Goal: Contribute content

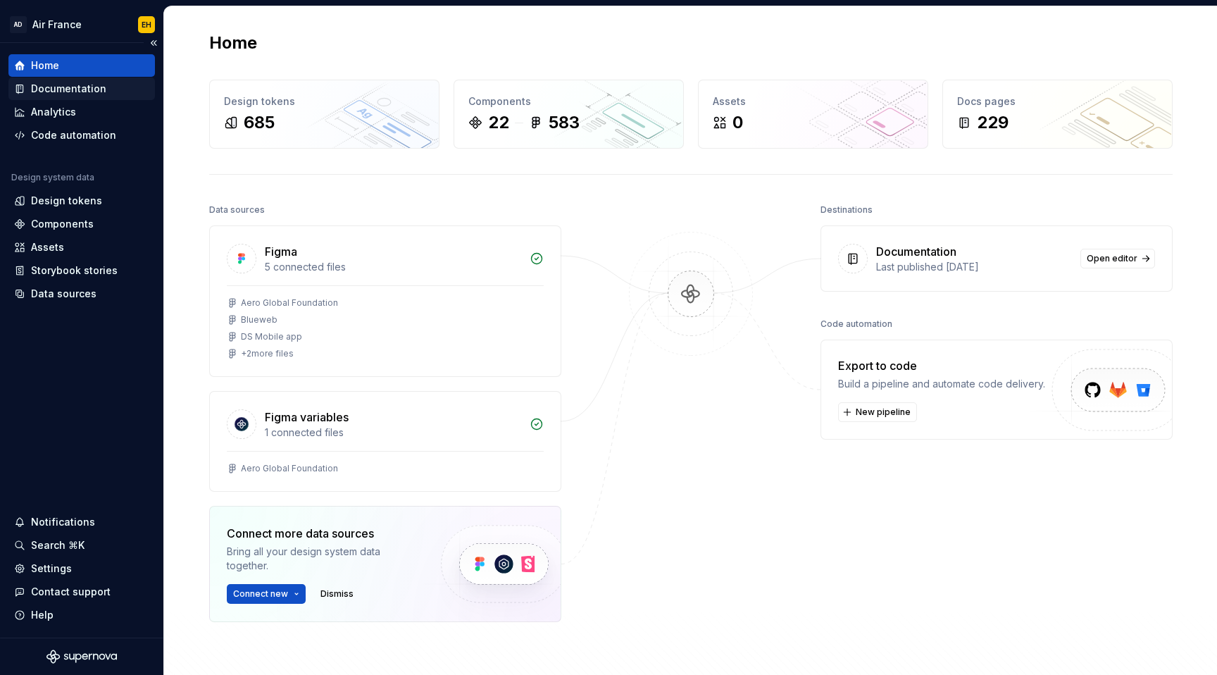
click at [94, 89] on div "Documentation" at bounding box center [68, 89] width 75 height 14
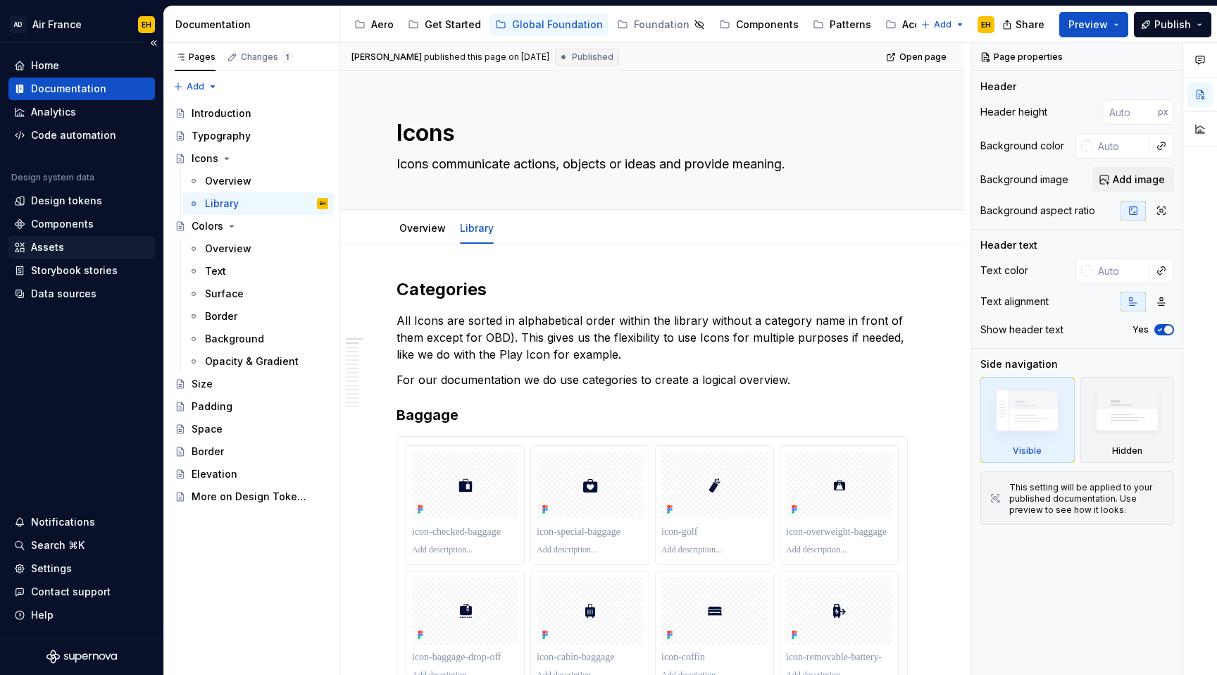
click at [40, 247] on div "Assets" at bounding box center [47, 247] width 33 height 14
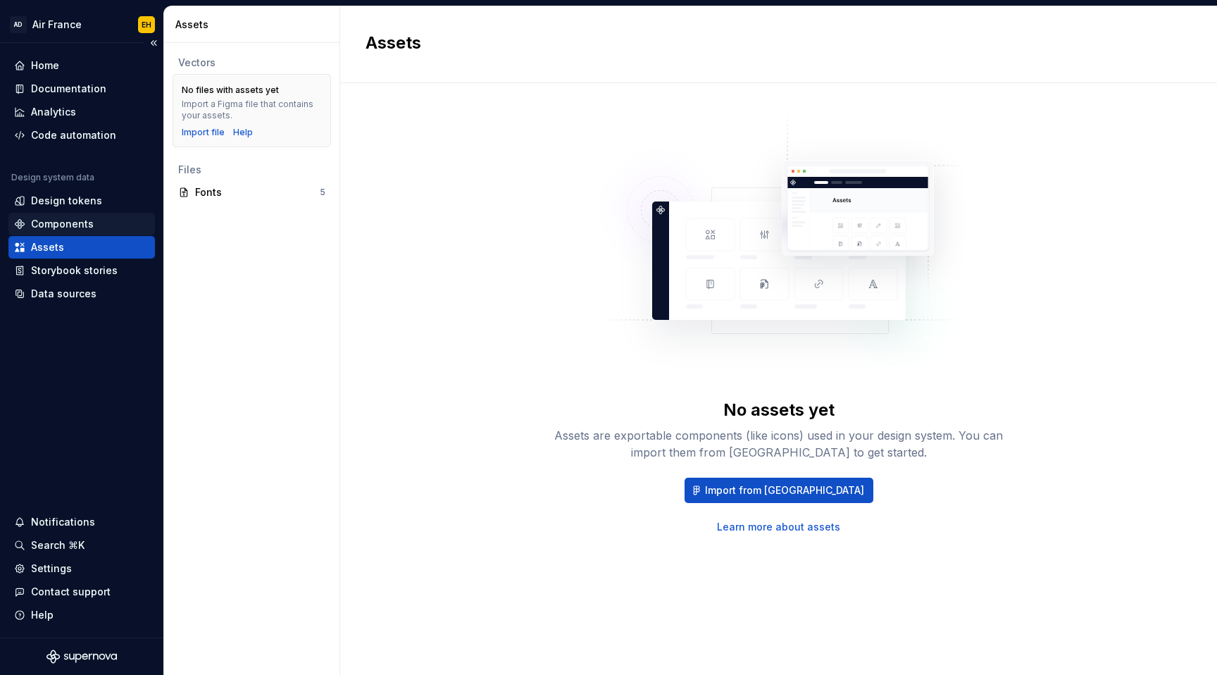
click at [89, 223] on div "Components" at bounding box center [62, 224] width 63 height 14
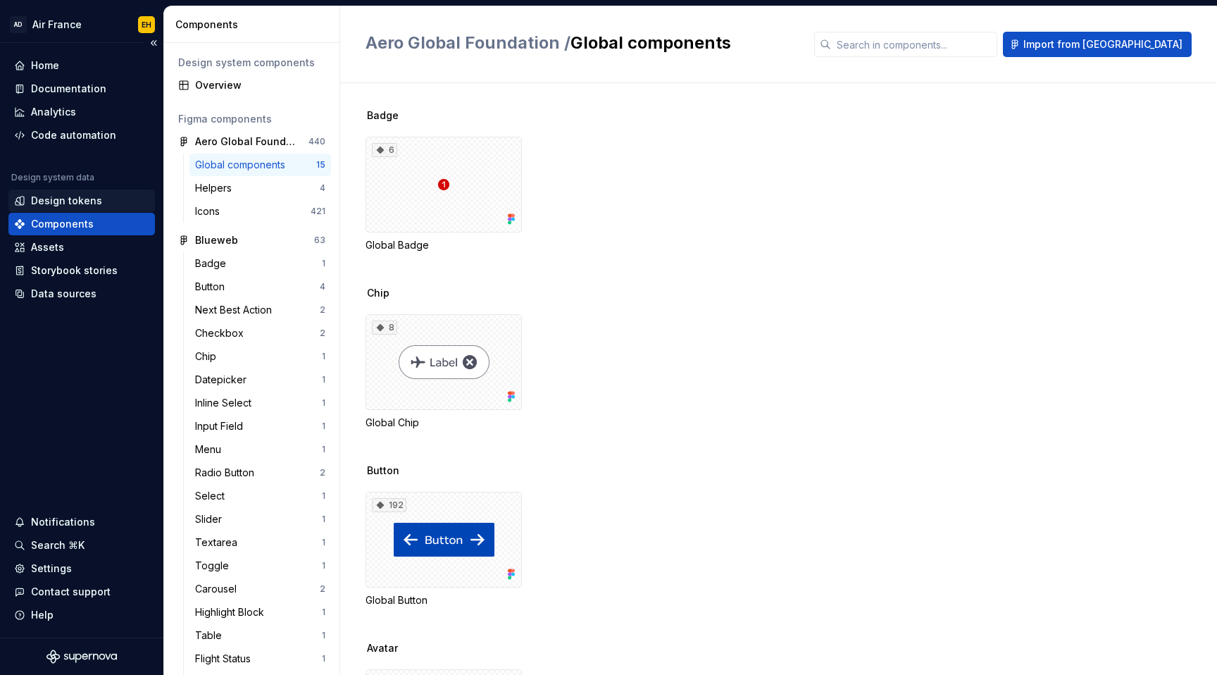
click at [92, 197] on div "Design tokens" at bounding box center [66, 201] width 71 height 14
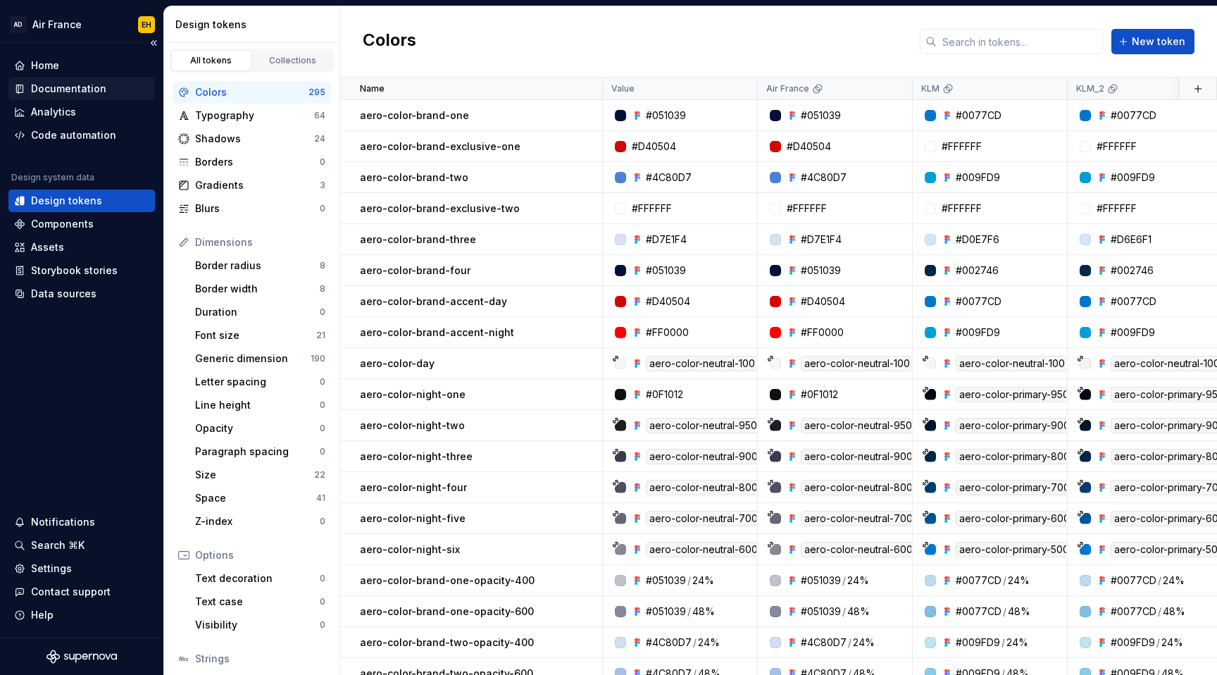
click at [71, 87] on div "Documentation" at bounding box center [68, 89] width 75 height 14
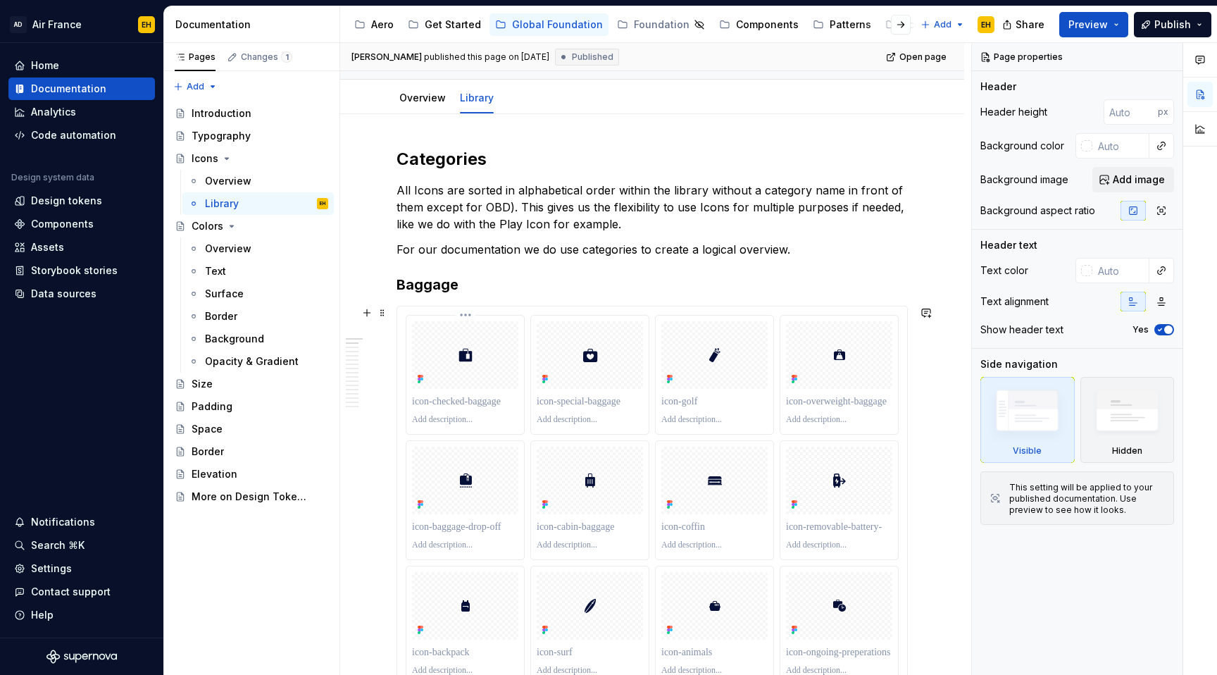
scroll to position [129, 0]
click at [704, 417] on p at bounding box center [715, 421] width 106 height 11
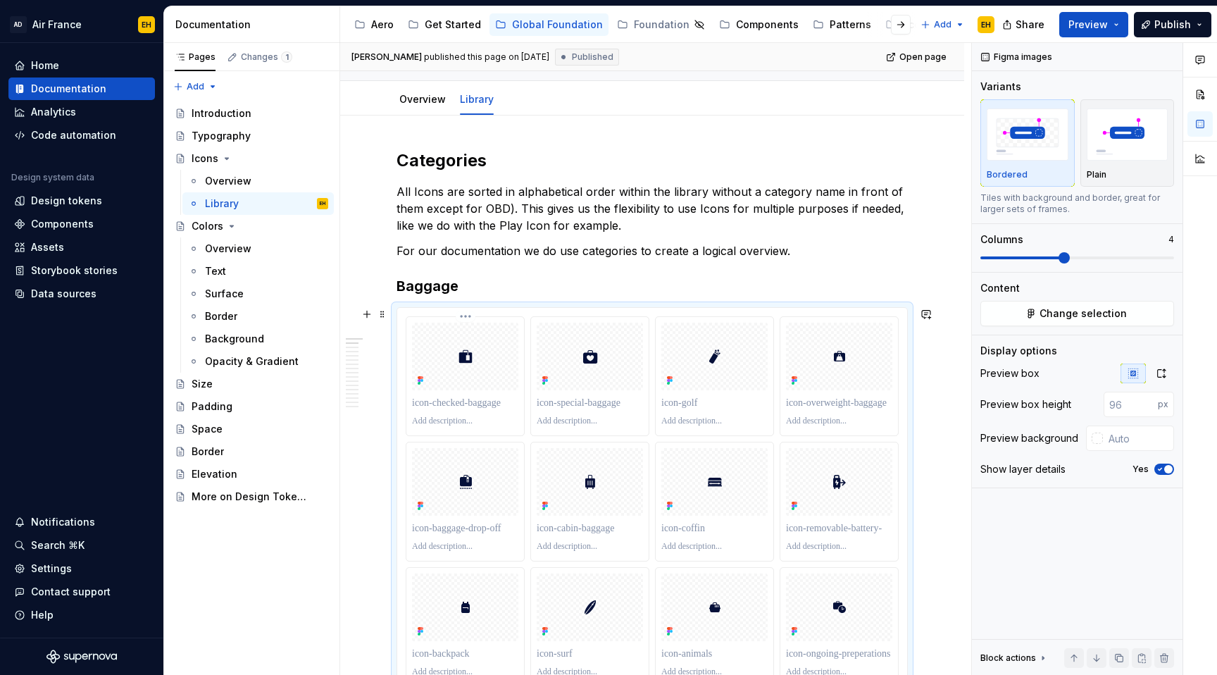
click at [482, 348] on div at bounding box center [465, 357] width 106 height 68
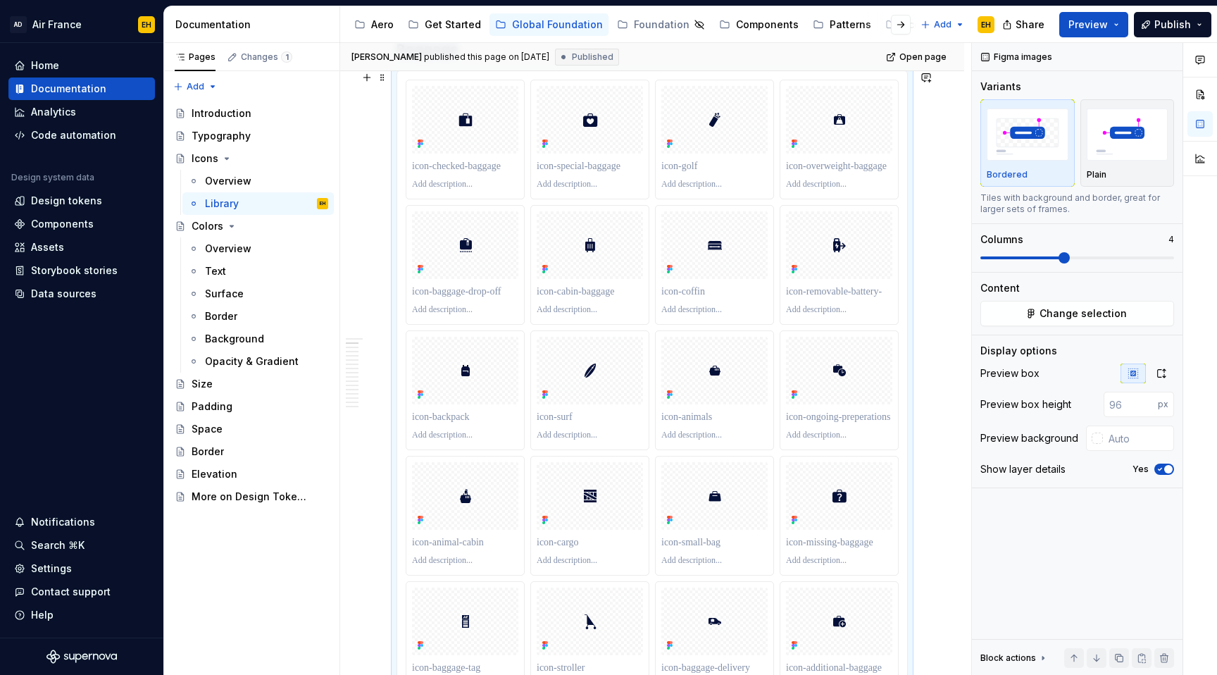
scroll to position [213, 0]
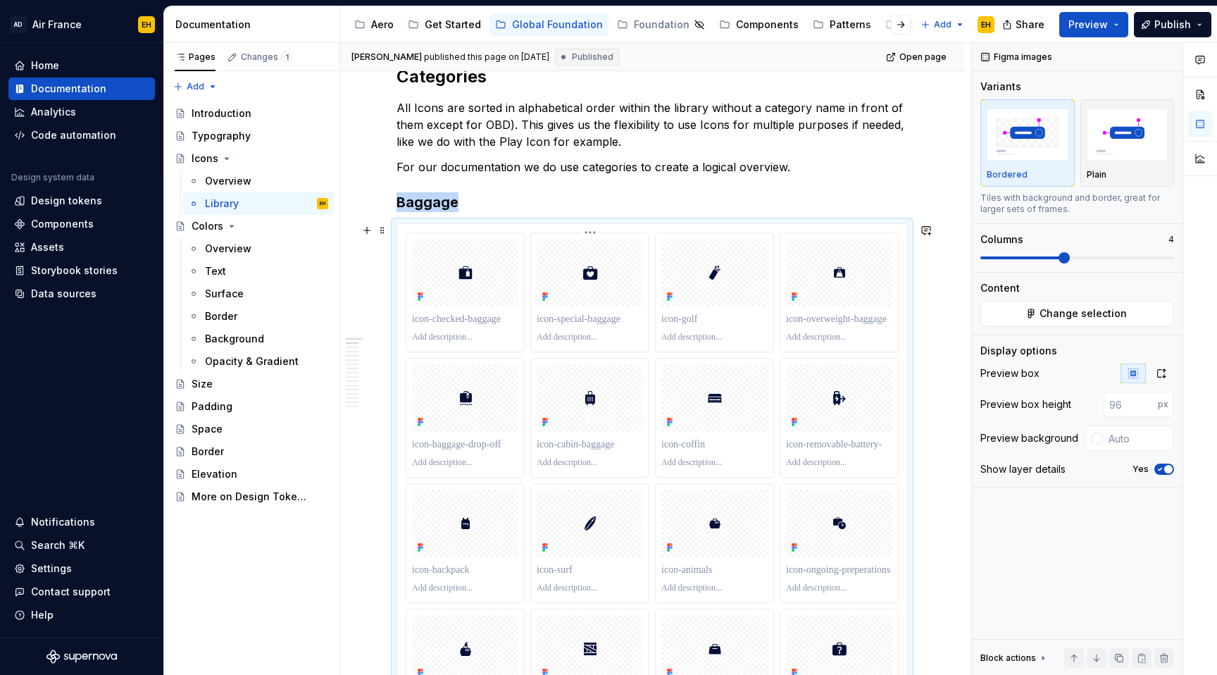
click at [594, 230] on html "AD Air France EH Home Documentation Analytics Code automation Design system dat…" at bounding box center [608, 337] width 1217 height 675
click at [887, 166] on html "AD Air France EH Home Documentation Analytics Code automation Design system dat…" at bounding box center [608, 337] width 1217 height 675
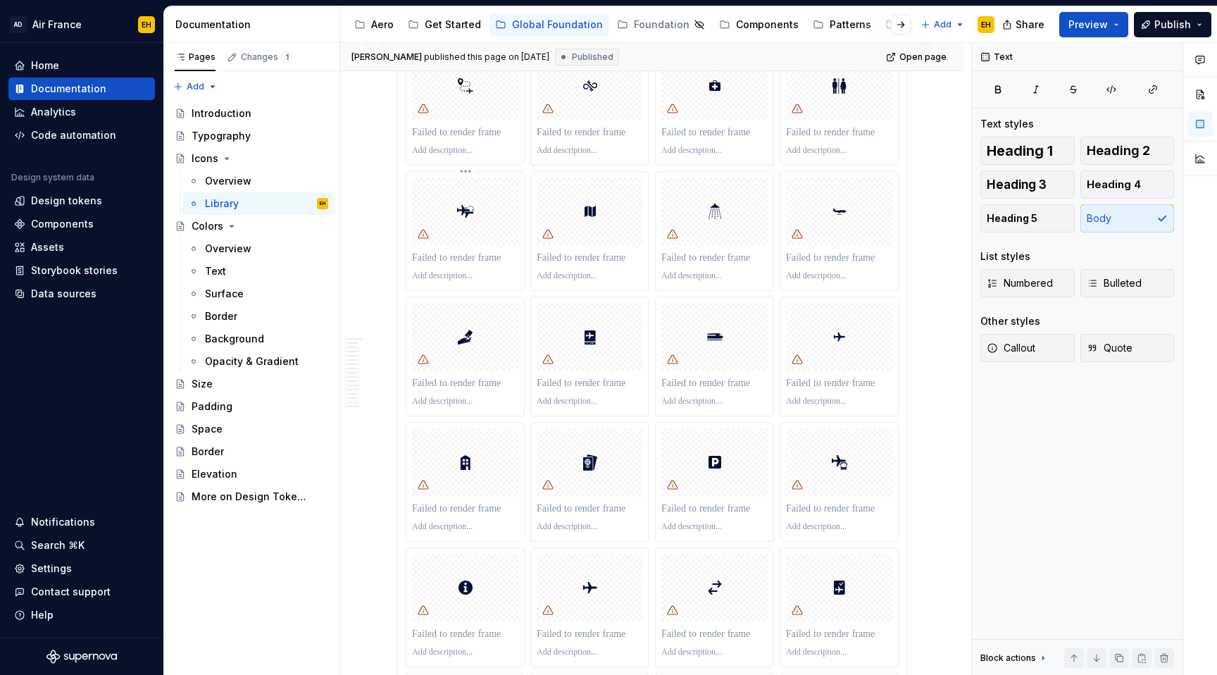
scroll to position [1938, 0]
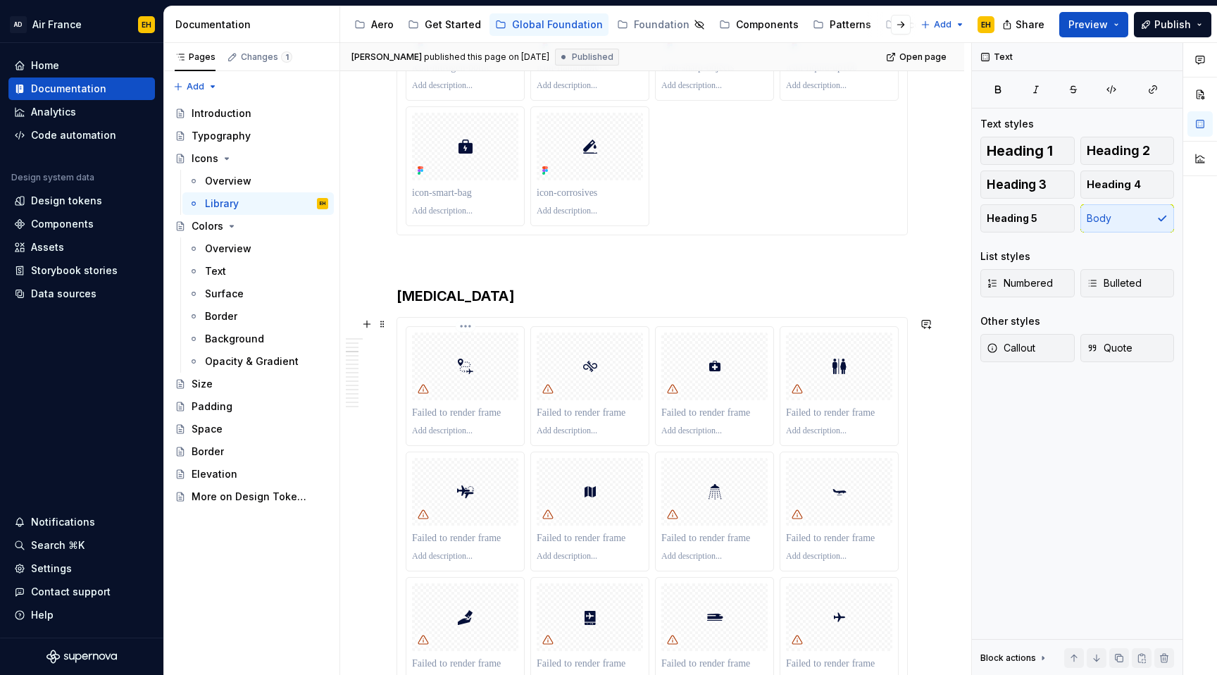
click at [467, 324] on html "AD Air France EH Home Documentation Analytics Code automation Design system dat…" at bounding box center [608, 337] width 1217 height 675
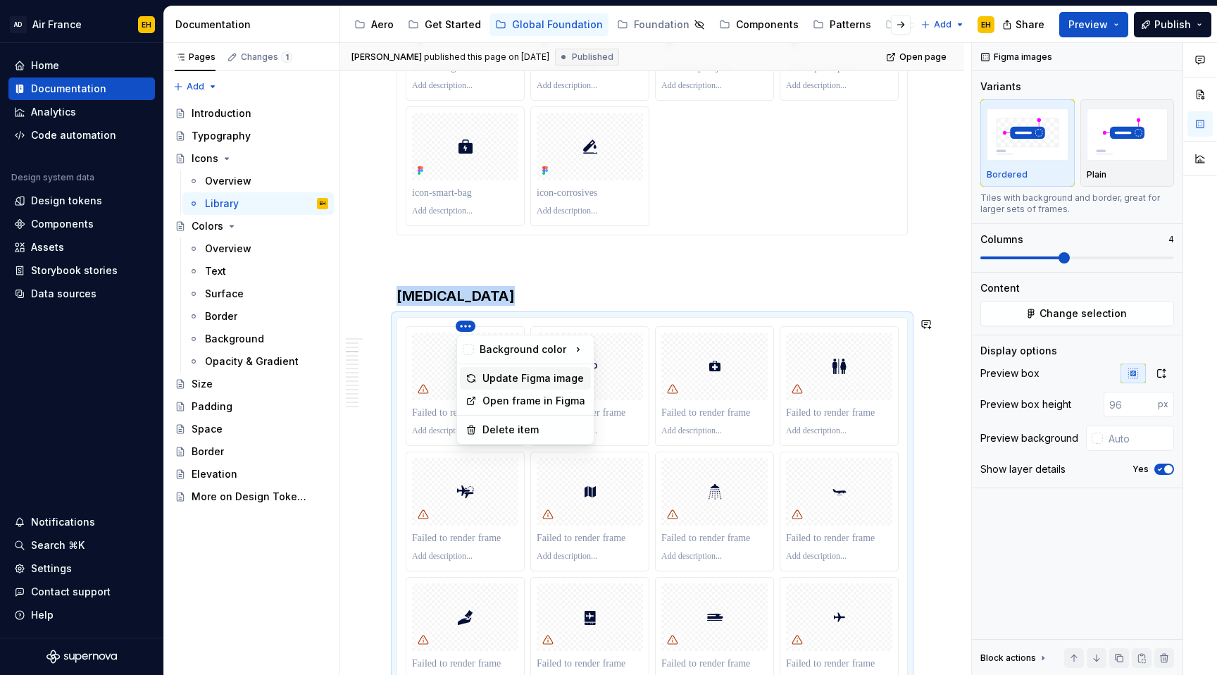
click at [498, 378] on div "Update Figma image" at bounding box center [534, 378] width 103 height 14
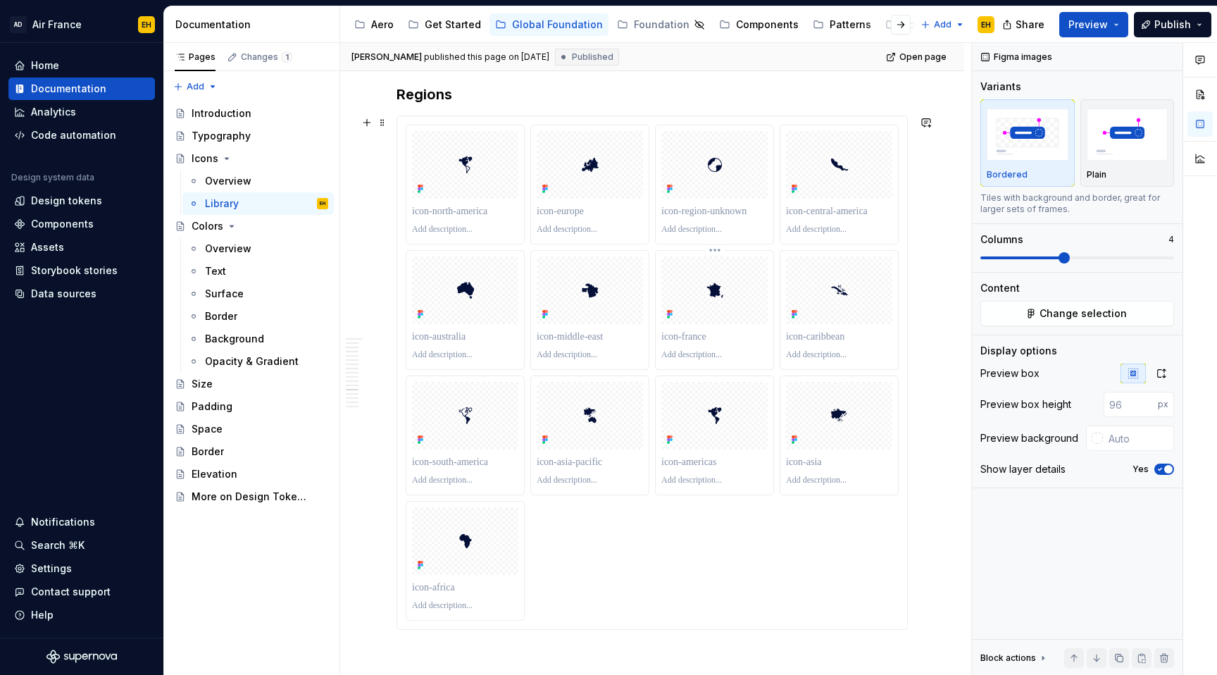
scroll to position [11643, 0]
click at [670, 573] on div at bounding box center [652, 372] width 493 height 496
click at [1019, 316] on button "Change selection" at bounding box center [1078, 313] width 194 height 25
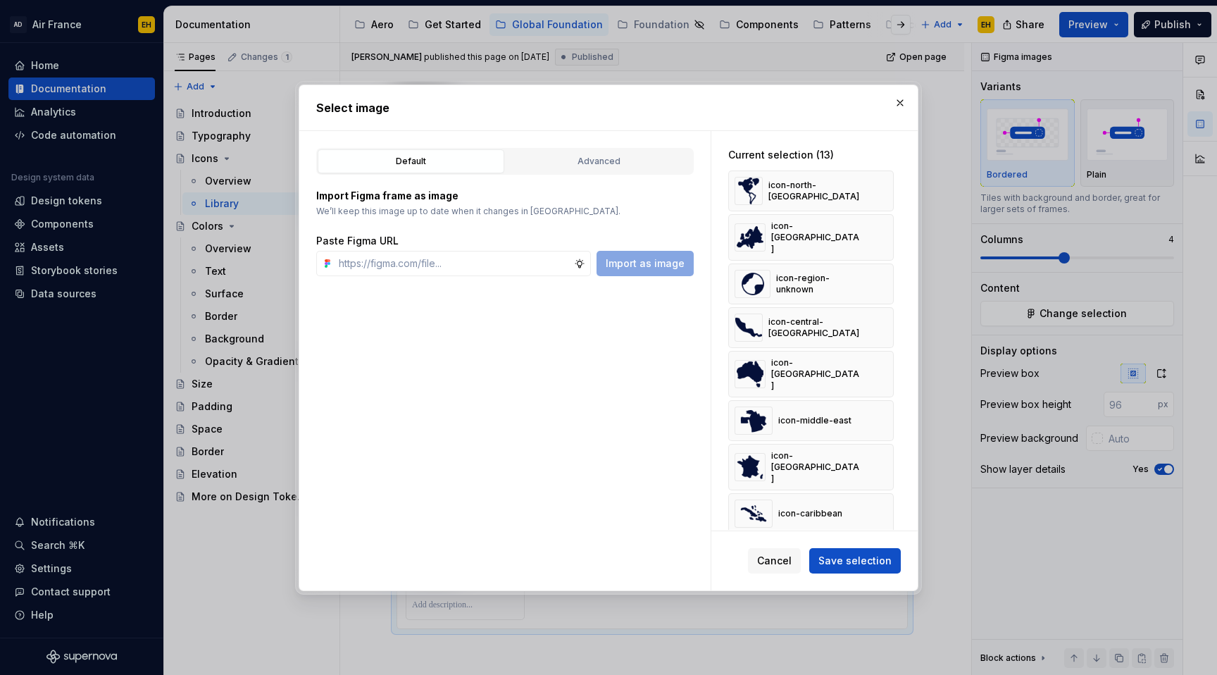
type textarea "*"
click at [619, 159] on div "Advanced" at bounding box center [599, 161] width 177 height 14
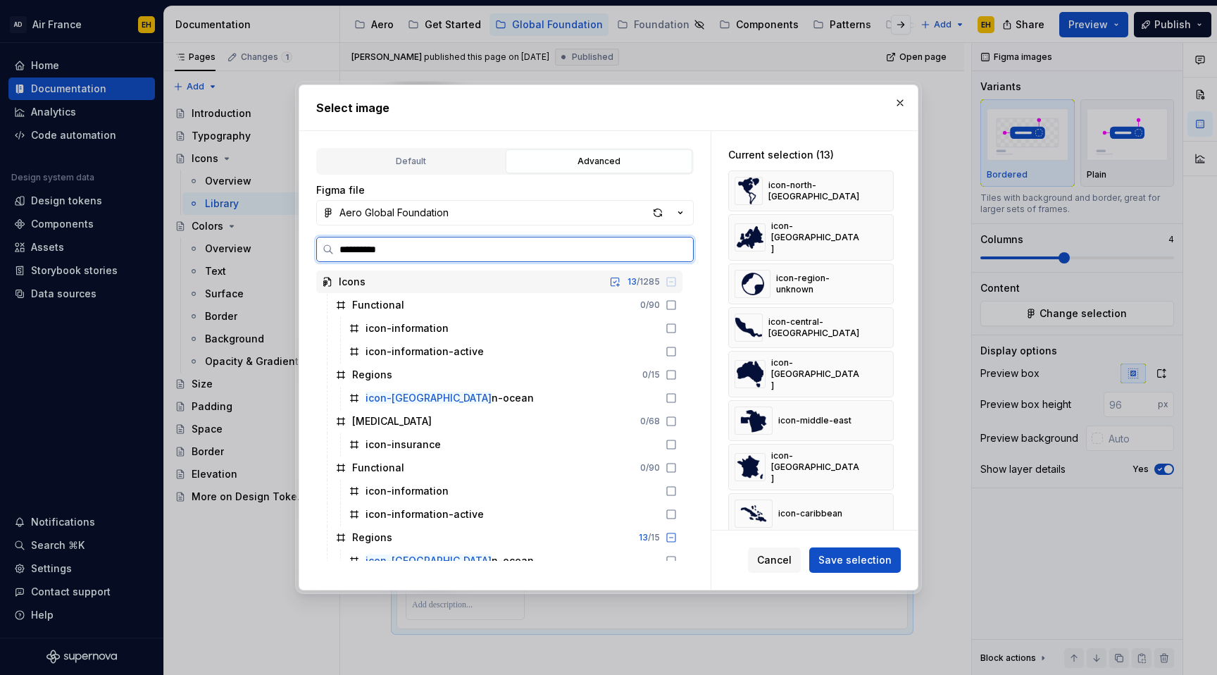
type input "**********"
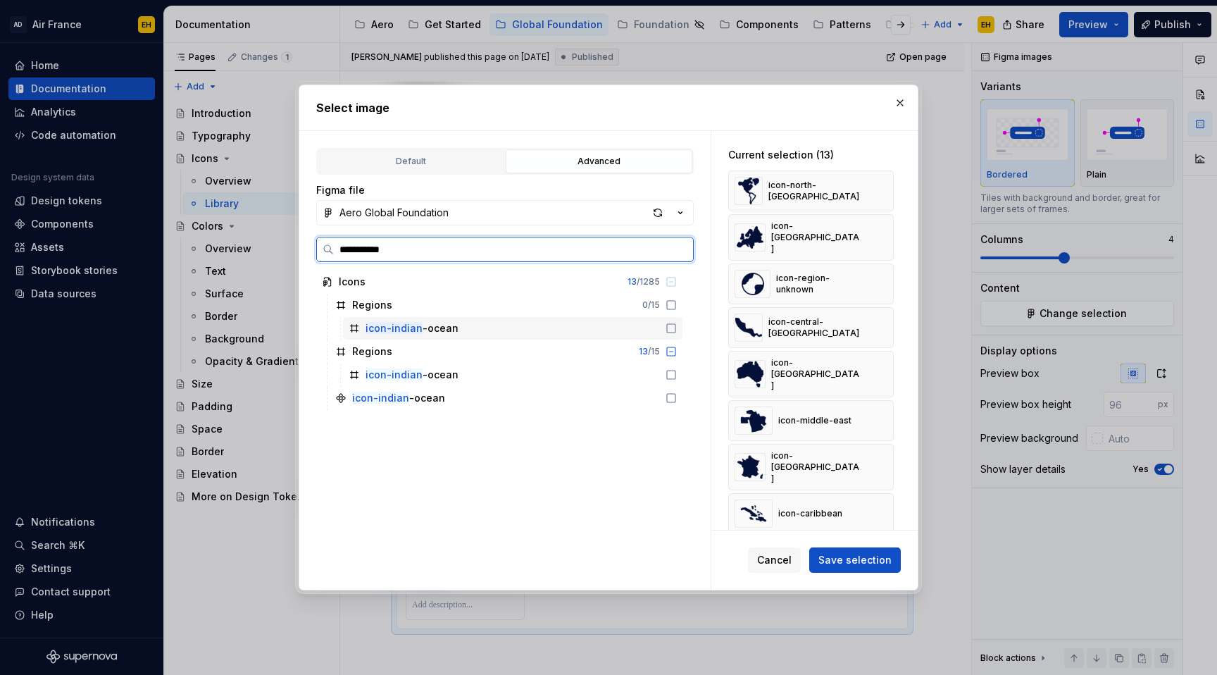
click at [677, 328] on icon at bounding box center [671, 328] width 11 height 11
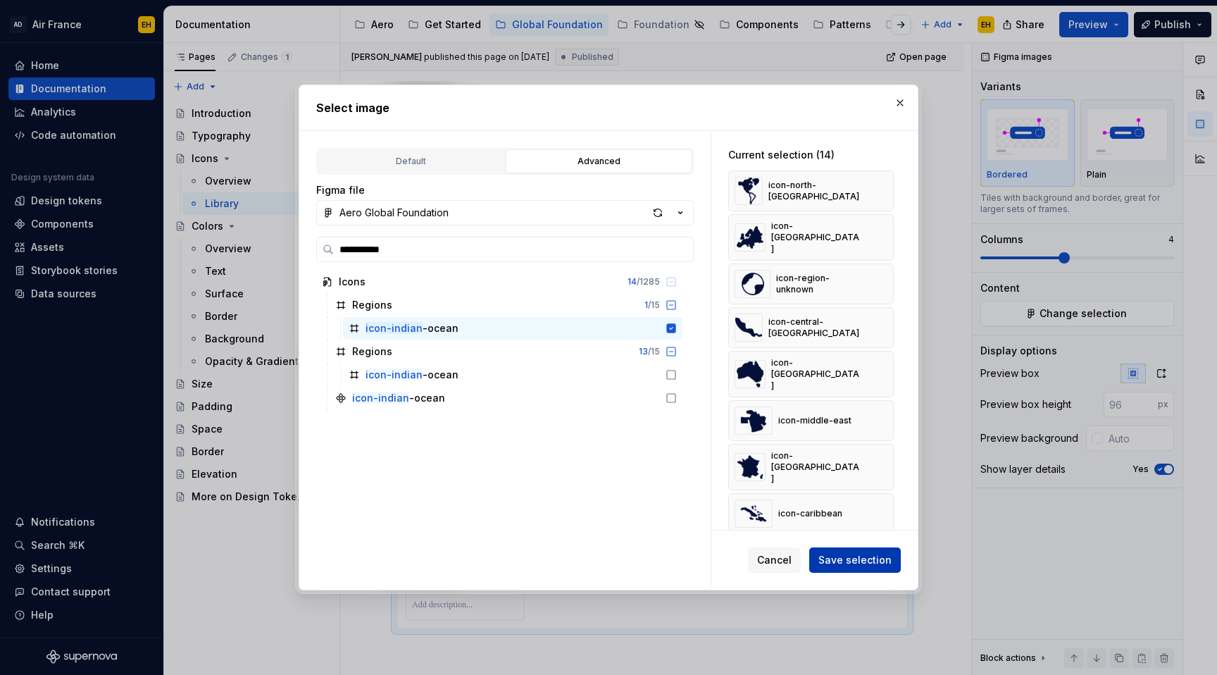
click at [855, 557] on span "Save selection" at bounding box center [855, 560] width 73 height 14
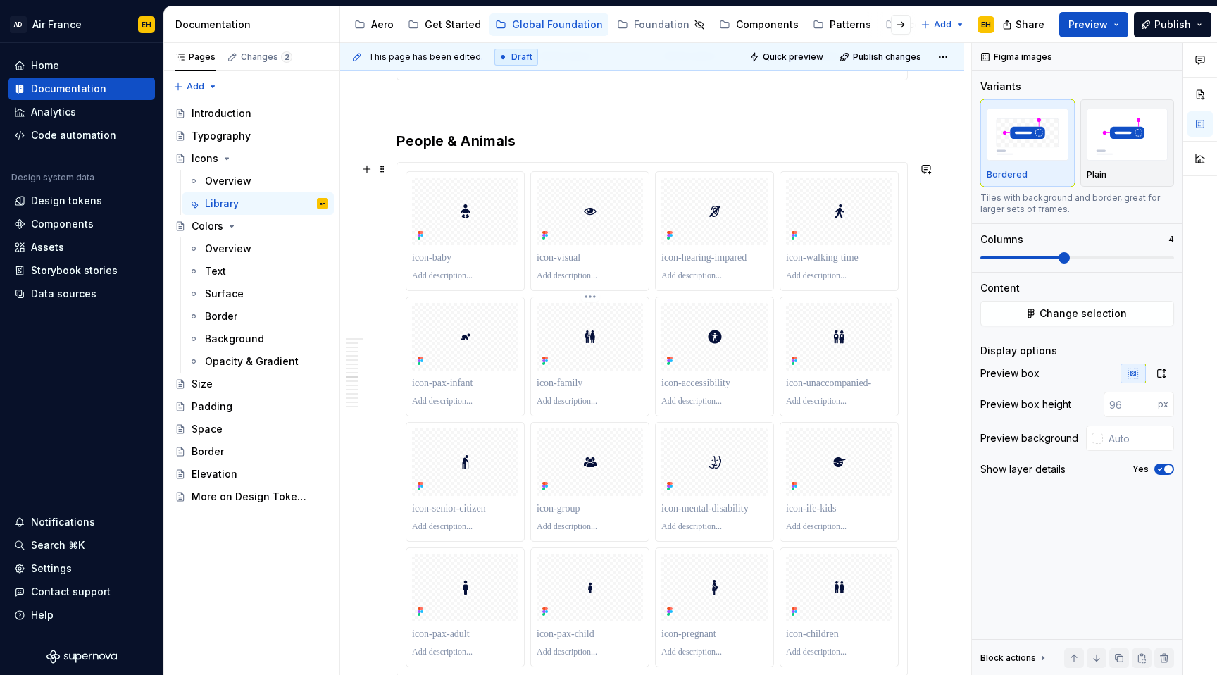
scroll to position [8932, 0]
click at [595, 166] on html "AD Air France EH Home Documentation Analytics Code automation Design system dat…" at bounding box center [608, 337] width 1217 height 675
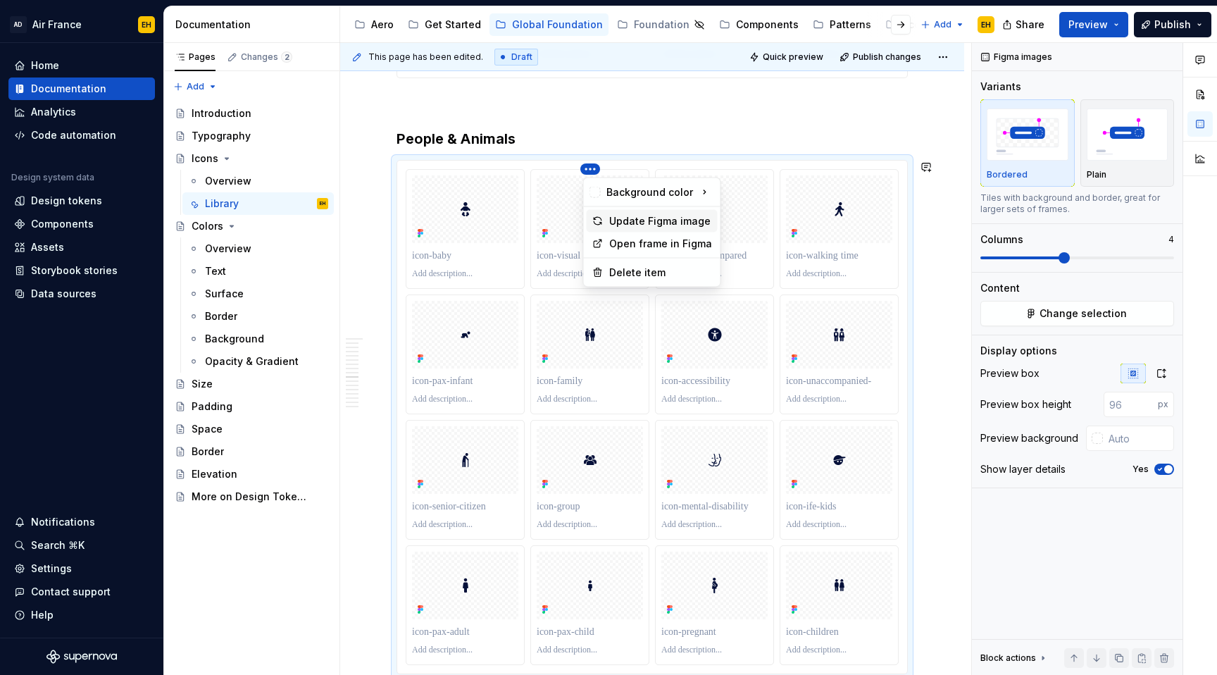
click at [631, 217] on div "Update Figma image" at bounding box center [660, 221] width 103 height 14
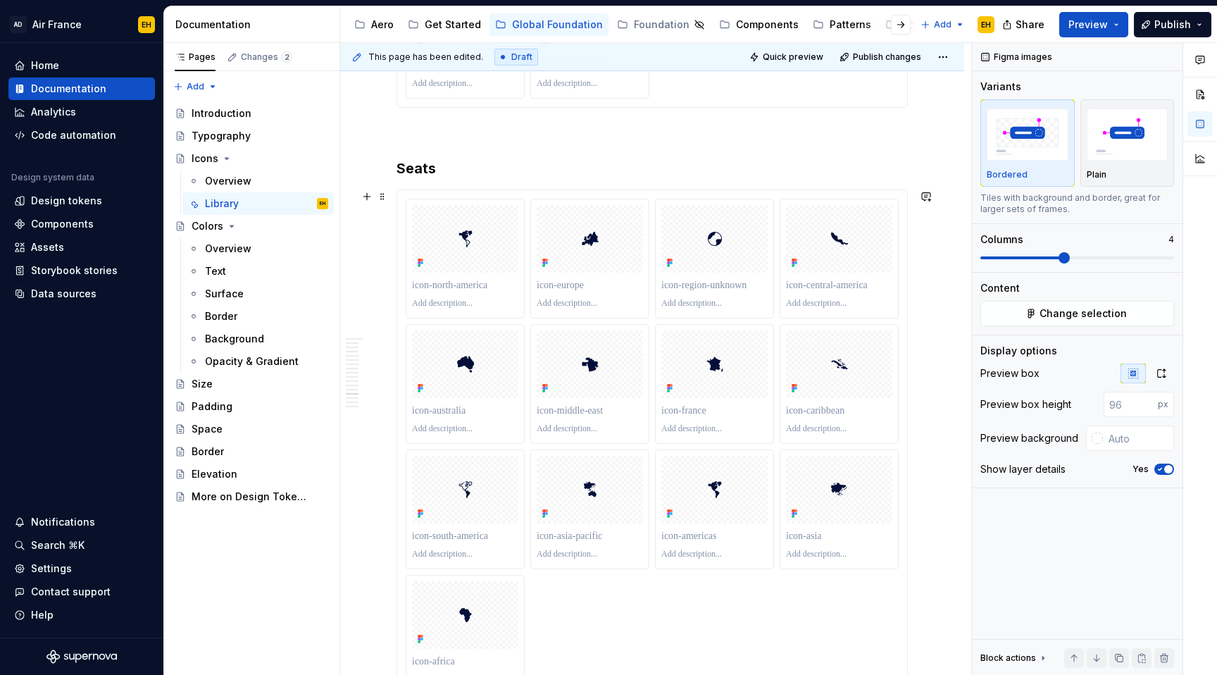
scroll to position [12185, 0]
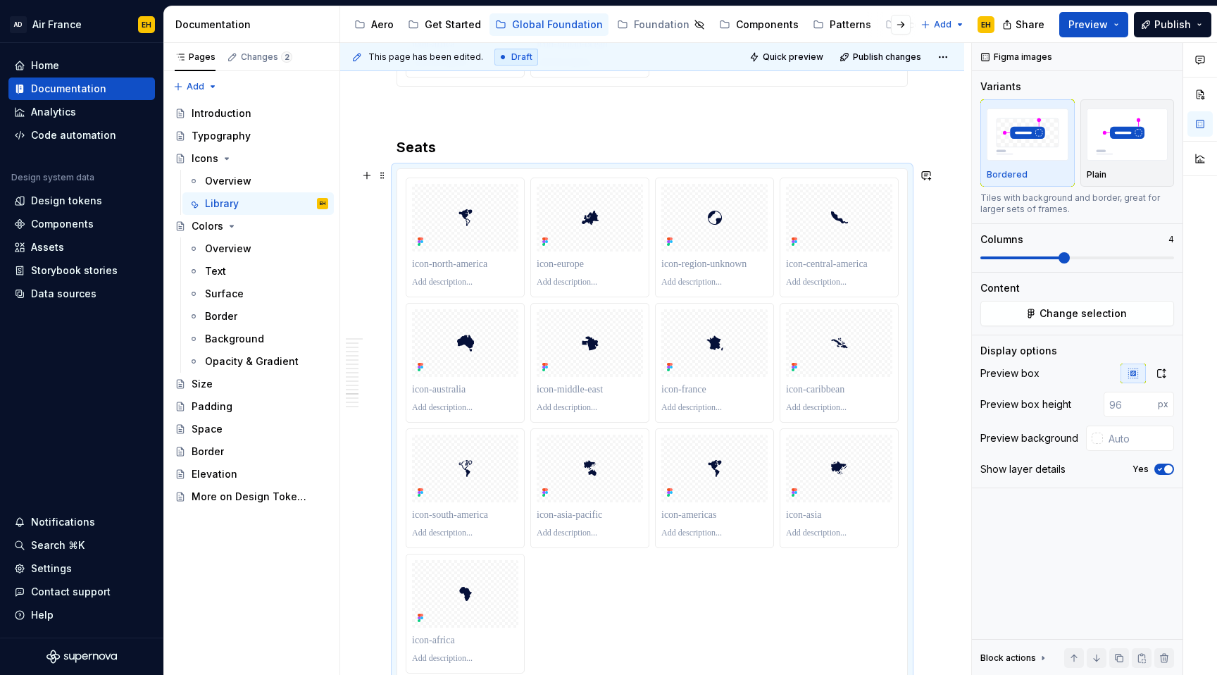
click at [504, 170] on div at bounding box center [652, 425] width 510 height 513
click at [1076, 317] on span "Change selection" at bounding box center [1083, 313] width 87 height 14
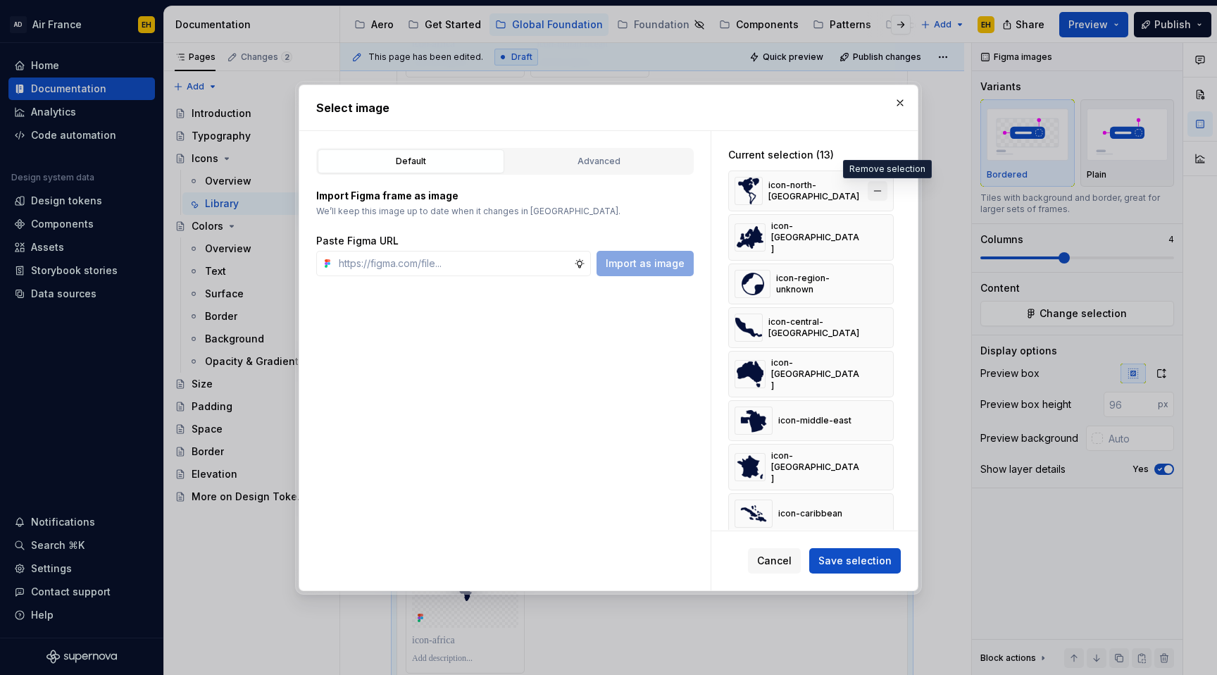
click at [888, 190] on button "button" at bounding box center [878, 191] width 20 height 20
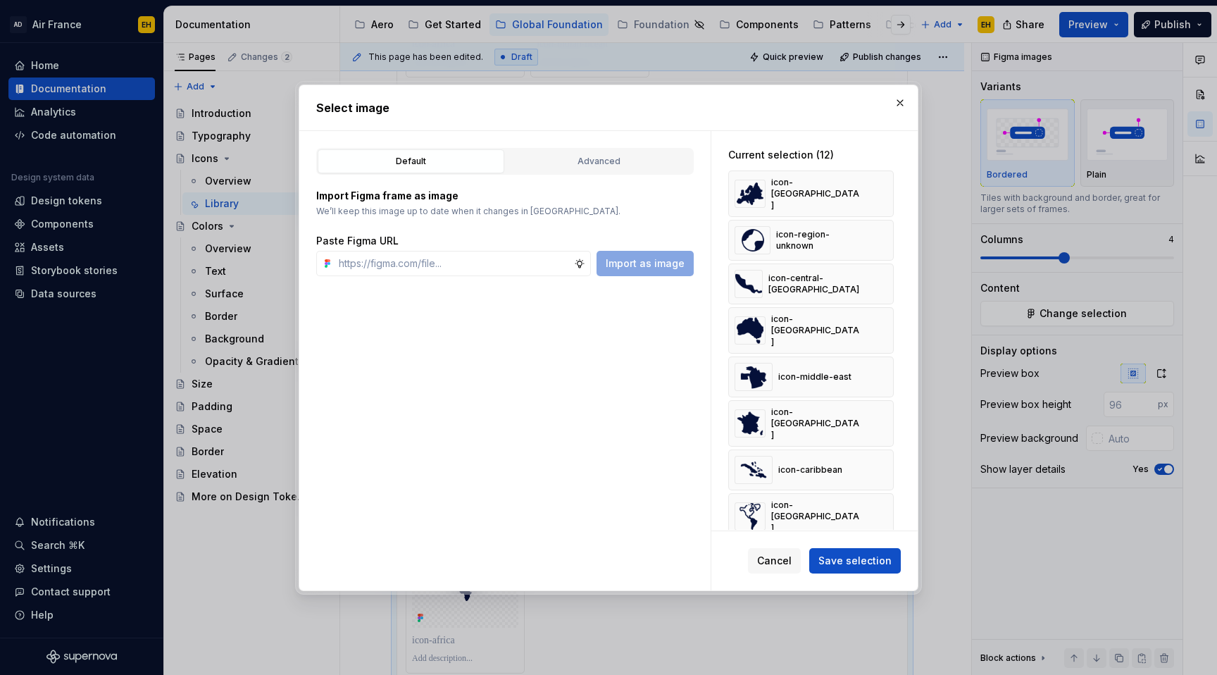
click at [888, 190] on button "button" at bounding box center [878, 194] width 20 height 20
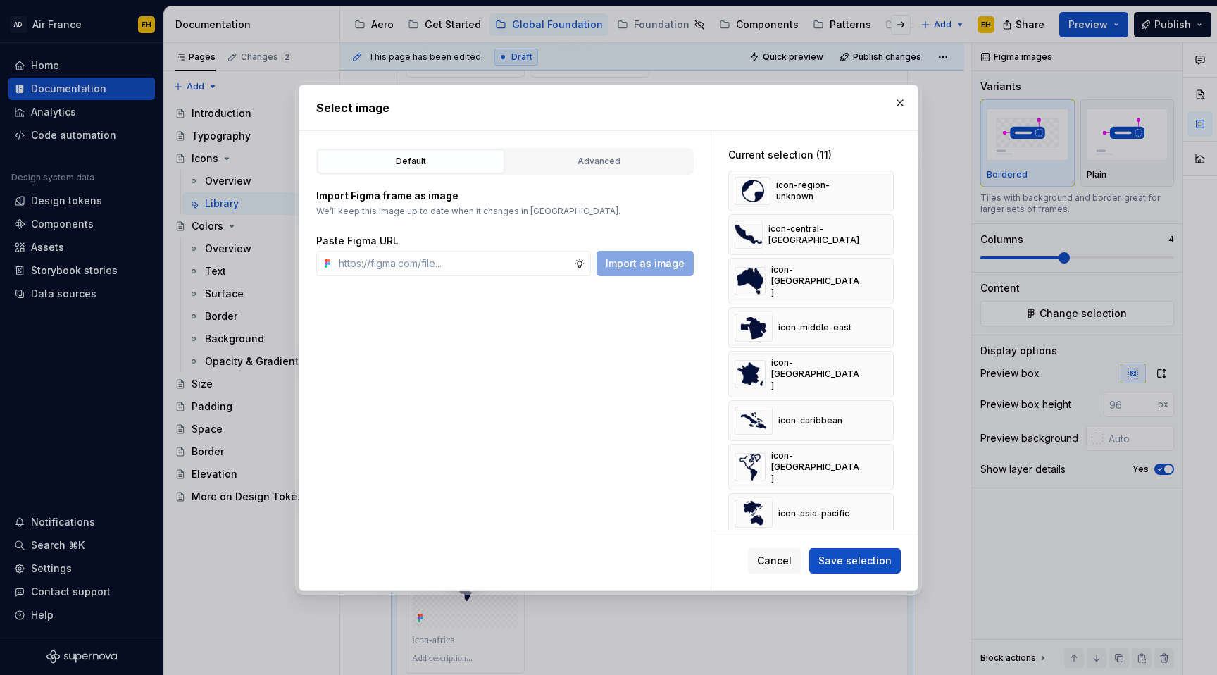
click at [888, 190] on button "button" at bounding box center [878, 191] width 20 height 20
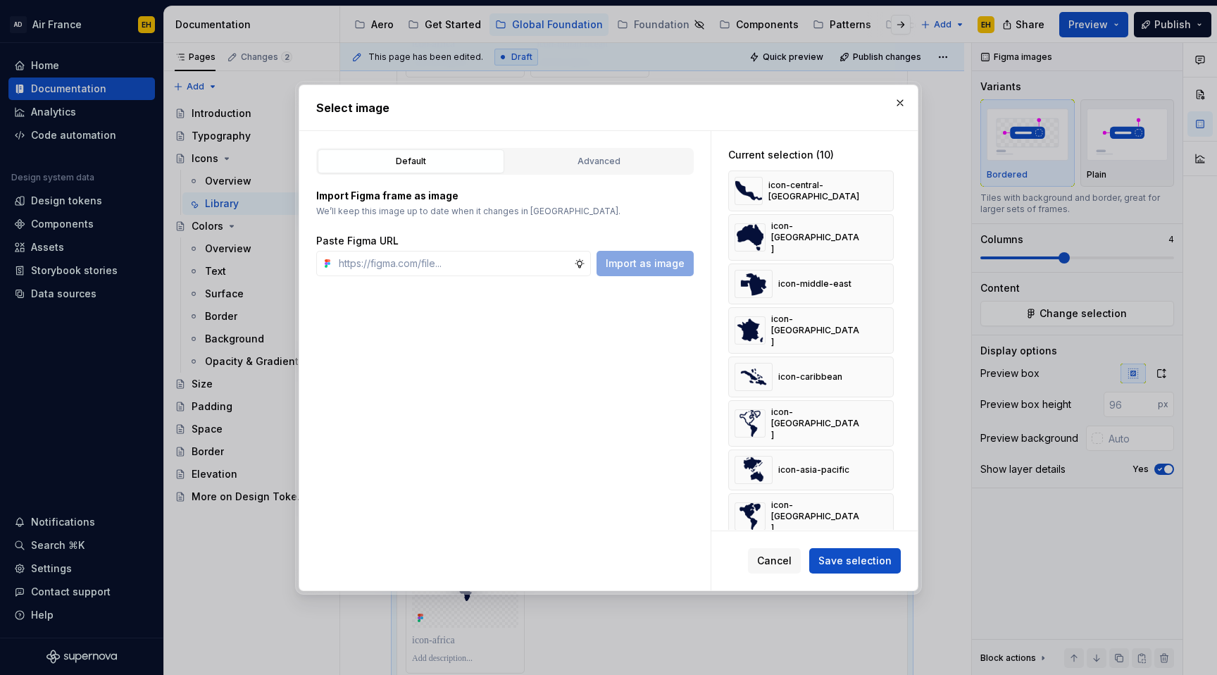
click at [888, 190] on button "button" at bounding box center [878, 191] width 20 height 20
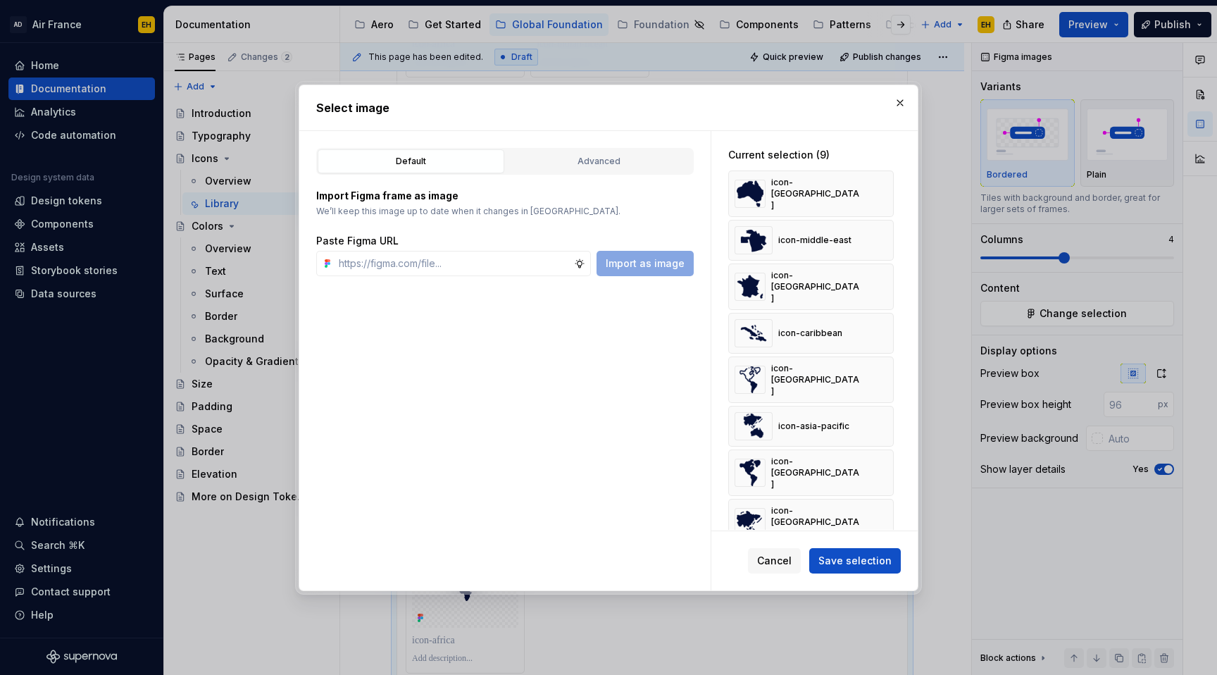
click at [888, 190] on button "button" at bounding box center [878, 194] width 20 height 20
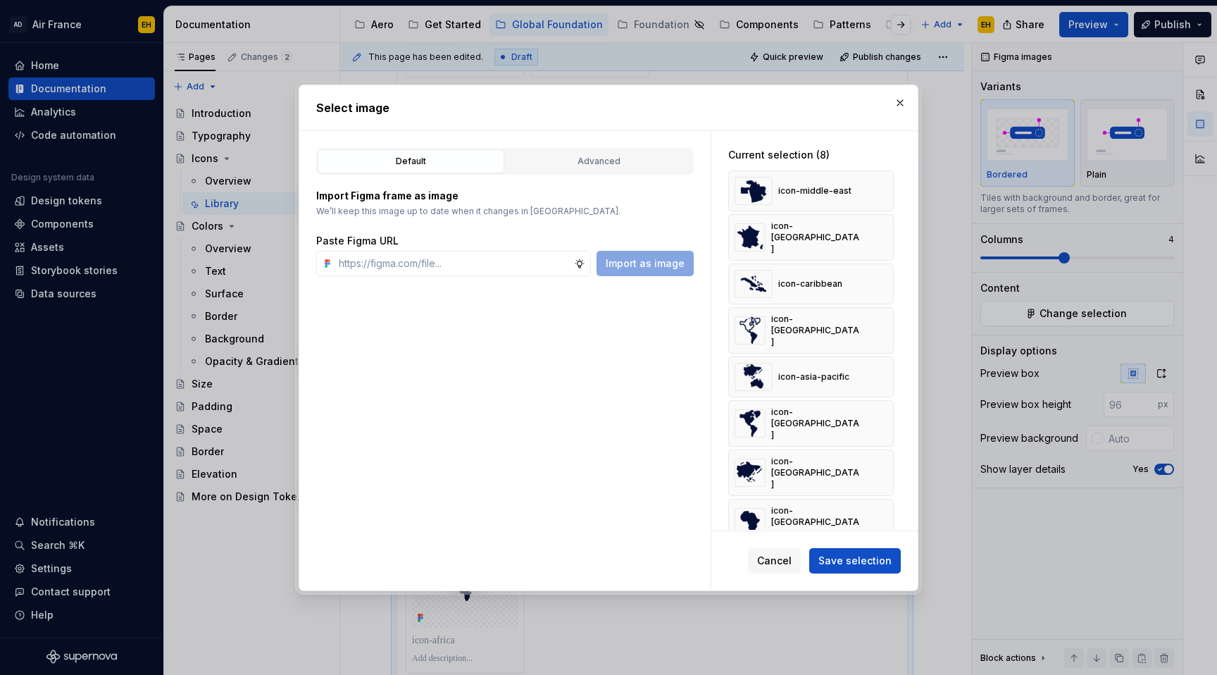
click at [888, 190] on button "button" at bounding box center [878, 191] width 20 height 20
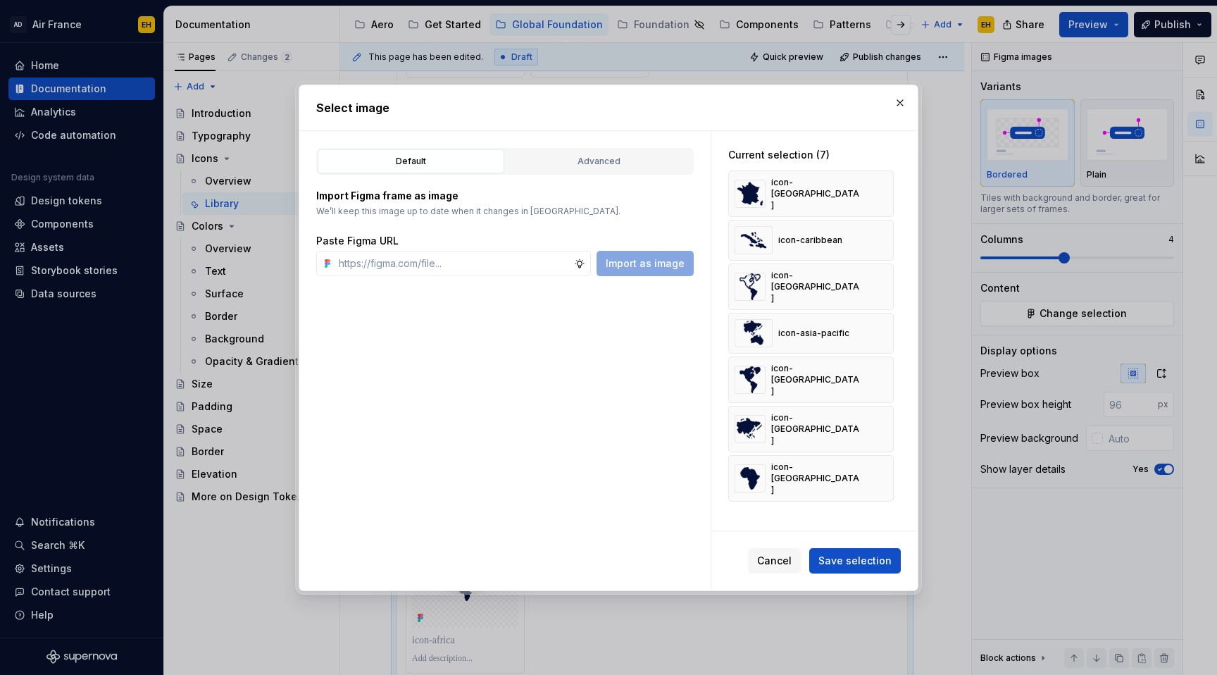
click at [888, 190] on button "button" at bounding box center [878, 194] width 20 height 20
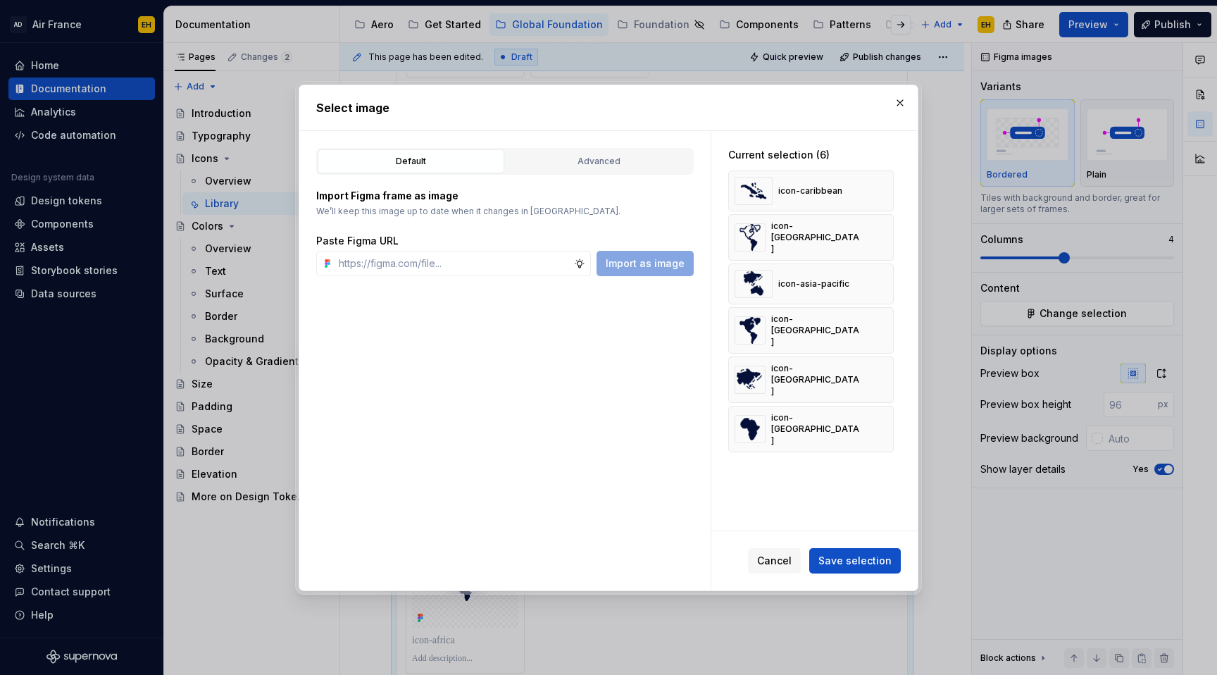
click at [888, 190] on button "button" at bounding box center [878, 191] width 20 height 20
click at [888, 228] on button "button" at bounding box center [878, 238] width 20 height 20
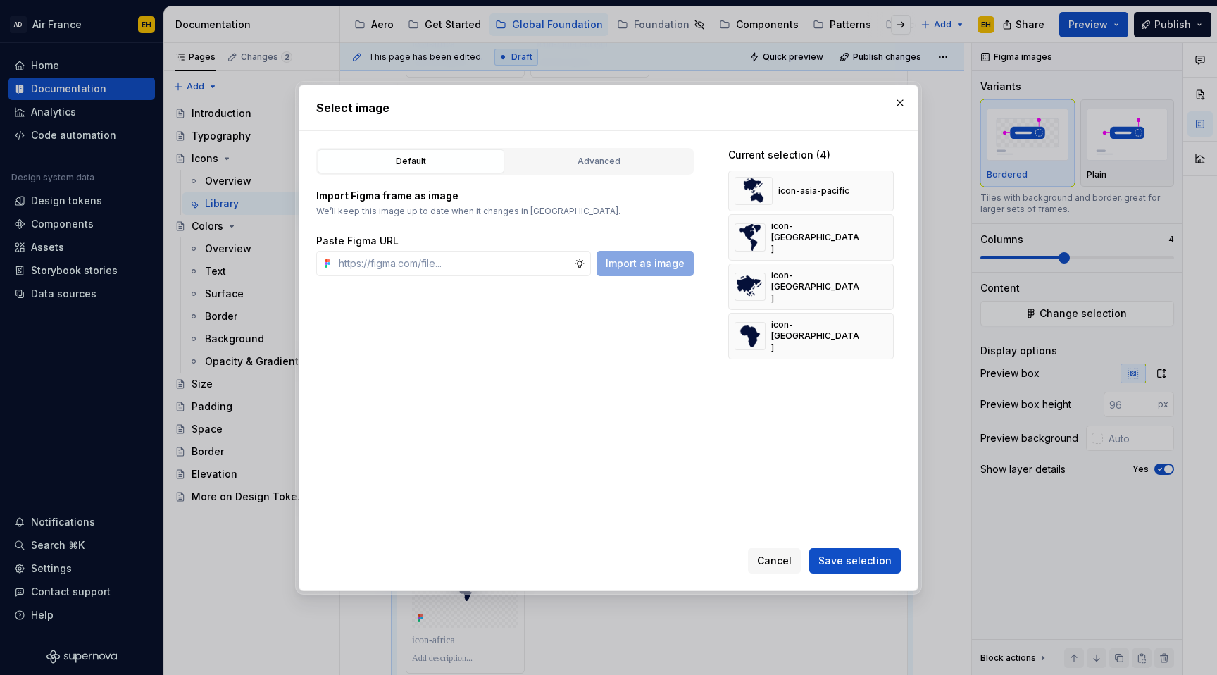
click at [888, 190] on button "button" at bounding box center [878, 191] width 20 height 20
click at [888, 190] on button "button" at bounding box center [878, 194] width 20 height 20
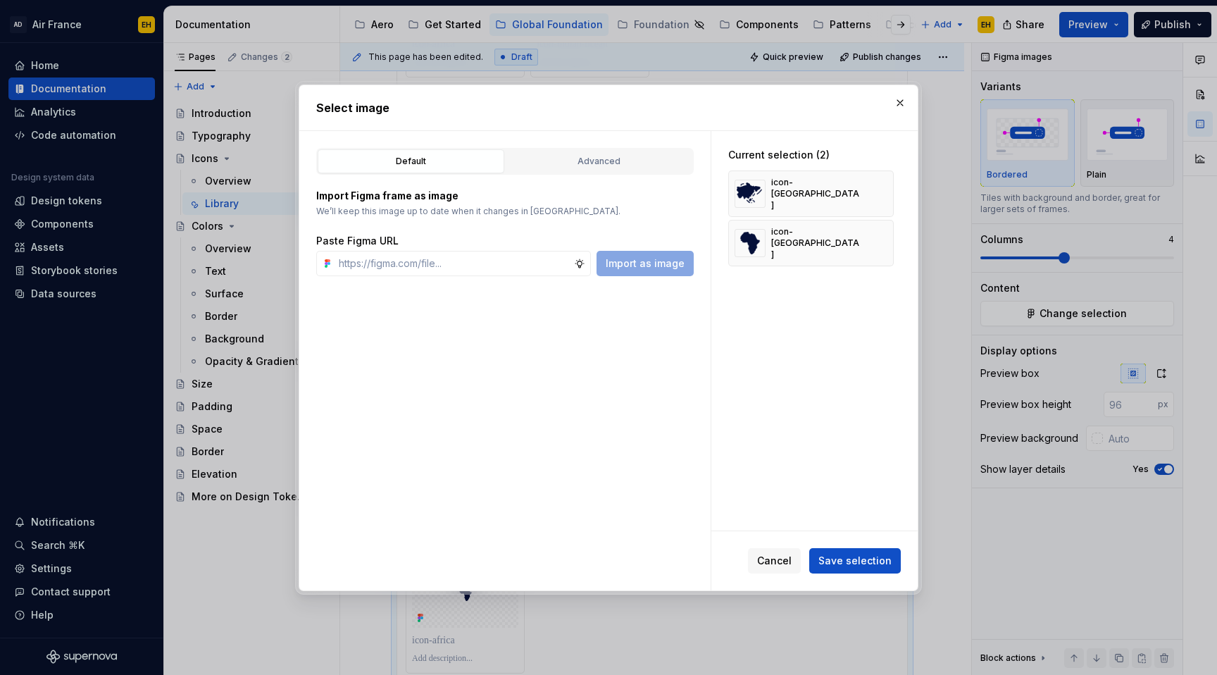
click at [888, 190] on button "button" at bounding box center [878, 194] width 20 height 20
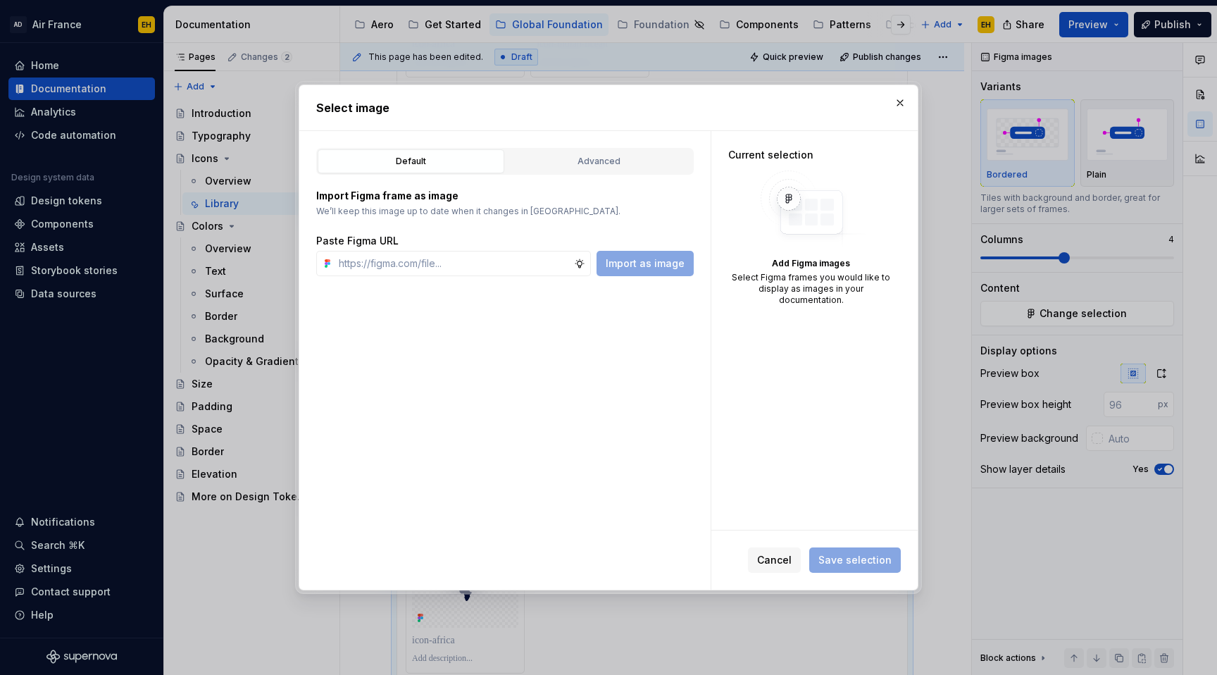
type textarea "*"
click at [584, 157] on div "Advanced" at bounding box center [599, 161] width 177 height 14
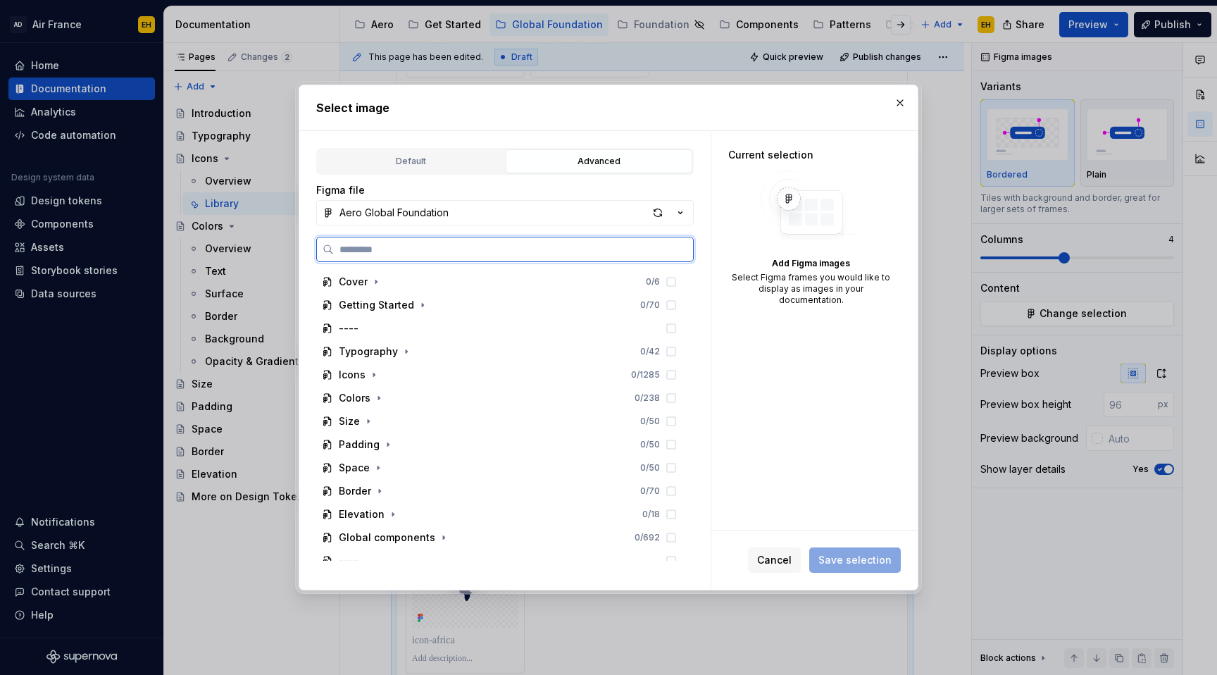
click at [439, 251] on input "search" at bounding box center [513, 249] width 359 height 14
type input "*********"
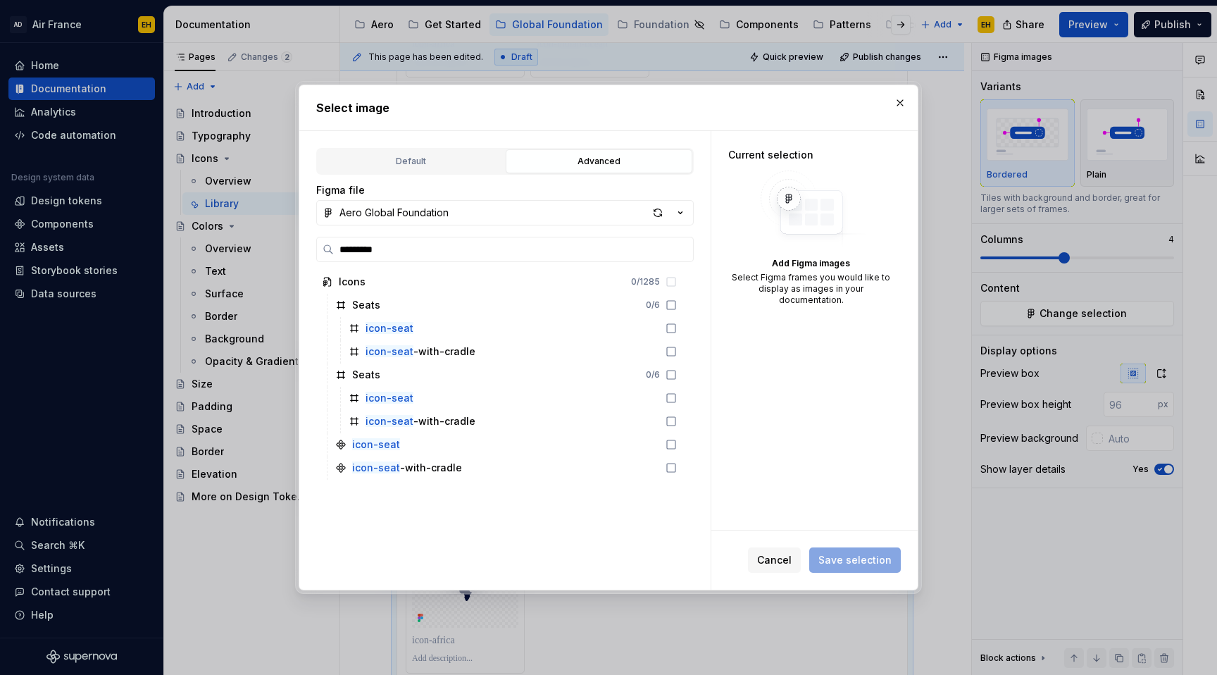
type textarea "*"
click at [677, 325] on icon at bounding box center [671, 328] width 11 height 11
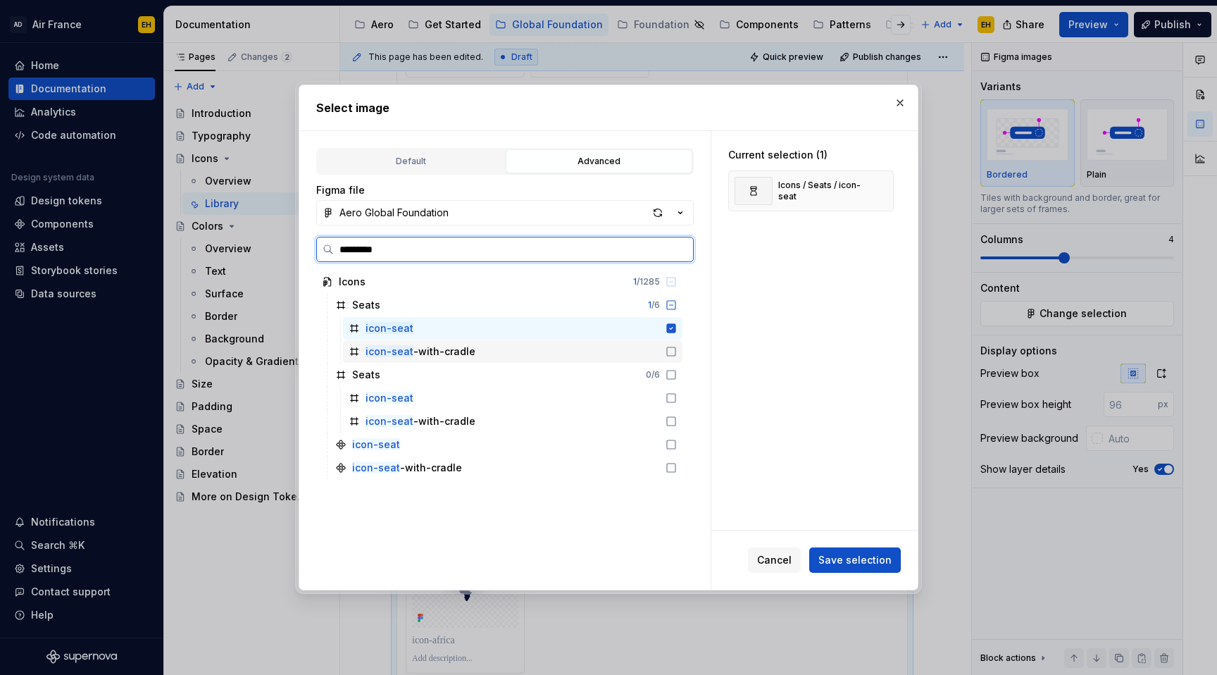
click at [677, 353] on icon at bounding box center [671, 351] width 11 height 11
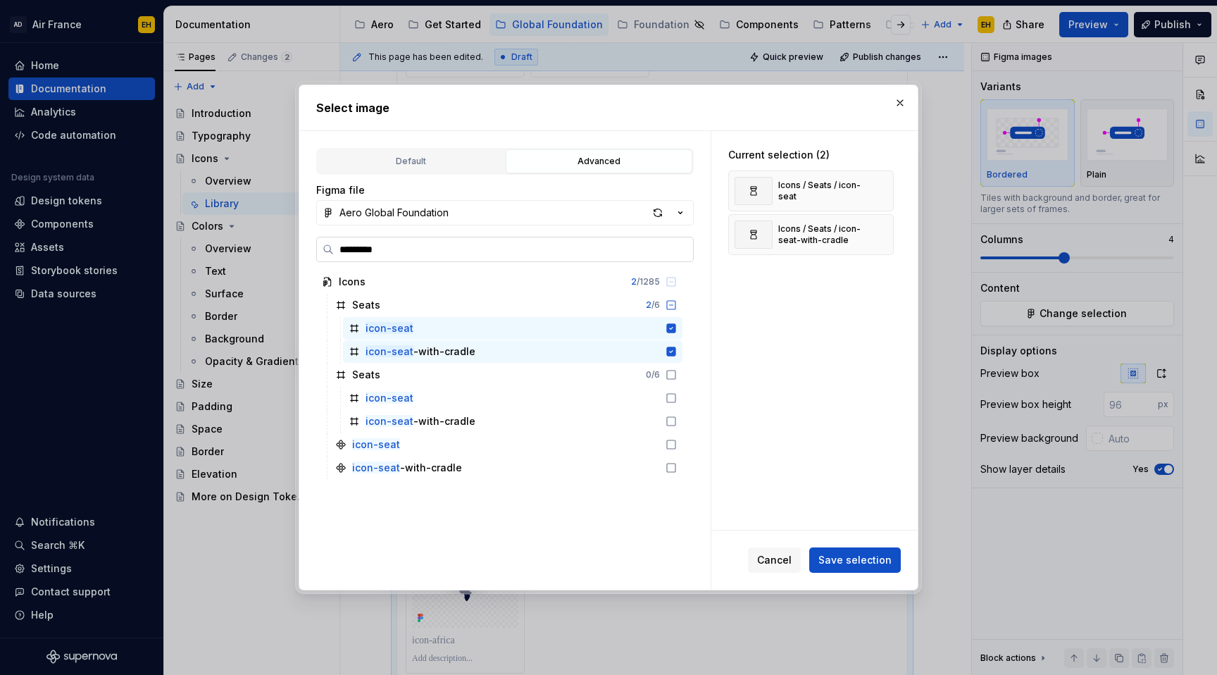
drag, startPoint x: 364, startPoint y: 249, endPoint x: 410, endPoint y: 249, distance: 46.5
click at [410, 249] on input "*********" at bounding box center [513, 249] width 359 height 14
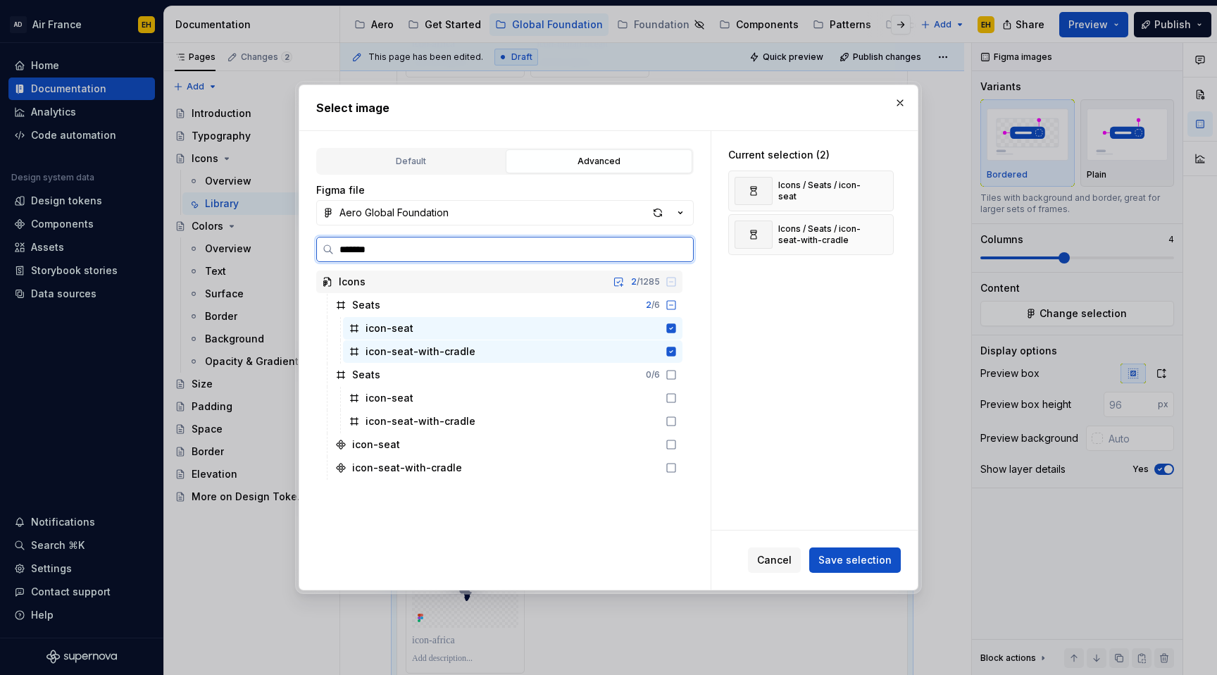
type input "********"
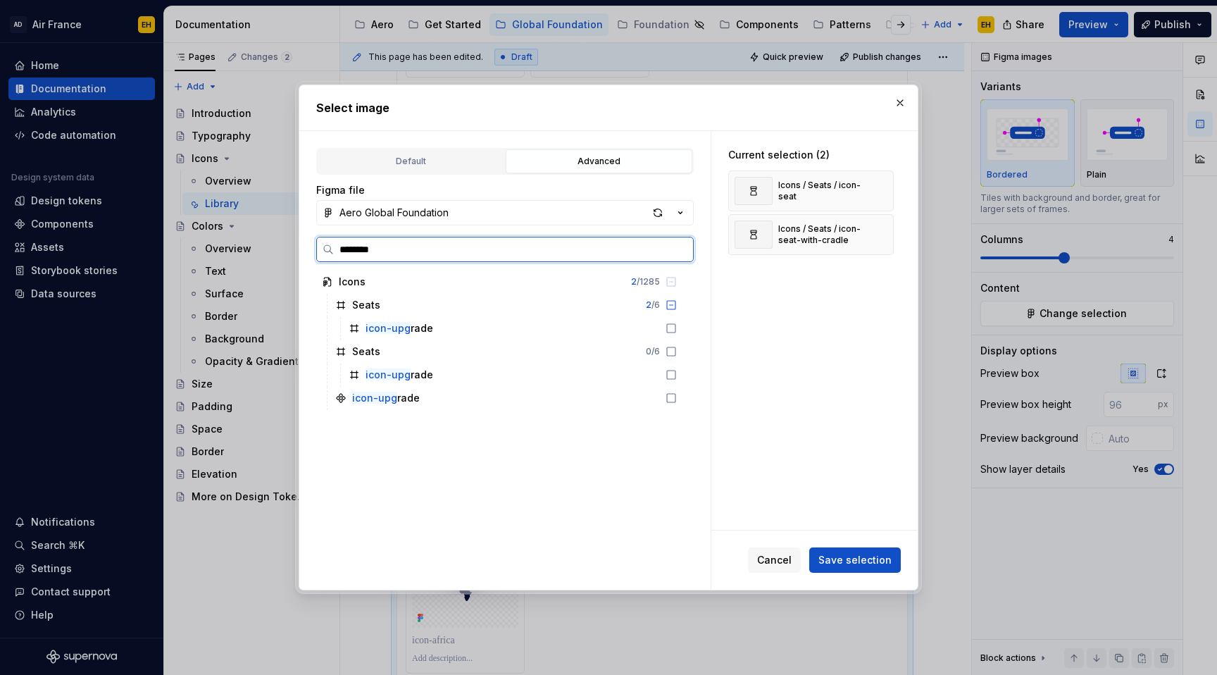
click at [677, 327] on icon at bounding box center [671, 328] width 11 height 11
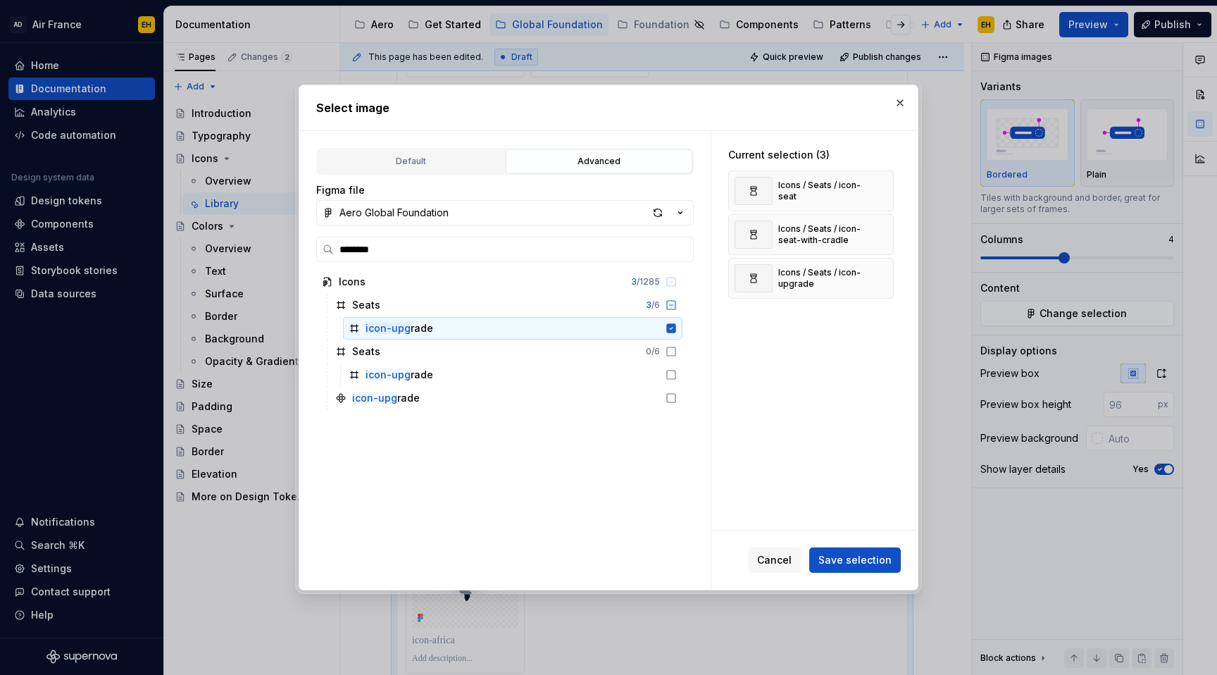
type textarea "*"
drag, startPoint x: 365, startPoint y: 249, endPoint x: 470, endPoint y: 249, distance: 105.0
click at [470, 249] on input "********" at bounding box center [513, 249] width 359 height 14
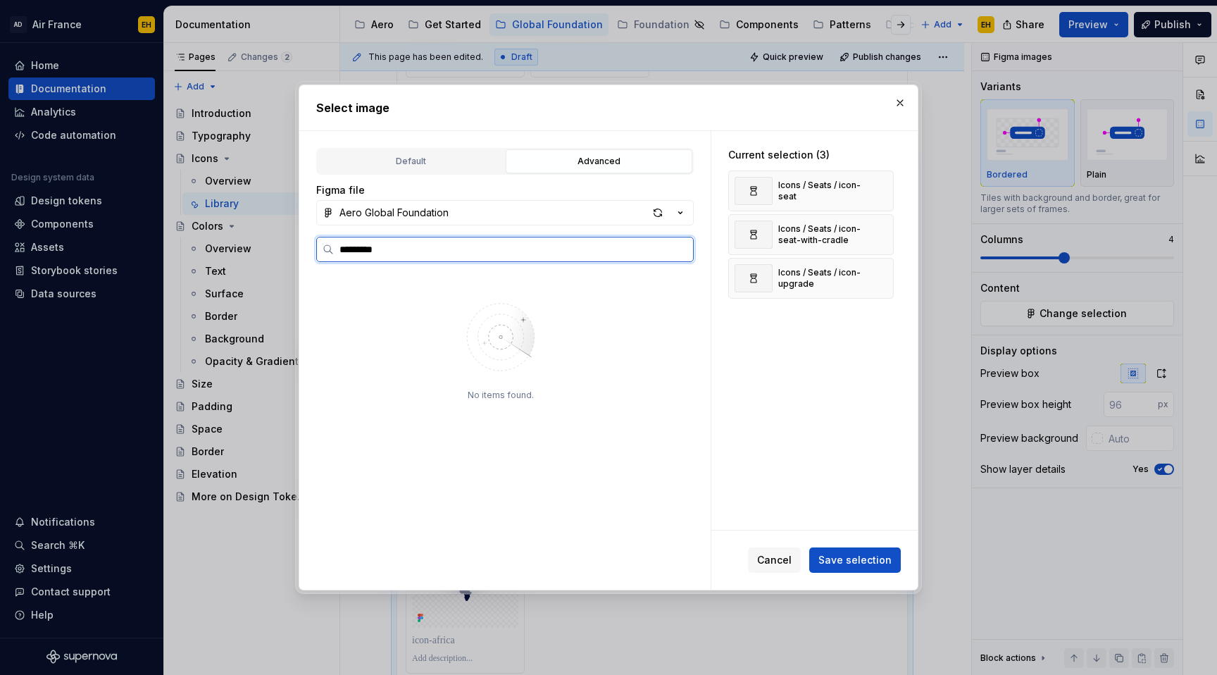
type input "*********"
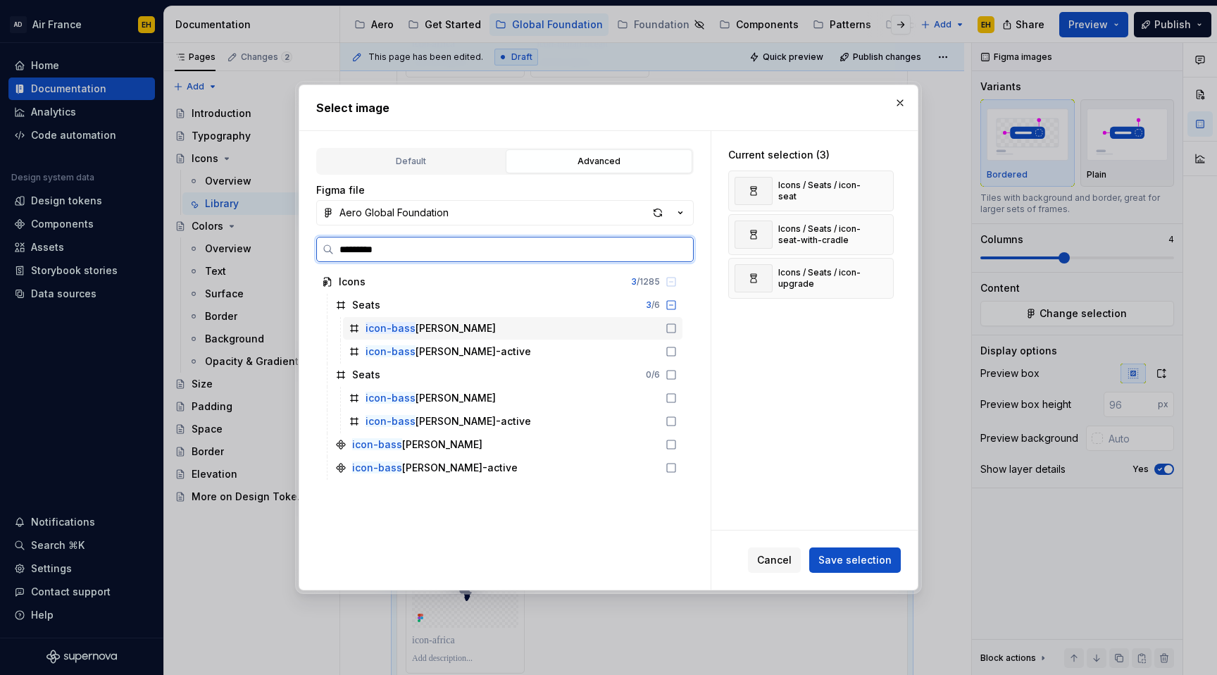
click at [676, 332] on icon at bounding box center [671, 328] width 8 height 8
click at [677, 351] on icon at bounding box center [671, 351] width 11 height 11
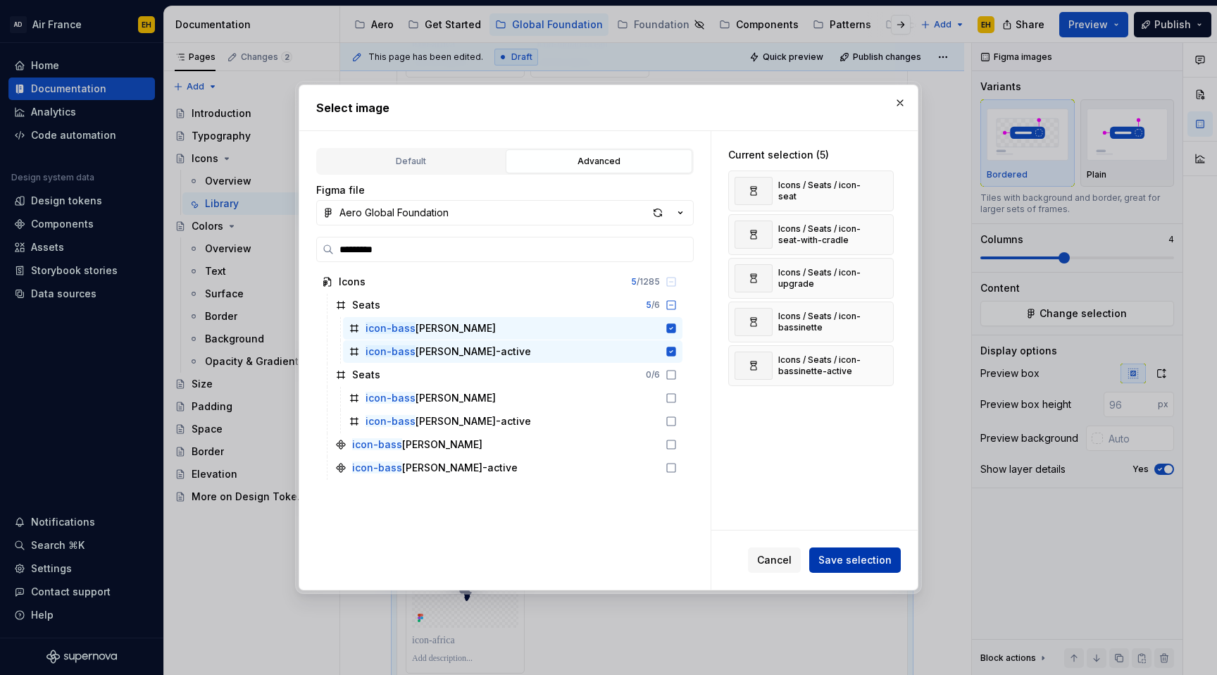
click at [843, 560] on span "Save selection" at bounding box center [855, 560] width 73 height 14
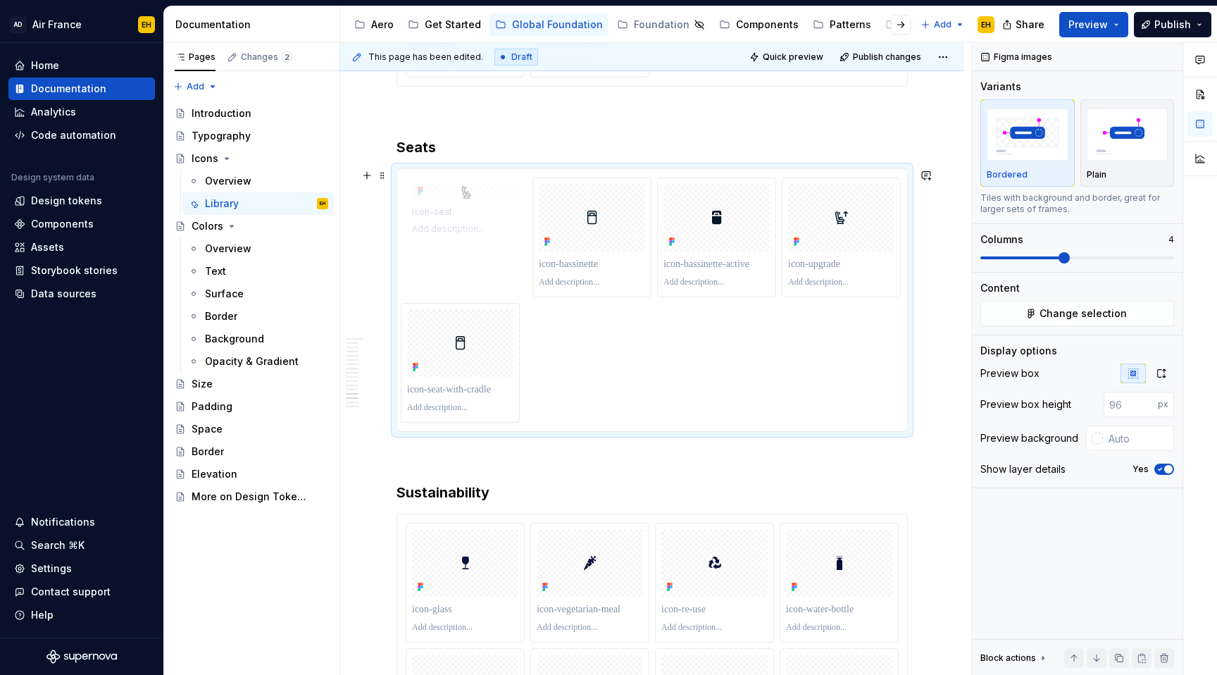
drag, startPoint x: 475, startPoint y: 306, endPoint x: 471, endPoint y: 199, distance: 106.5
click at [471, 199] on body "AD Air France EH Home Documentation Analytics Code automation Design system dat…" at bounding box center [608, 337] width 1217 height 675
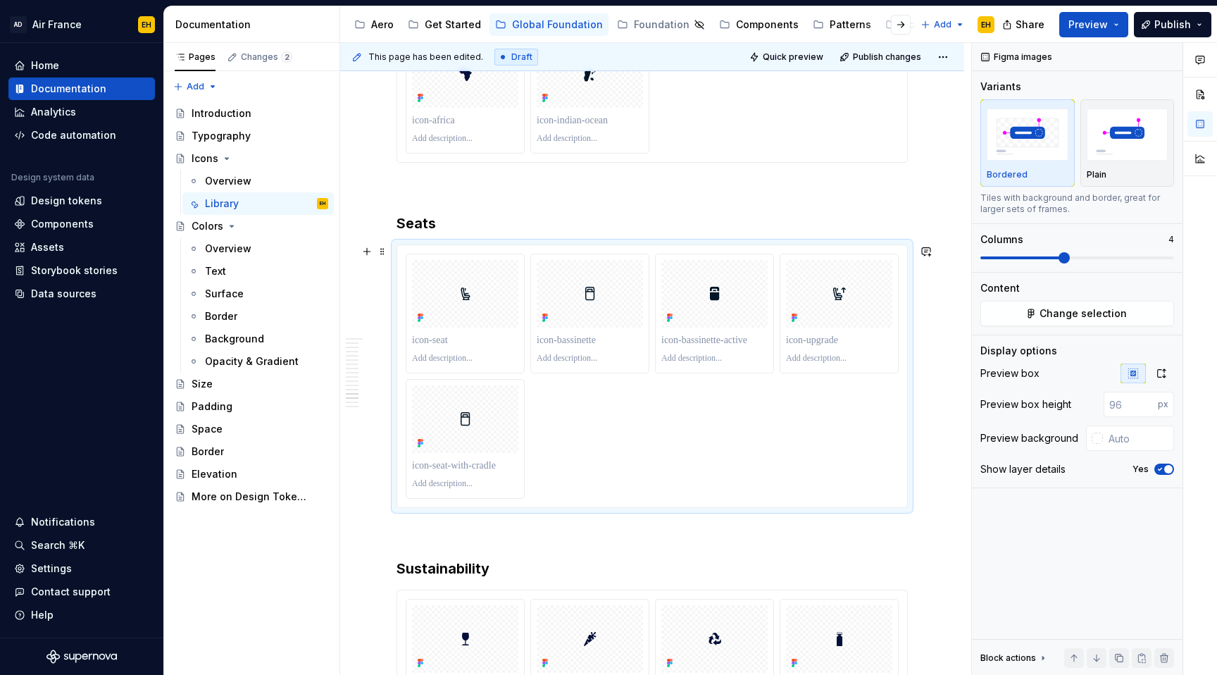
scroll to position [12108, 0]
click at [464, 253] on html "AD Air France EH Home Documentation Analytics Code automation Design system dat…" at bounding box center [608, 337] width 1217 height 675
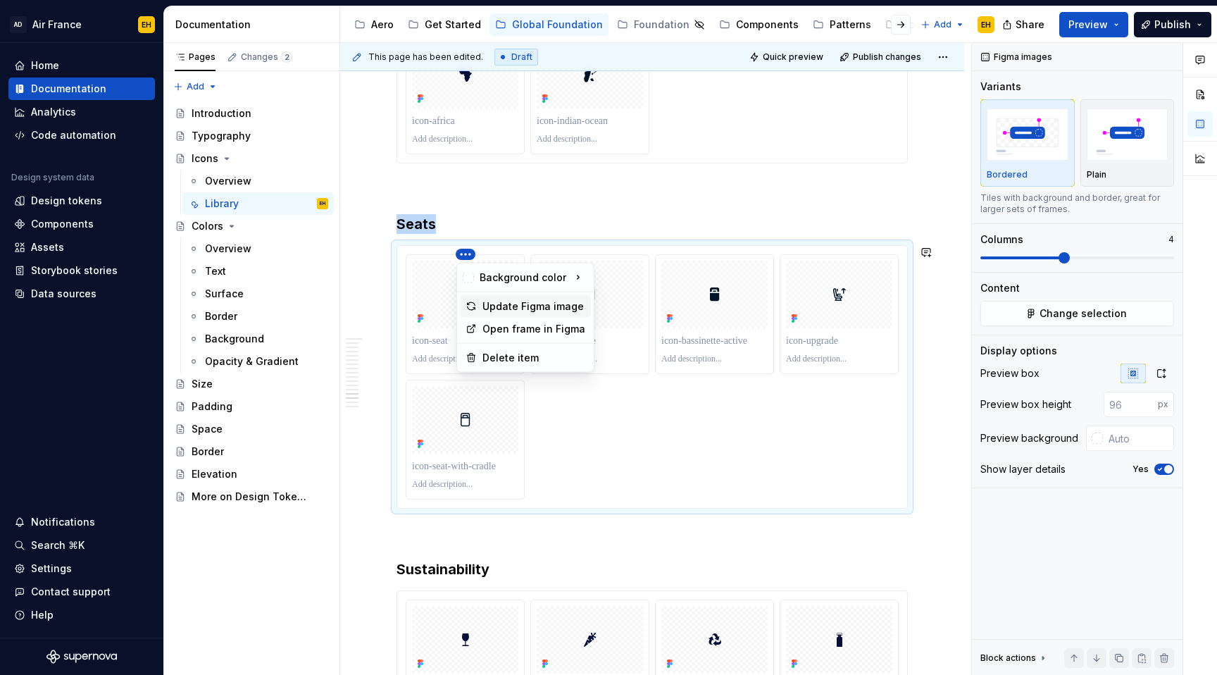
click at [520, 305] on div "Update Figma image" at bounding box center [534, 306] width 103 height 14
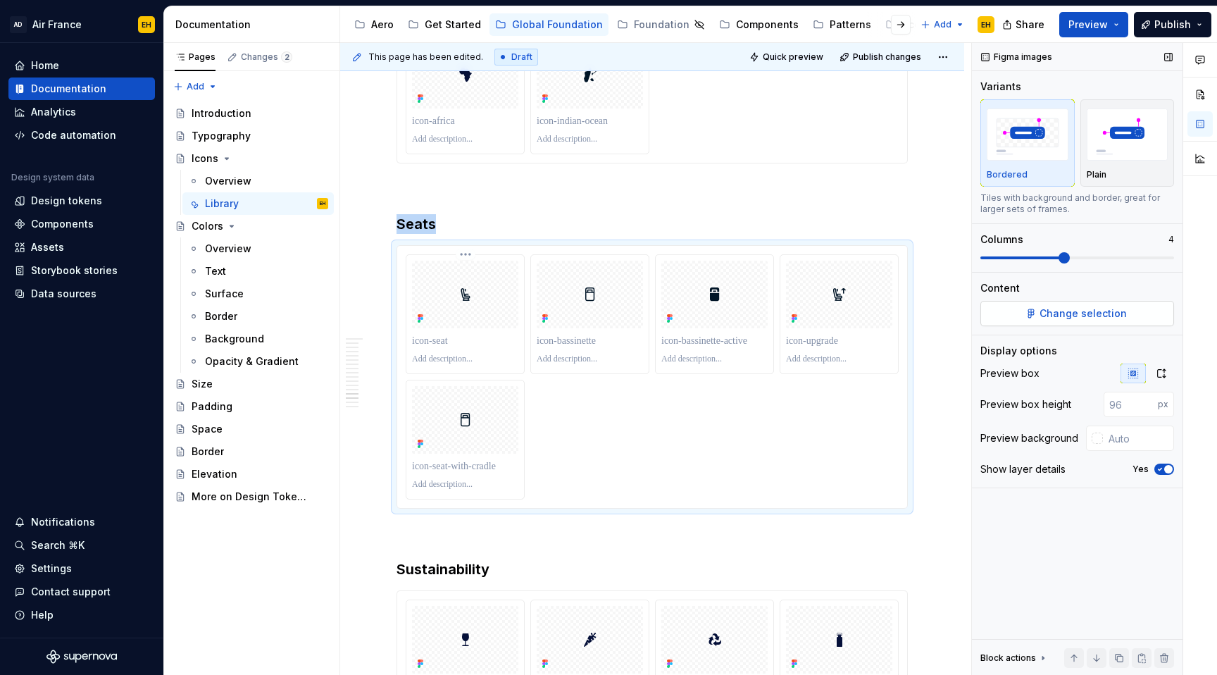
click at [1029, 307] on button "Change selection" at bounding box center [1078, 313] width 194 height 25
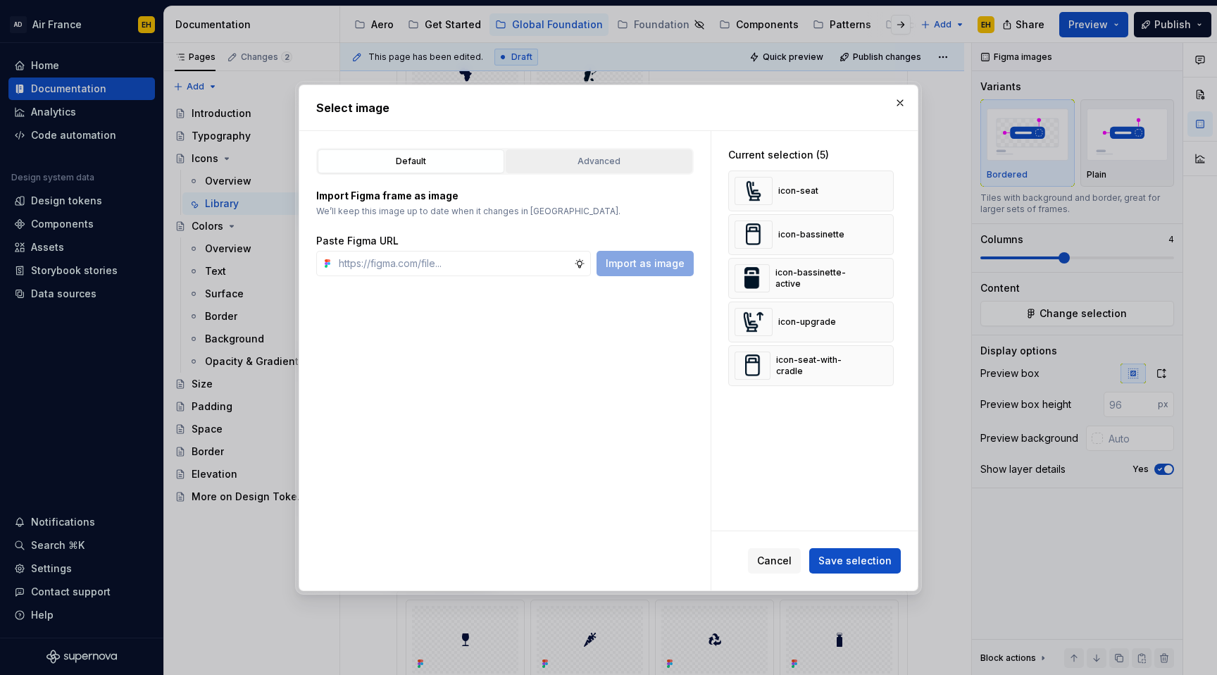
click at [561, 156] on div "Advanced" at bounding box center [599, 161] width 177 height 14
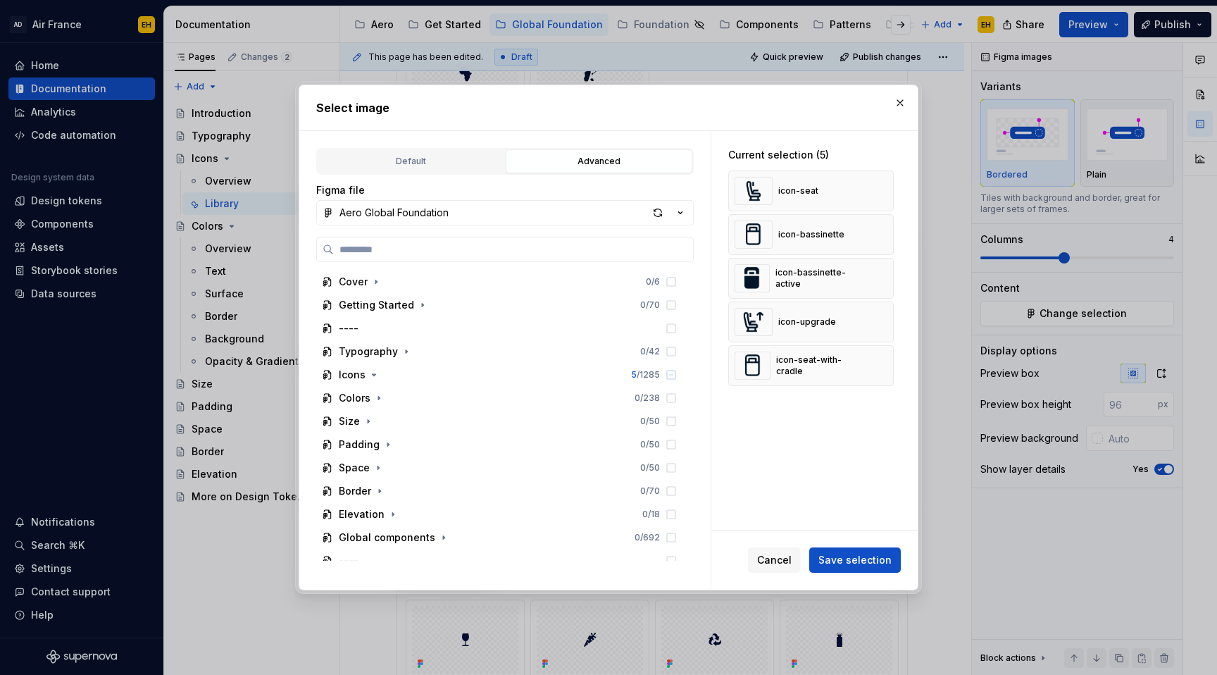
type textarea "*"
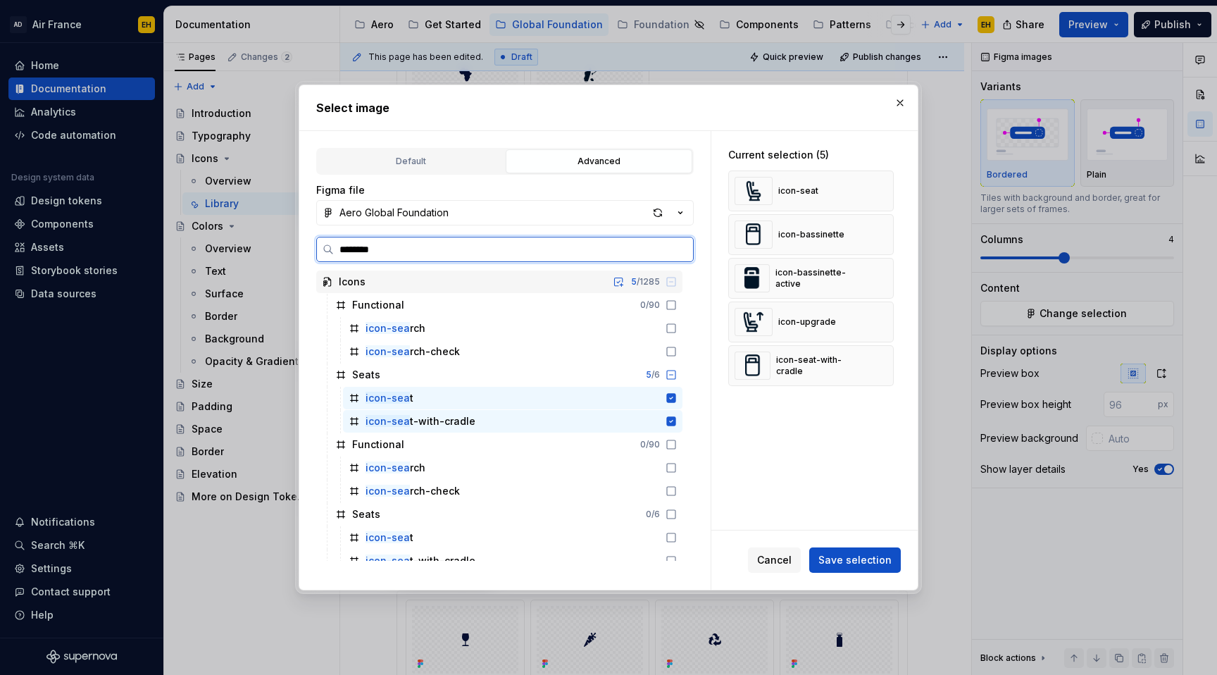
type input "*********"
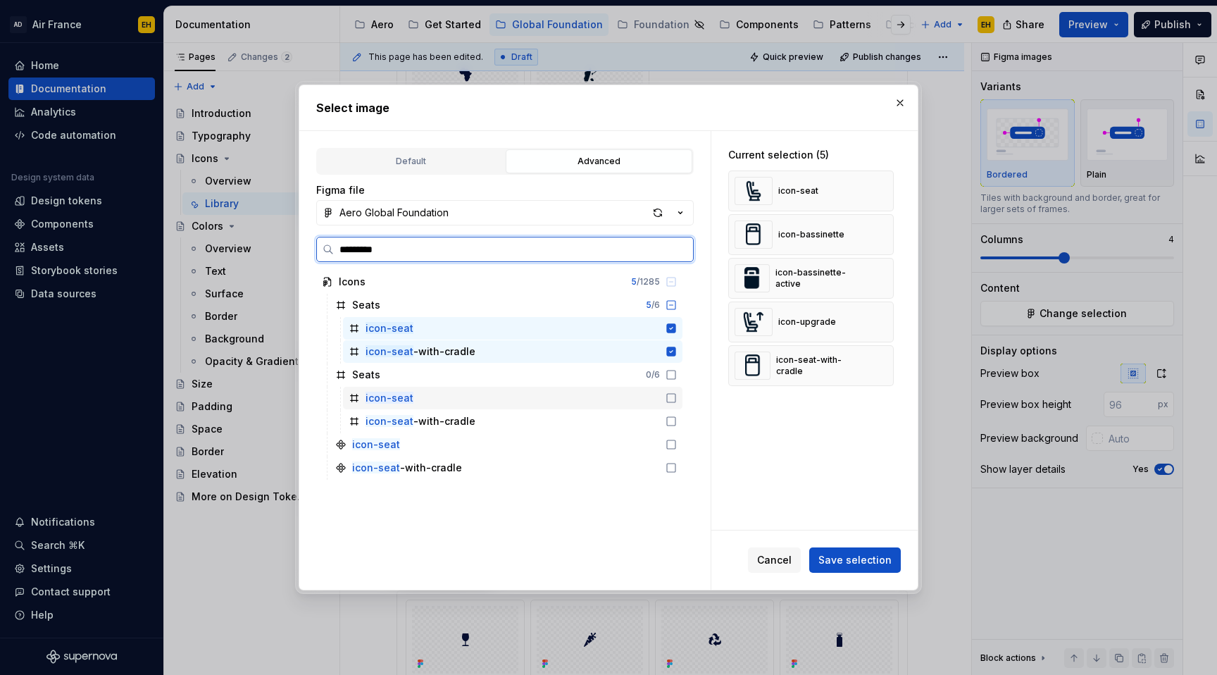
click at [677, 399] on icon at bounding box center [671, 397] width 11 height 11
click at [677, 421] on icon at bounding box center [671, 421] width 11 height 11
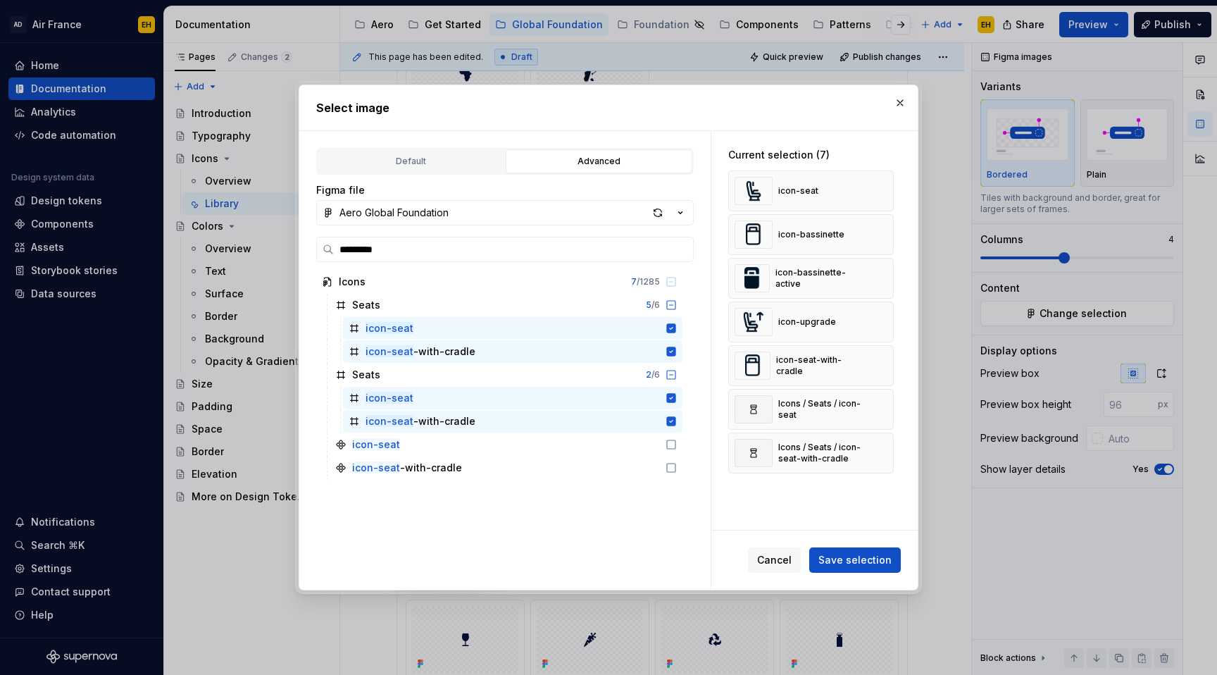
click at [765, 503] on div "Current selection (7) icon-seat icon-bassinette icon-bassinette-active icon-upg…" at bounding box center [815, 330] width 206 height 399
click at [676, 399] on icon at bounding box center [671, 397] width 9 height 9
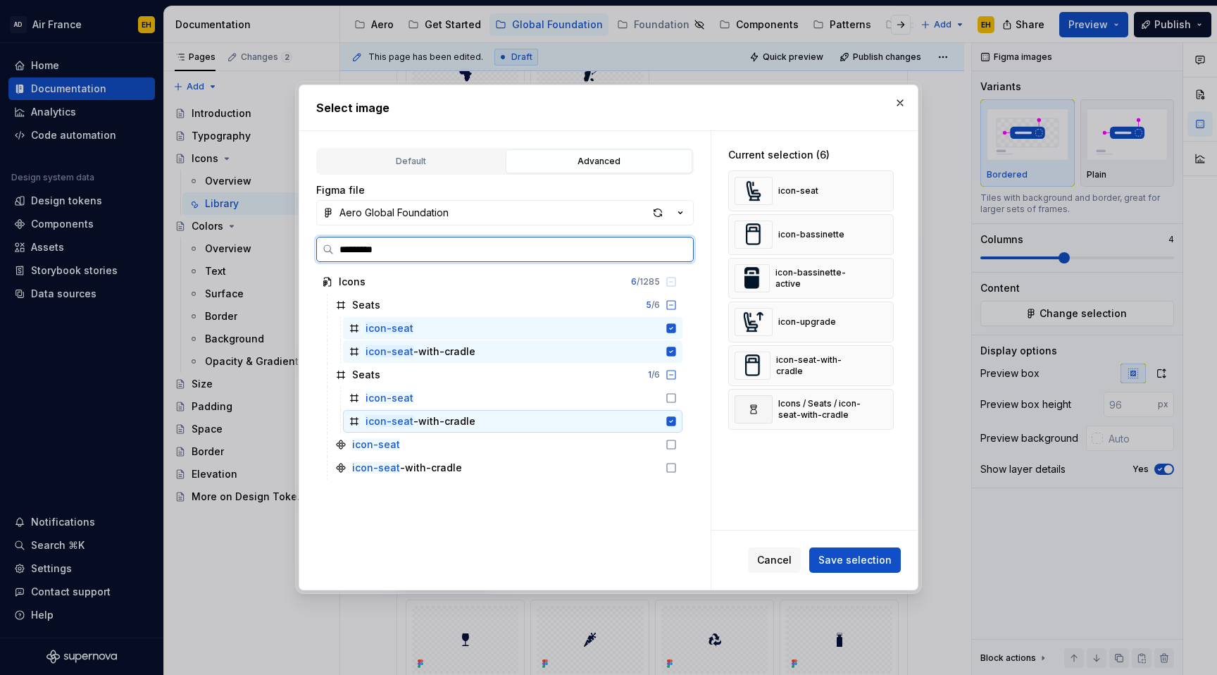
click at [676, 418] on icon at bounding box center [671, 420] width 9 height 9
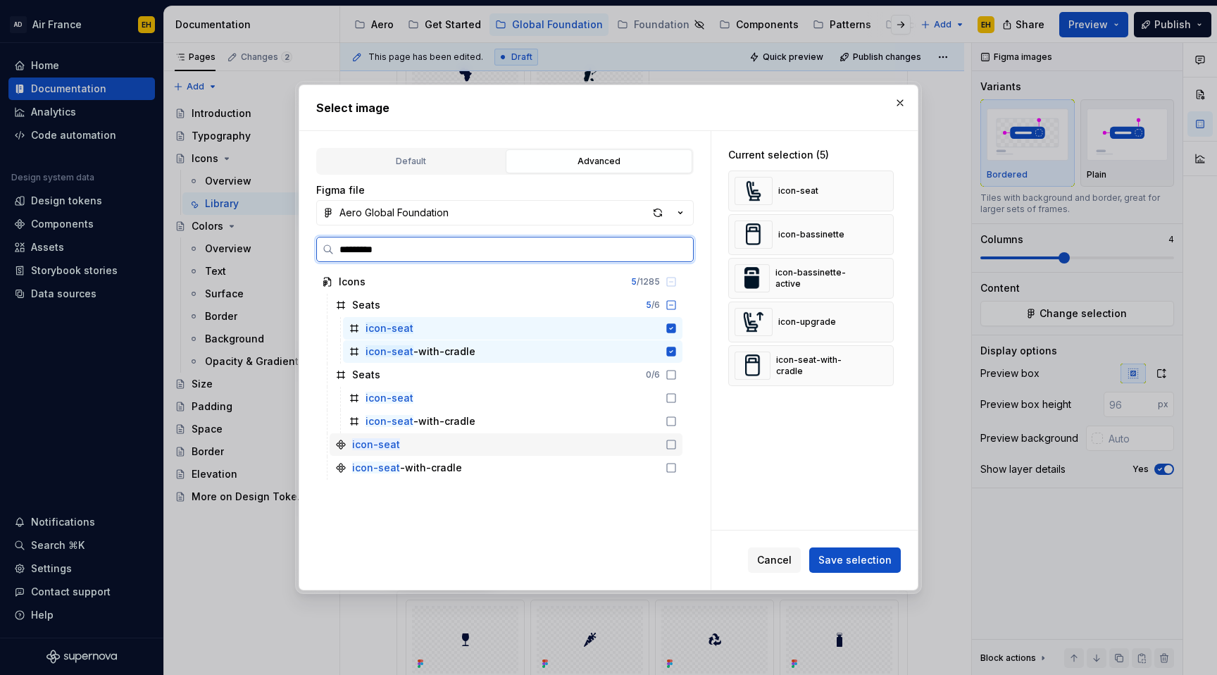
click at [677, 443] on icon at bounding box center [671, 444] width 11 height 11
click at [677, 469] on icon at bounding box center [671, 467] width 11 height 11
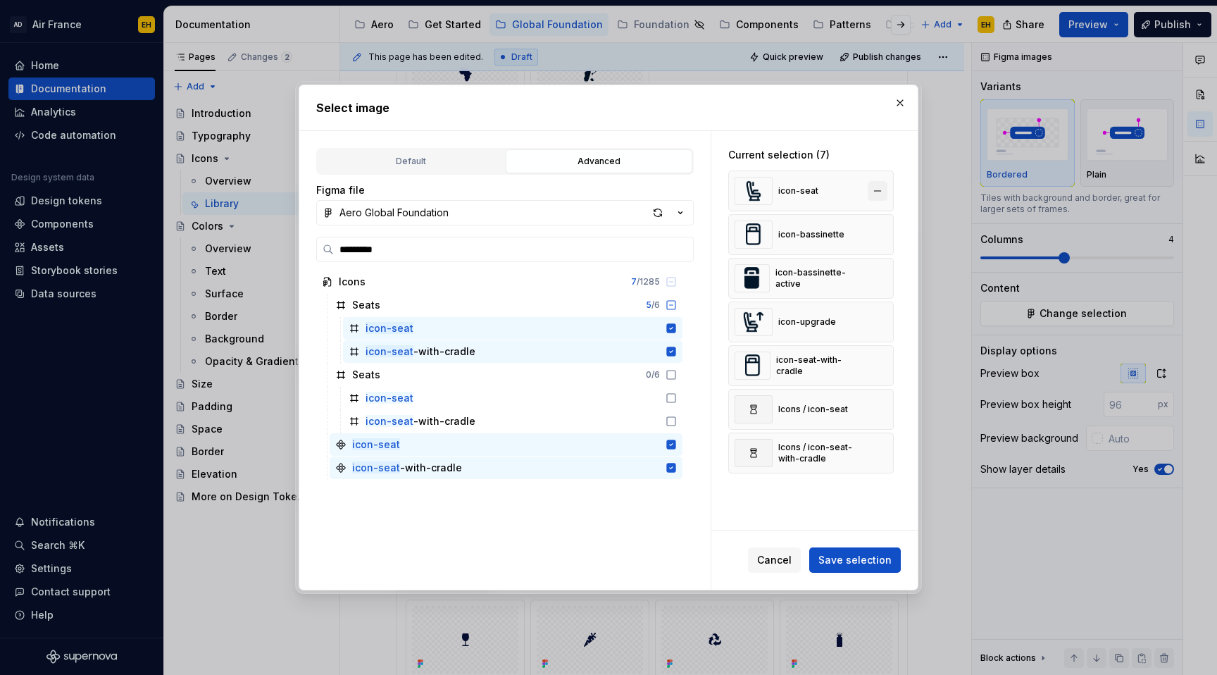
click at [883, 187] on button "button" at bounding box center [878, 191] width 20 height 20
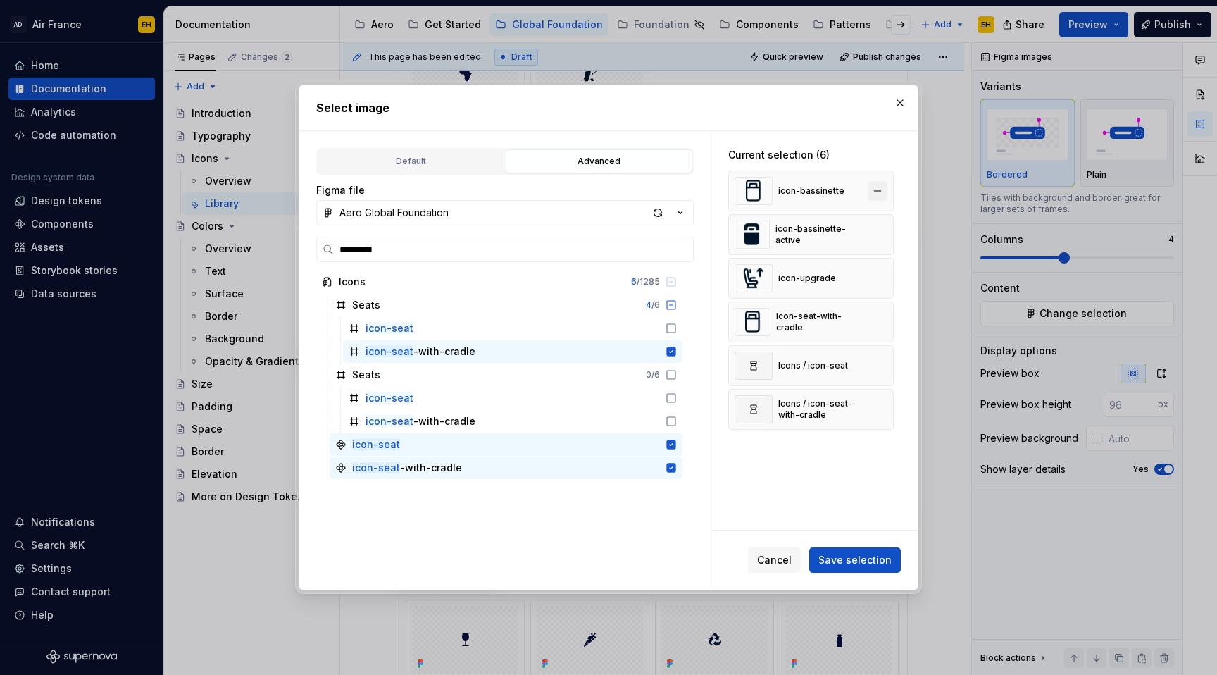
click at [888, 187] on button "button" at bounding box center [878, 191] width 20 height 20
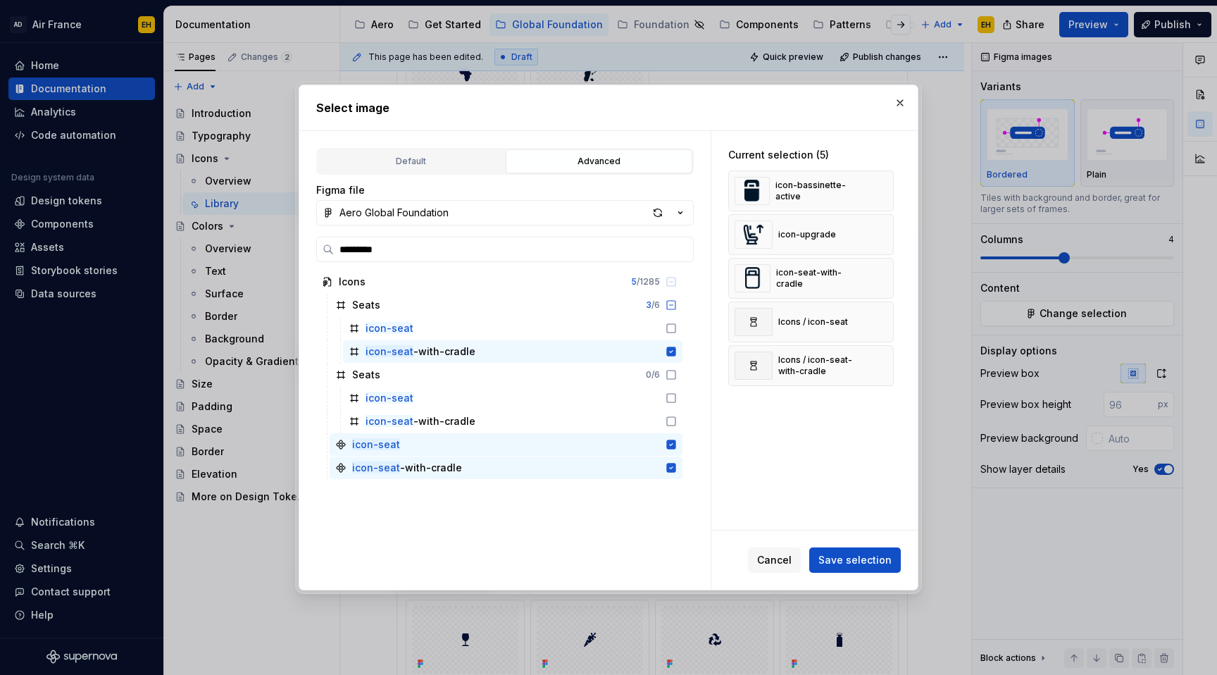
click at [888, 187] on button "button" at bounding box center [878, 191] width 20 height 20
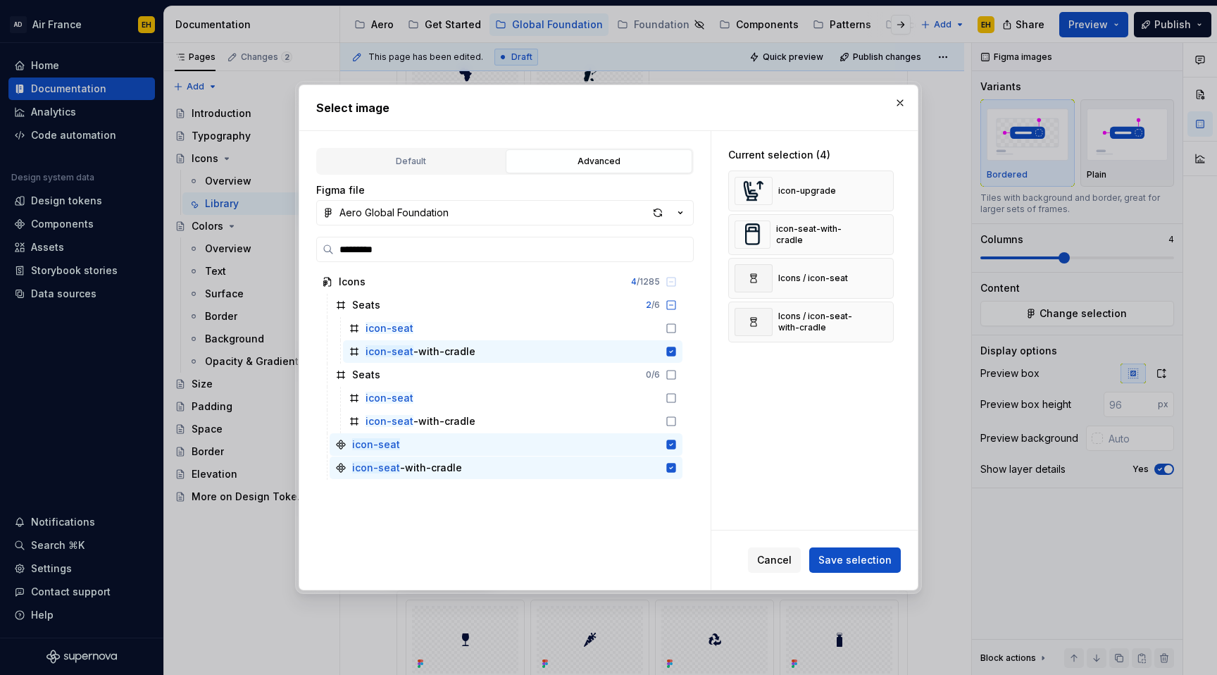
click at [888, 187] on button "button" at bounding box center [878, 191] width 20 height 20
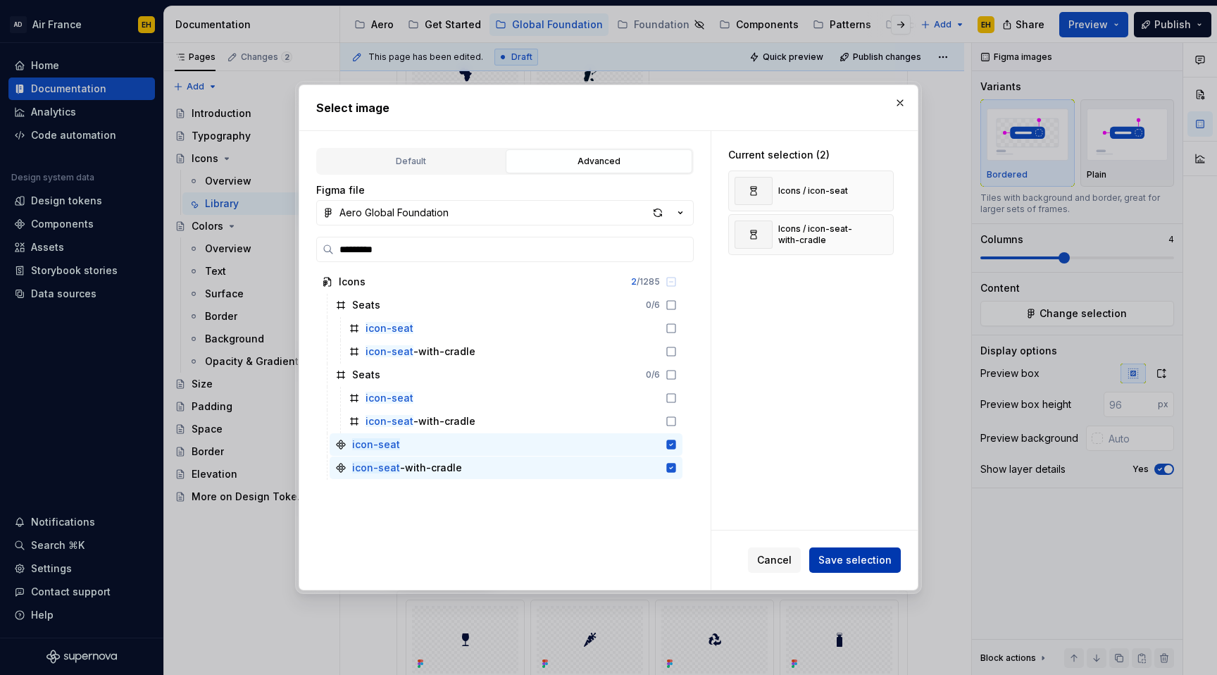
click at [855, 565] on span "Save selection" at bounding box center [855, 560] width 73 height 14
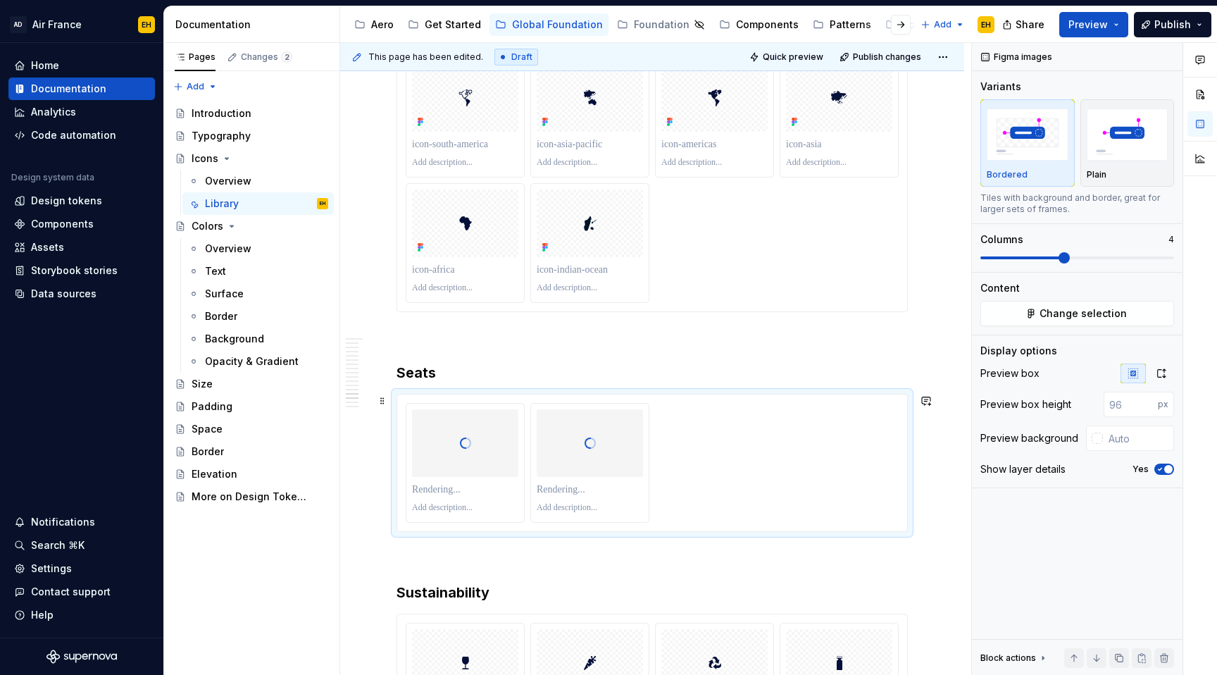
scroll to position [11958, 0]
click at [594, 182] on html "AD Air France EH Home Documentation Analytics Code automation Design system dat…" at bounding box center [608, 337] width 1217 height 675
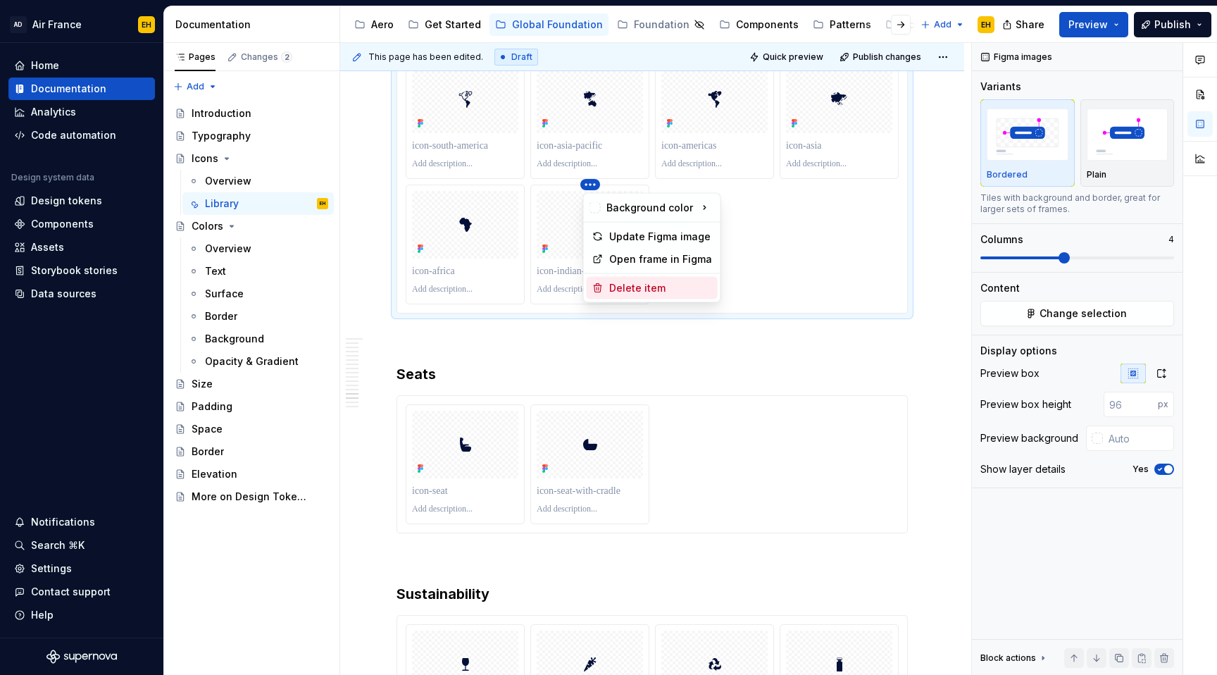
click at [638, 289] on div "Delete item" at bounding box center [660, 288] width 103 height 14
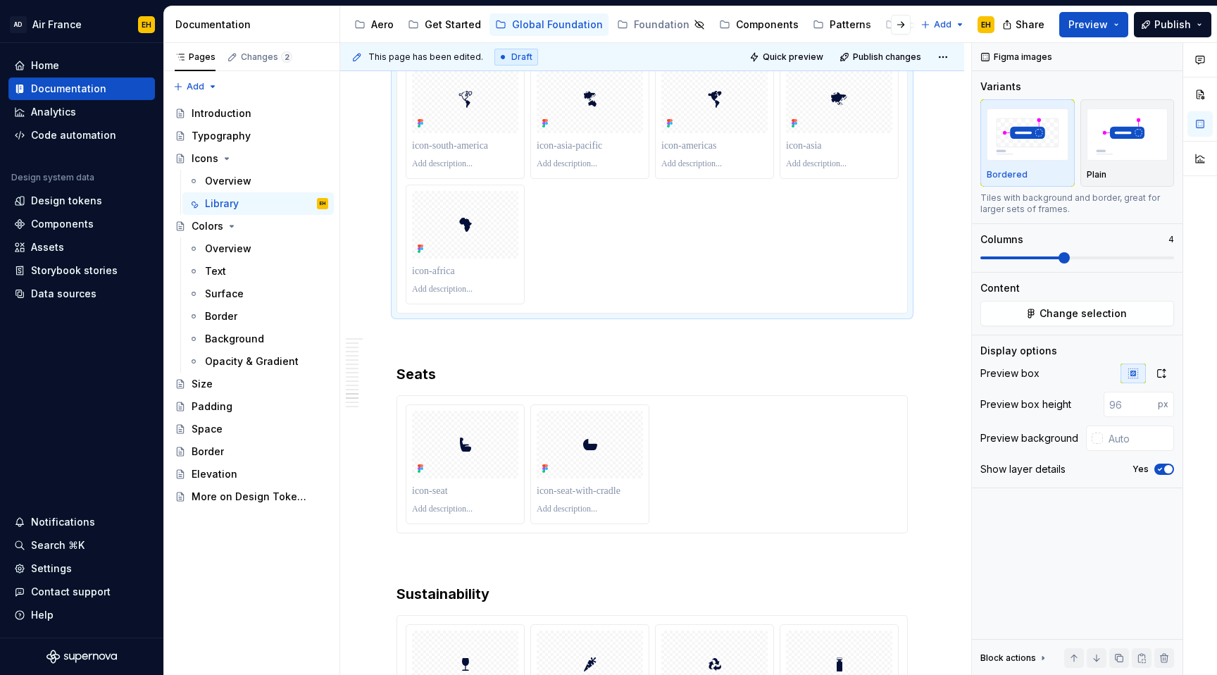
click at [783, 259] on div at bounding box center [652, 56] width 493 height 496
click at [1086, 317] on span "Change selection" at bounding box center [1083, 313] width 87 height 14
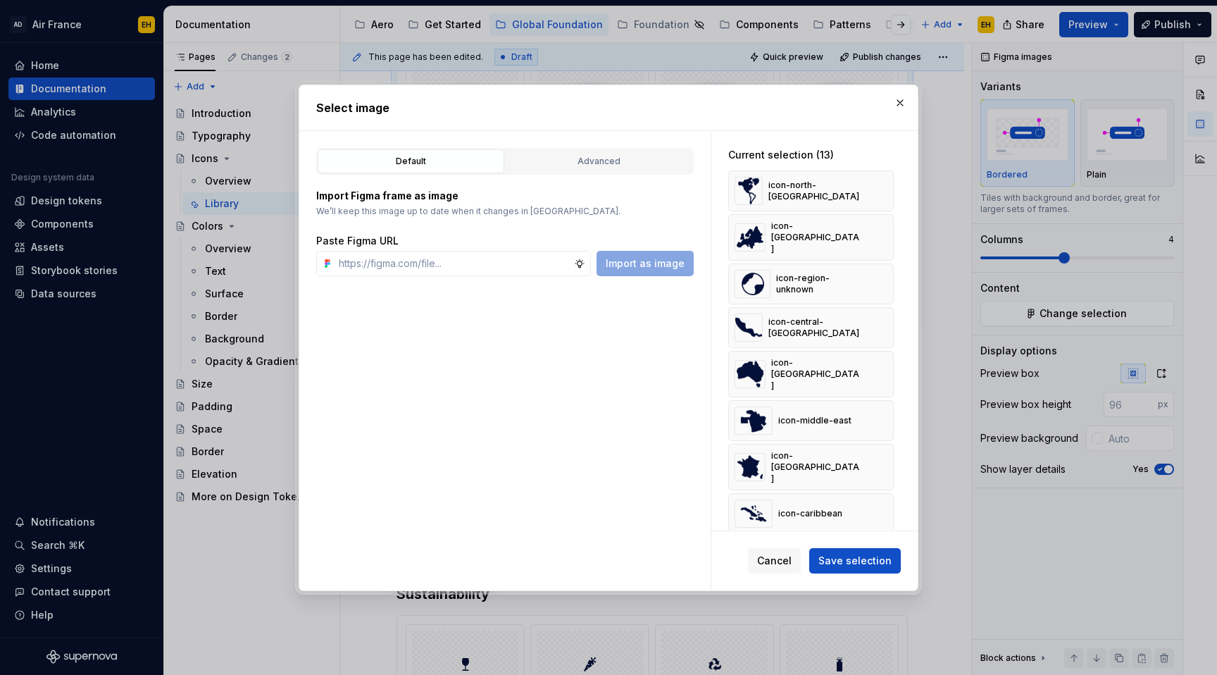
type textarea "*"
click at [597, 156] on div "Advanced" at bounding box center [599, 161] width 177 height 14
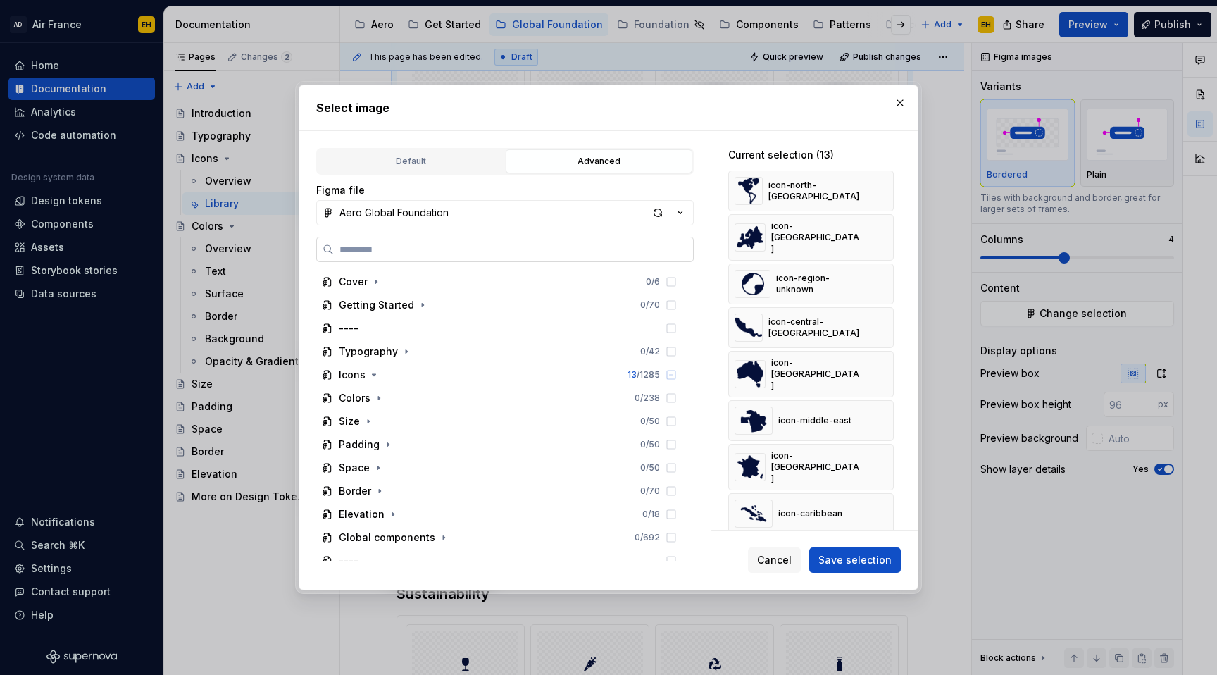
click at [502, 258] on label at bounding box center [505, 249] width 378 height 25
click at [502, 256] on input "search" at bounding box center [513, 249] width 359 height 14
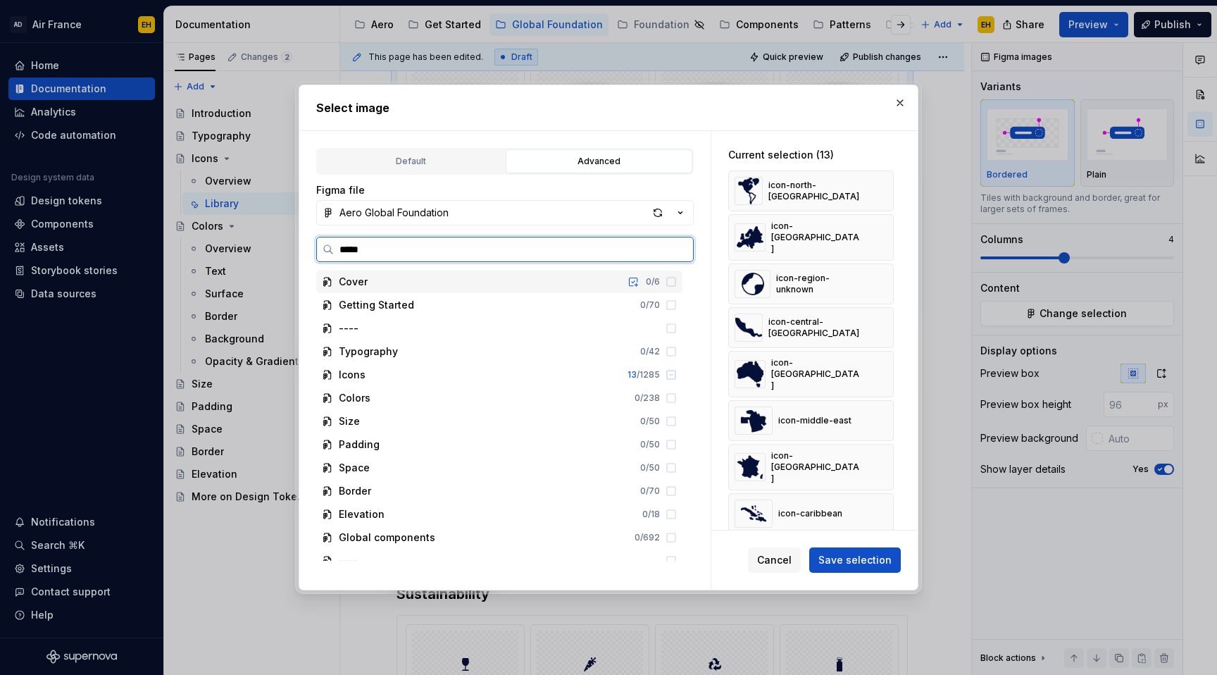
type input "******"
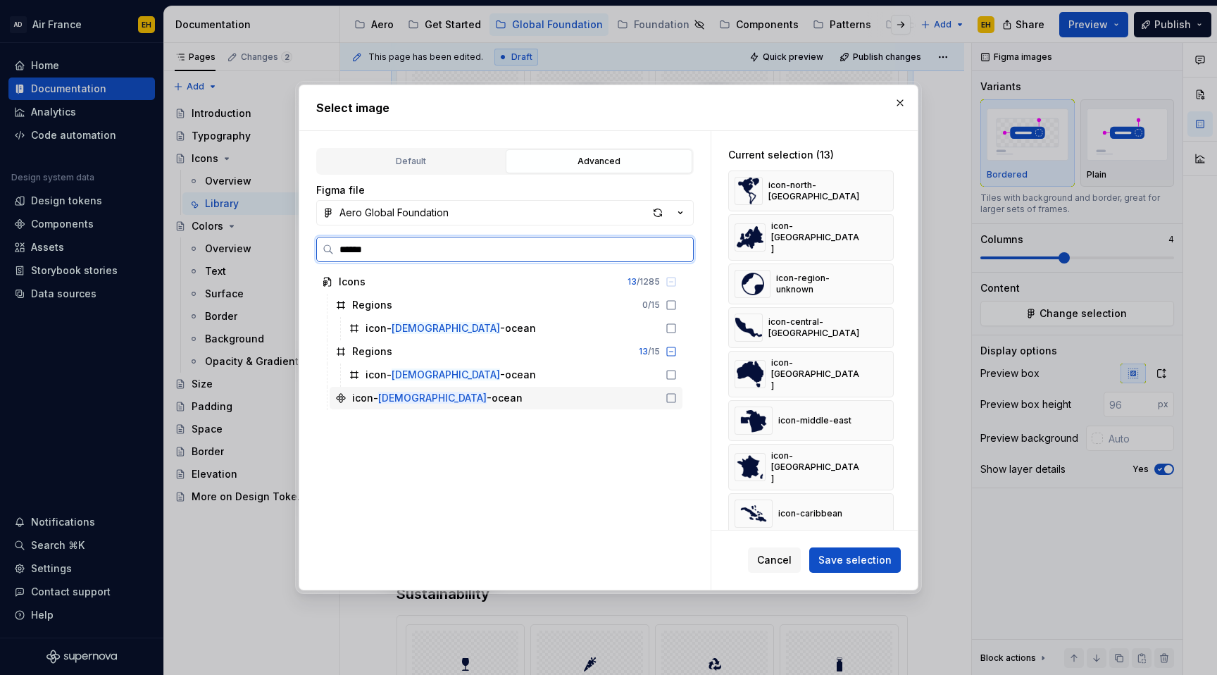
click at [677, 397] on icon at bounding box center [671, 397] width 11 height 11
click at [817, 197] on div "icon-north-[GEOGRAPHIC_DATA]" at bounding box center [799, 191] width 128 height 28
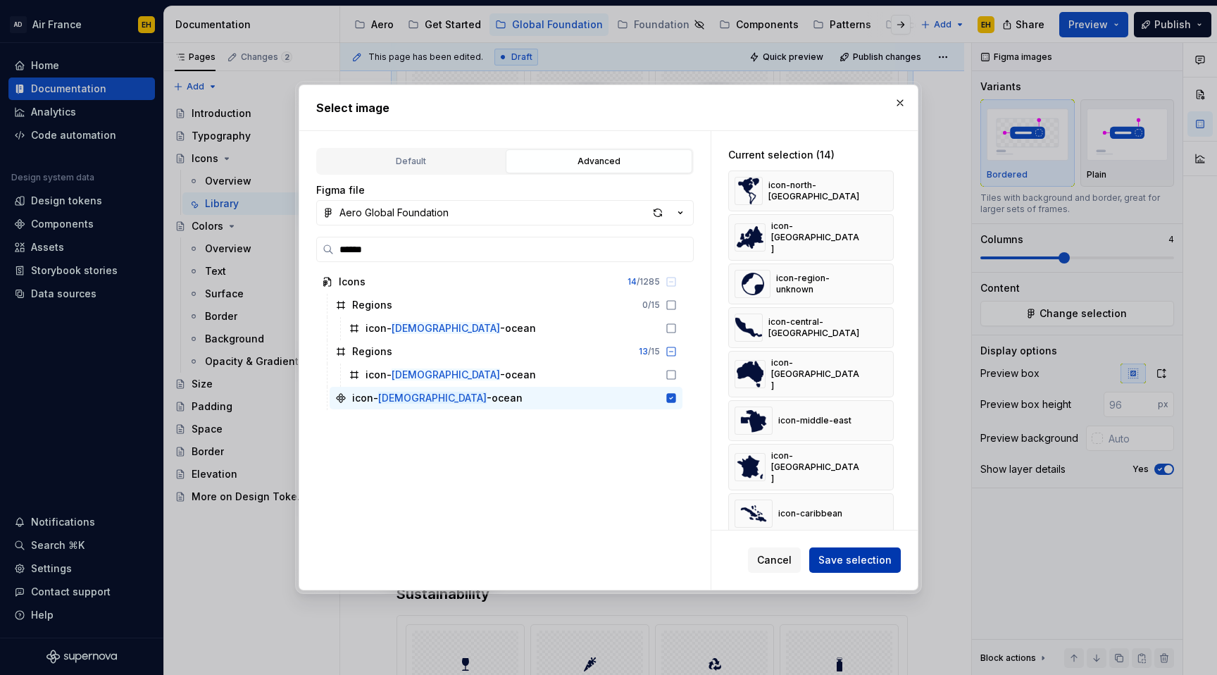
click at [872, 566] on span "Save selection" at bounding box center [855, 560] width 73 height 14
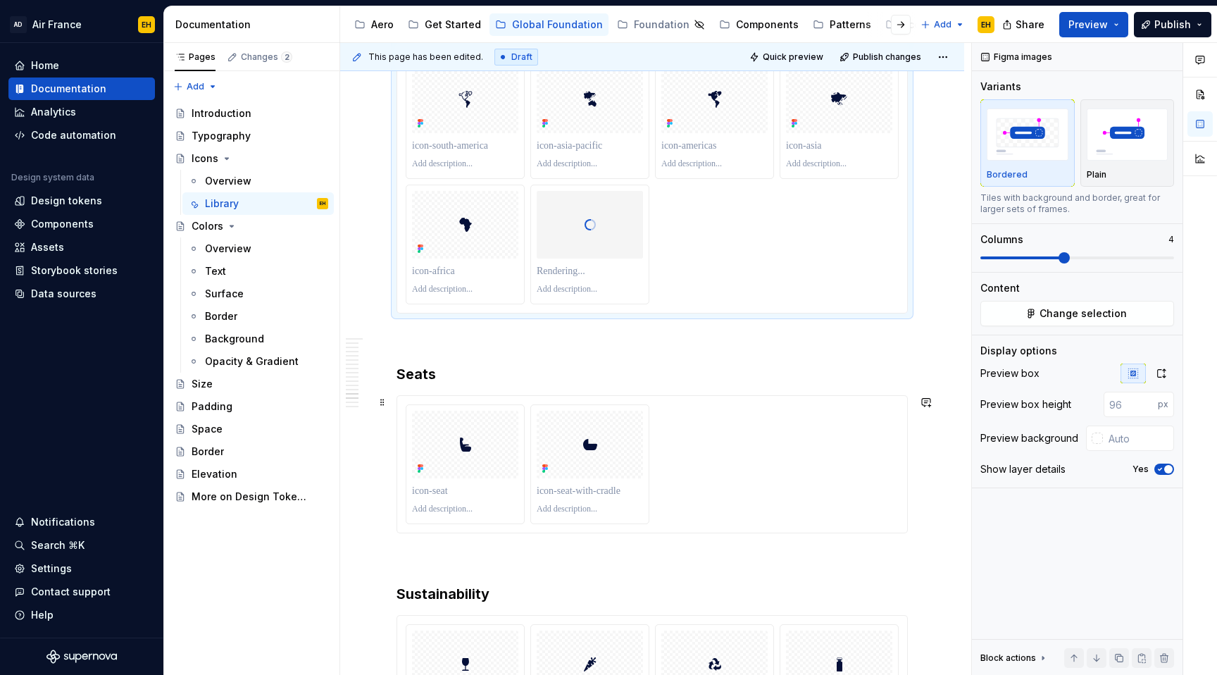
scroll to position [11976, 0]
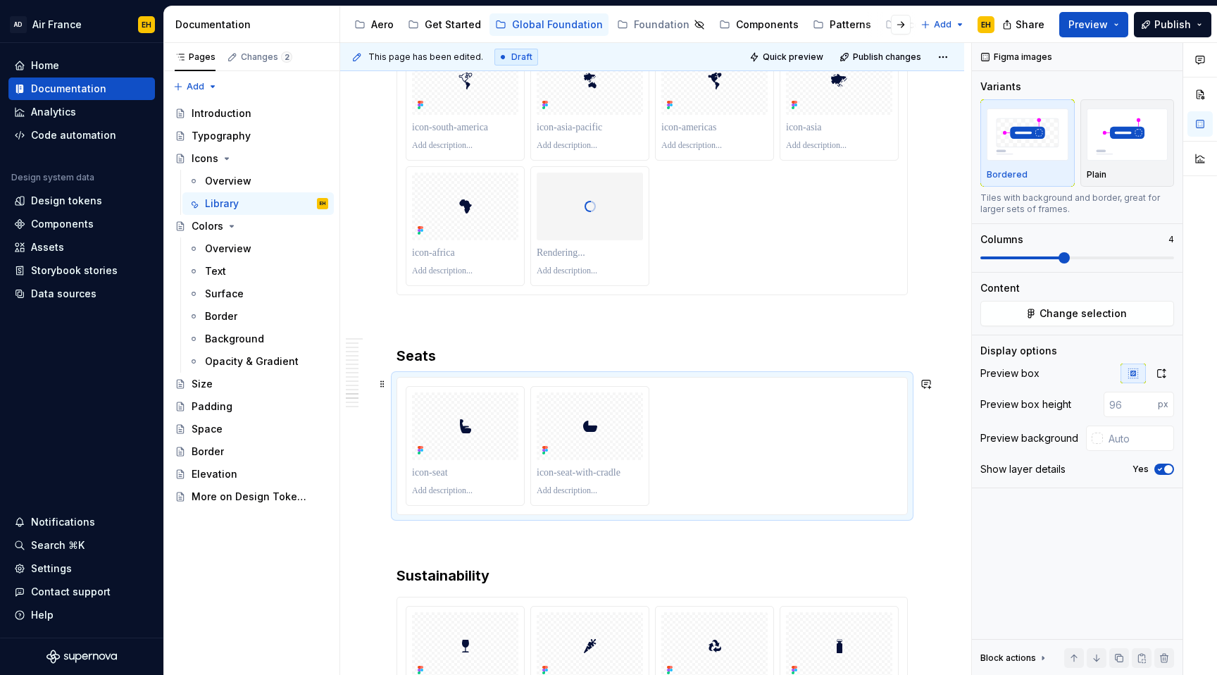
click at [829, 437] on div at bounding box center [652, 446] width 493 height 120
click at [1107, 312] on span "Change selection" at bounding box center [1083, 313] width 87 height 14
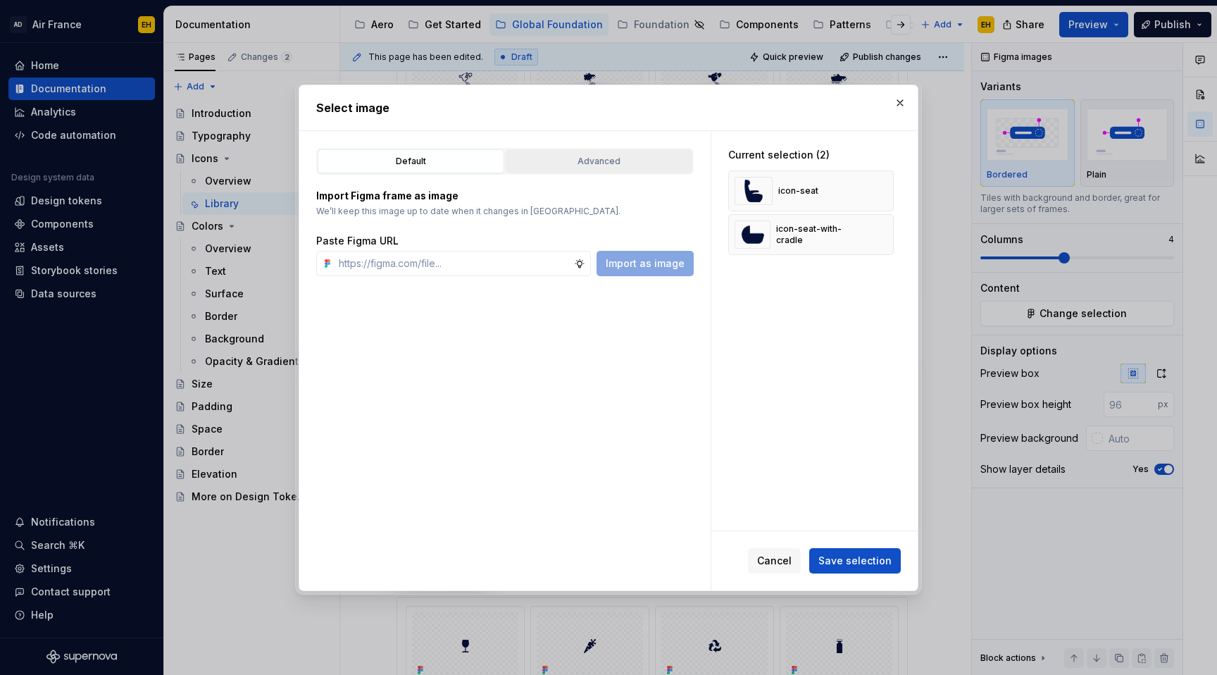
click at [569, 159] on div "Advanced" at bounding box center [599, 161] width 177 height 14
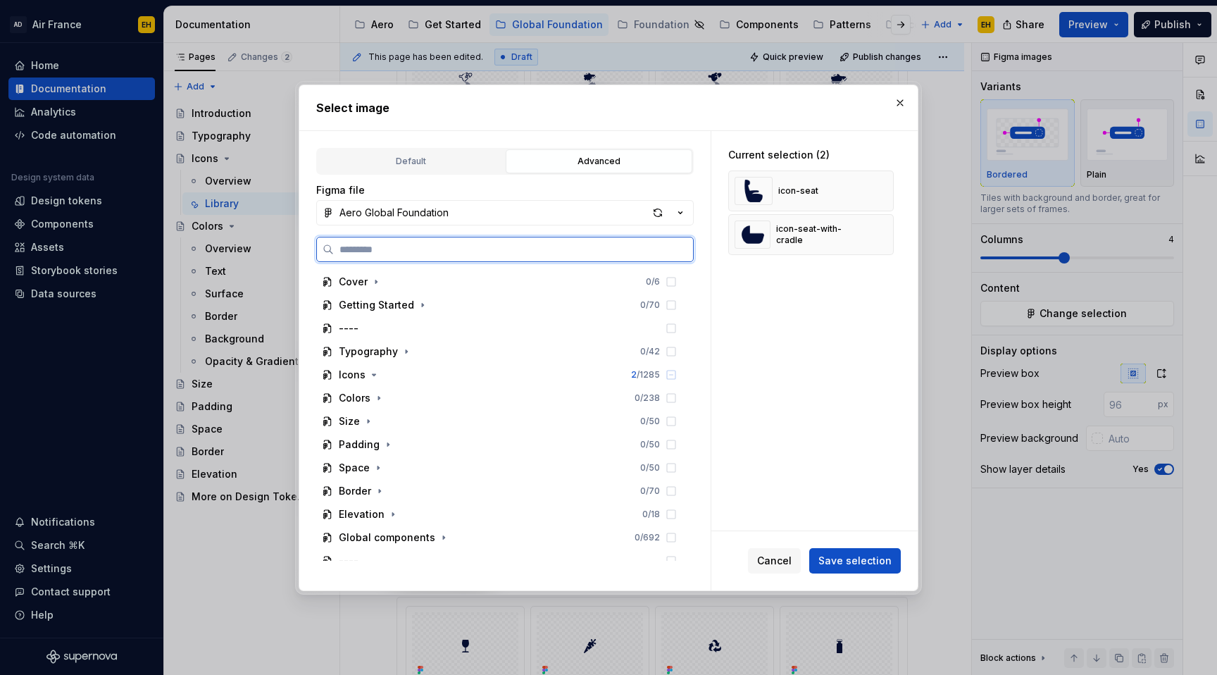
click at [377, 247] on input "search" at bounding box center [513, 249] width 359 height 14
type textarea "*"
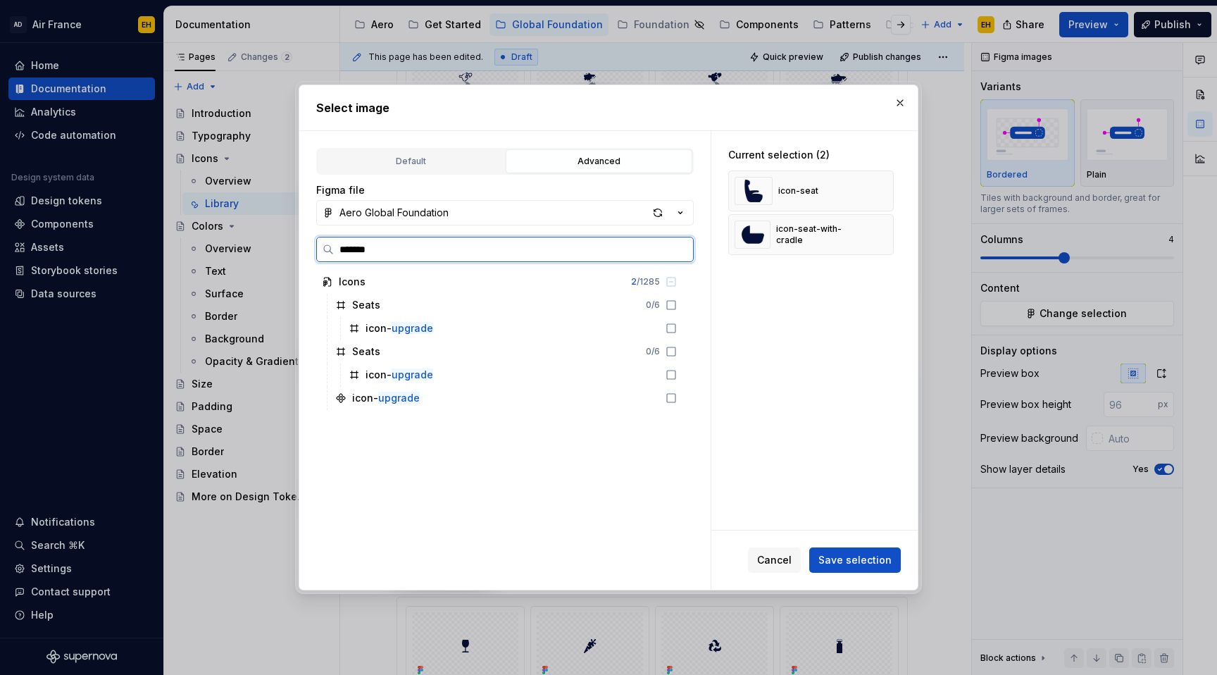
click at [683, 399] on div "icon- upgrade" at bounding box center [506, 398] width 353 height 23
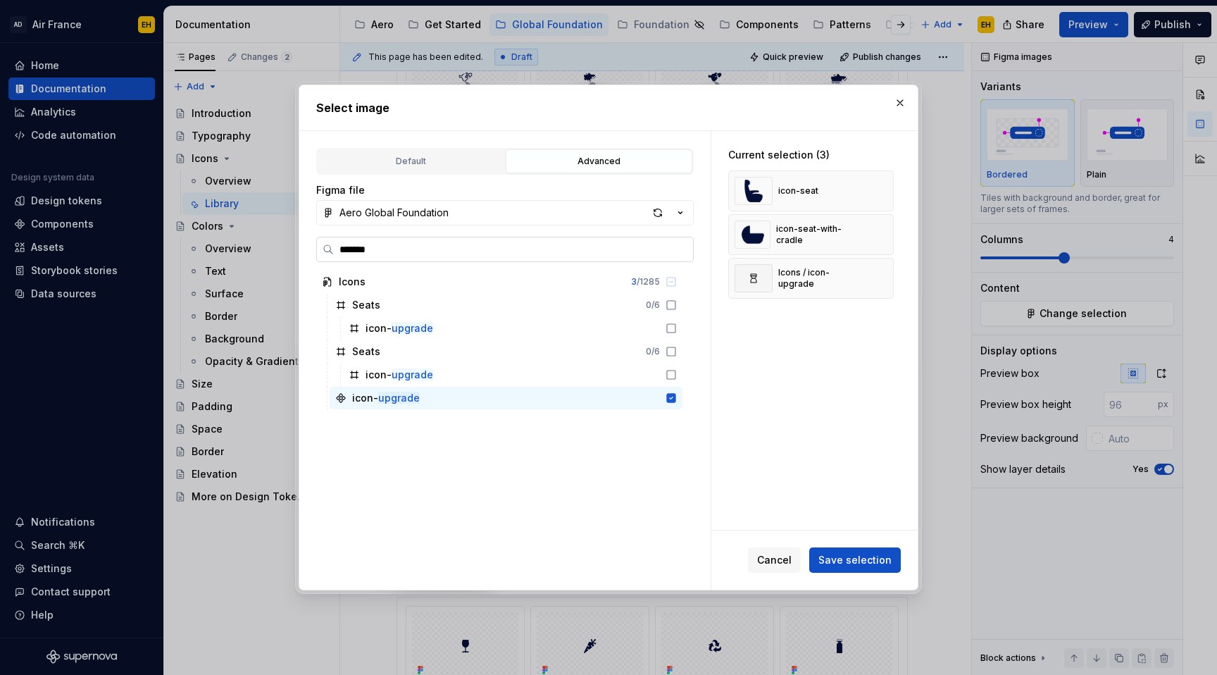
click at [478, 252] on input "*******" at bounding box center [513, 249] width 359 height 14
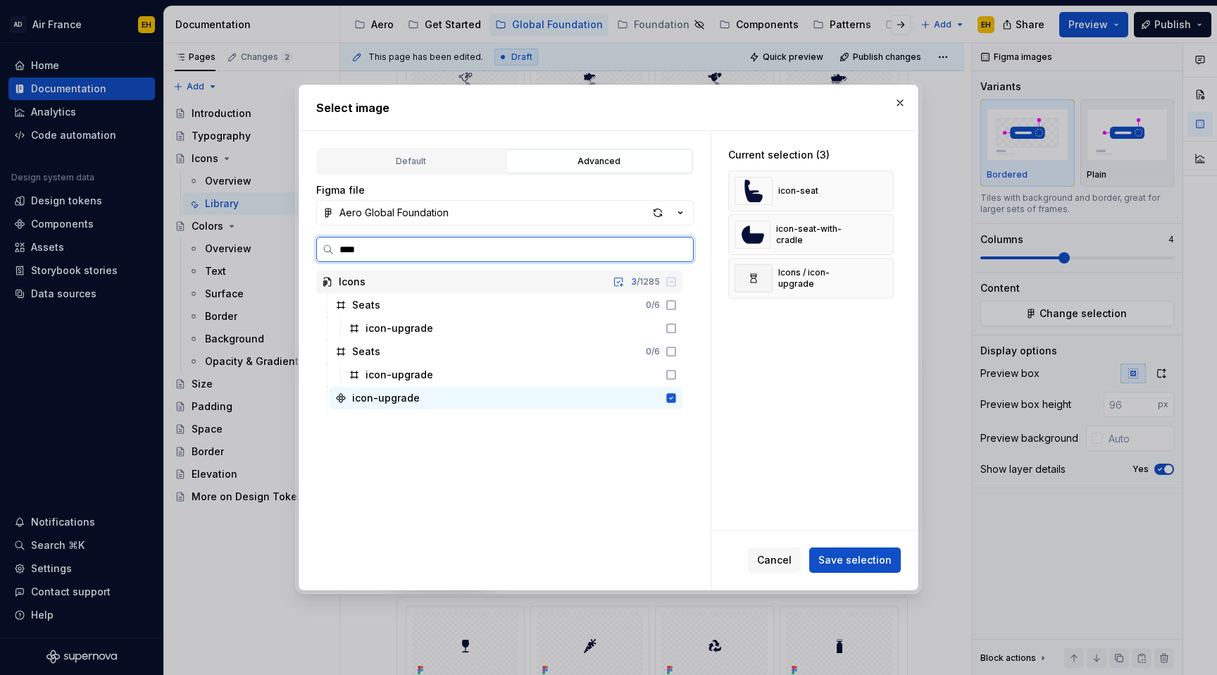
type input "*****"
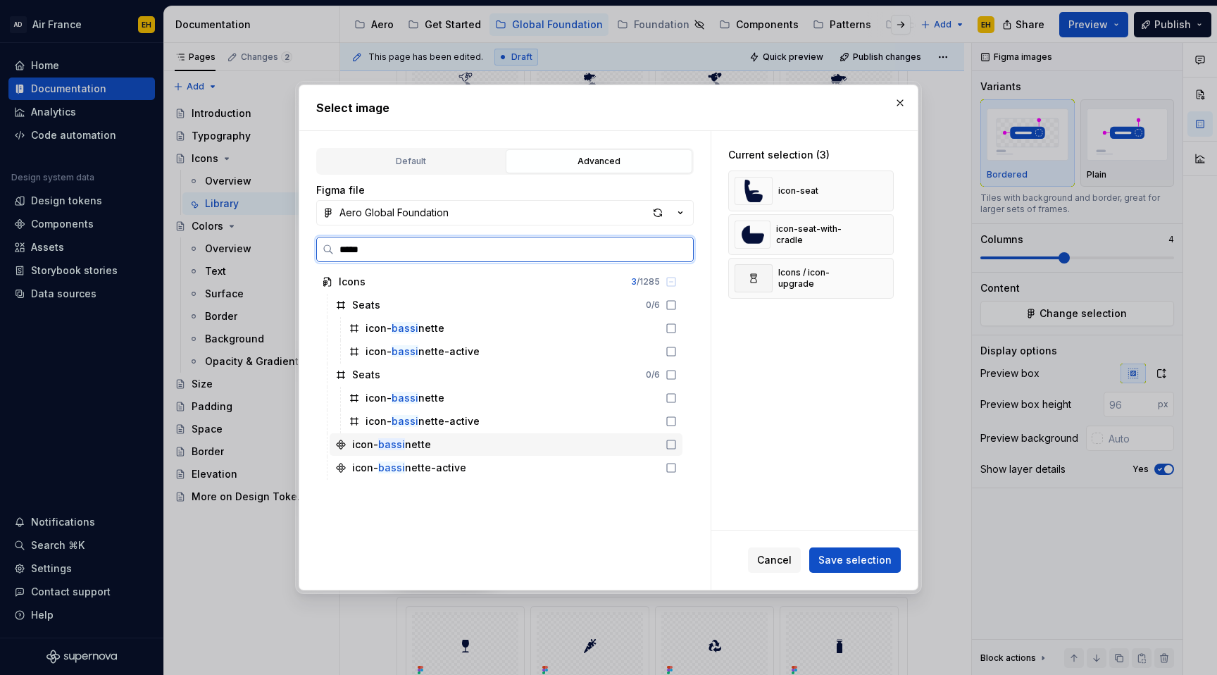
click at [677, 444] on div at bounding box center [668, 444] width 17 height 11
click at [677, 473] on icon at bounding box center [671, 467] width 11 height 11
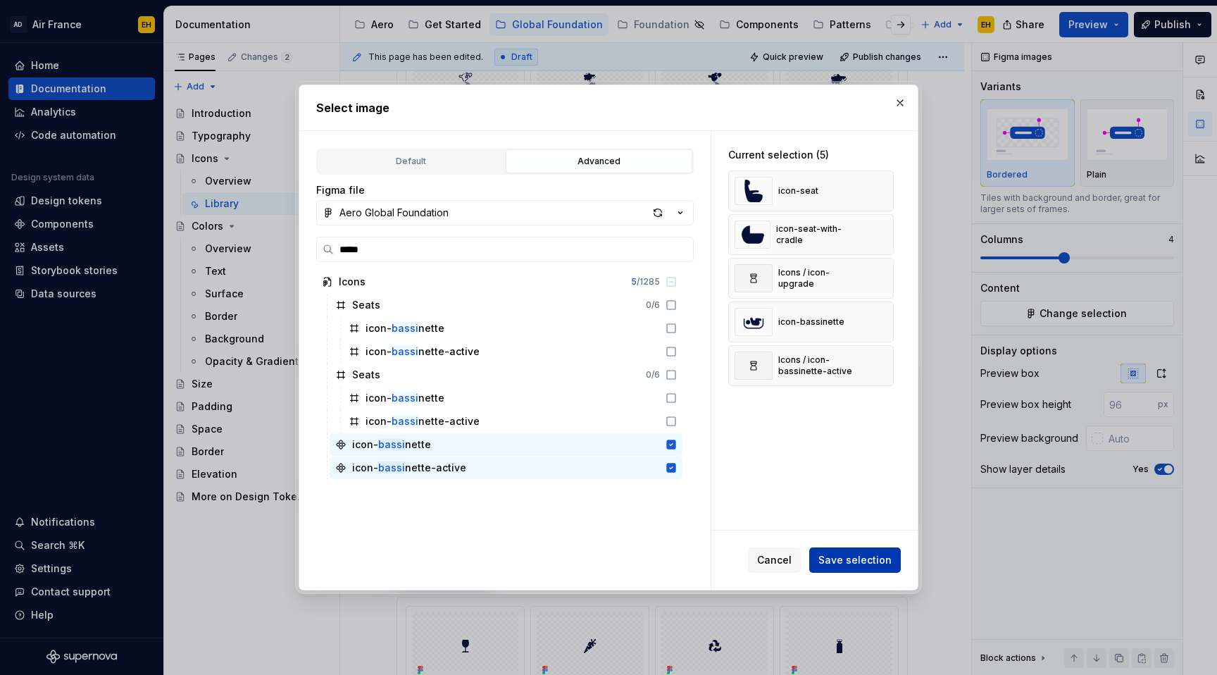
click at [854, 564] on span "Save selection" at bounding box center [855, 560] width 73 height 14
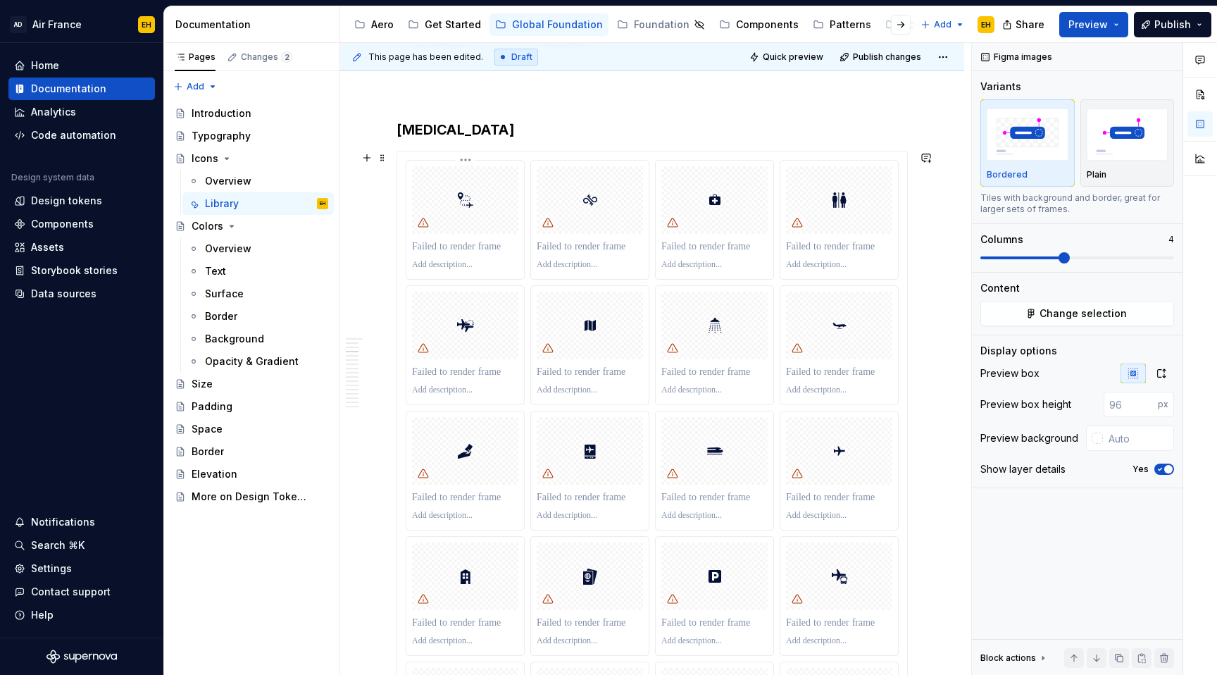
scroll to position [2098, 0]
click at [489, 194] on div at bounding box center [465, 207] width 106 height 68
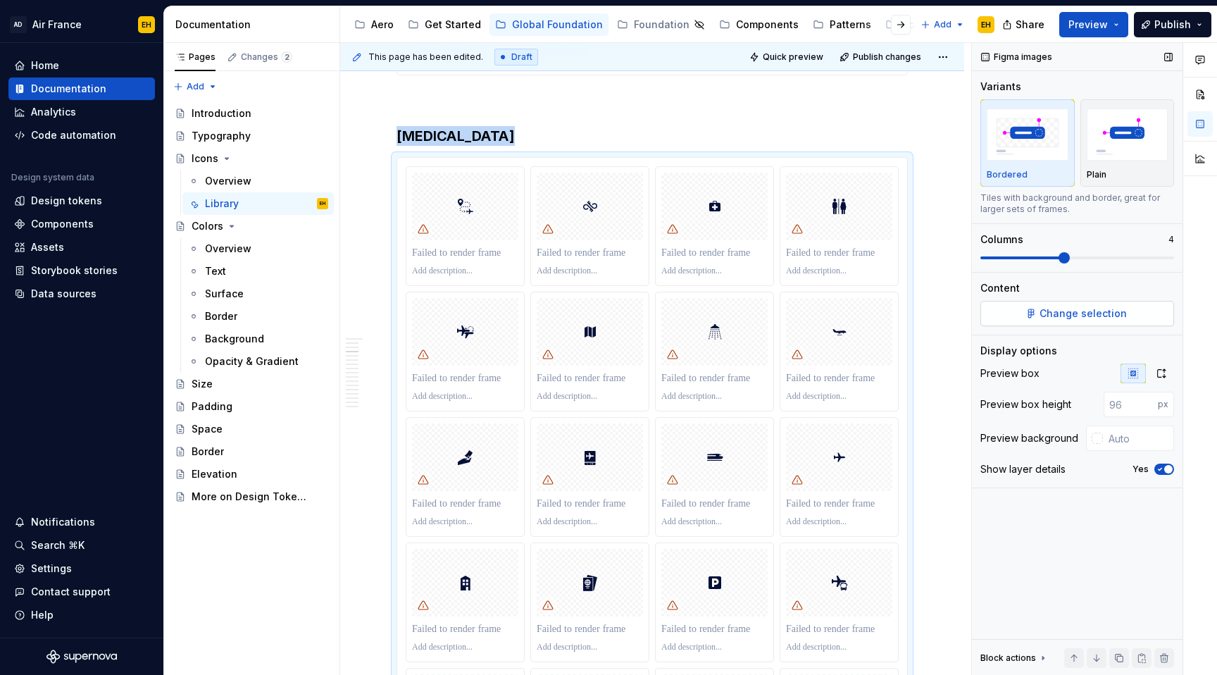
click at [1045, 306] on span "Change selection" at bounding box center [1083, 313] width 87 height 14
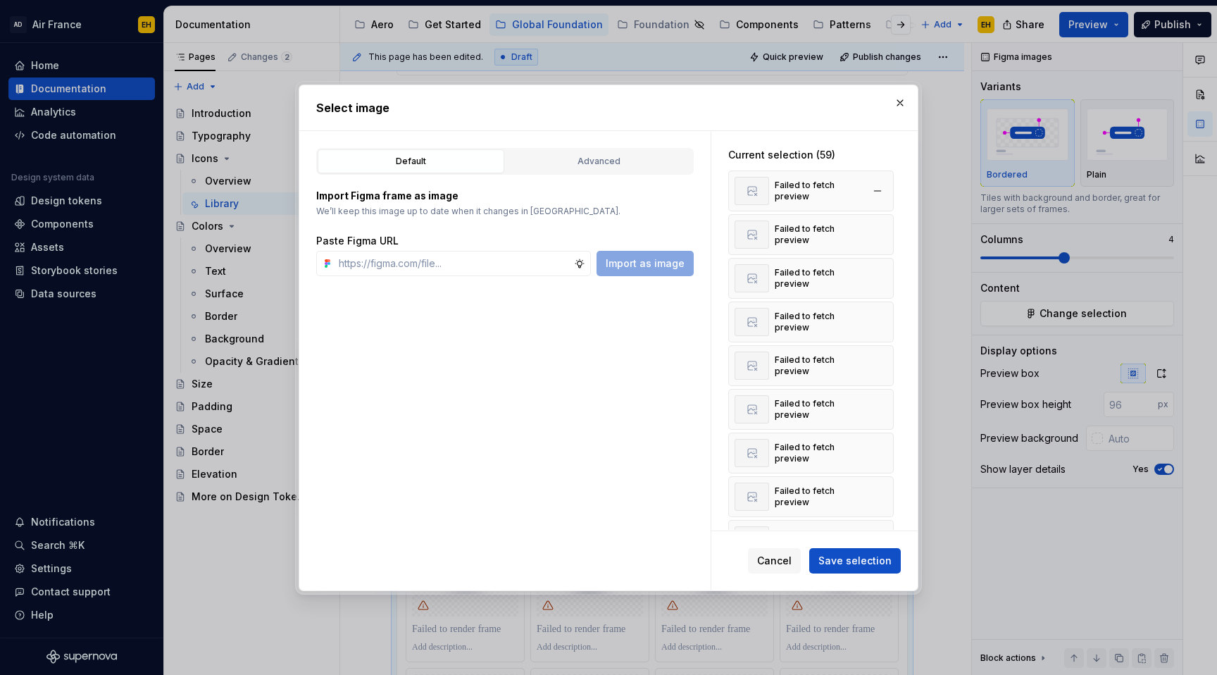
click at [802, 198] on div "Failed to fetch preview" at bounding box center [818, 191] width 87 height 23
click at [608, 160] on div "Advanced" at bounding box center [599, 161] width 177 height 14
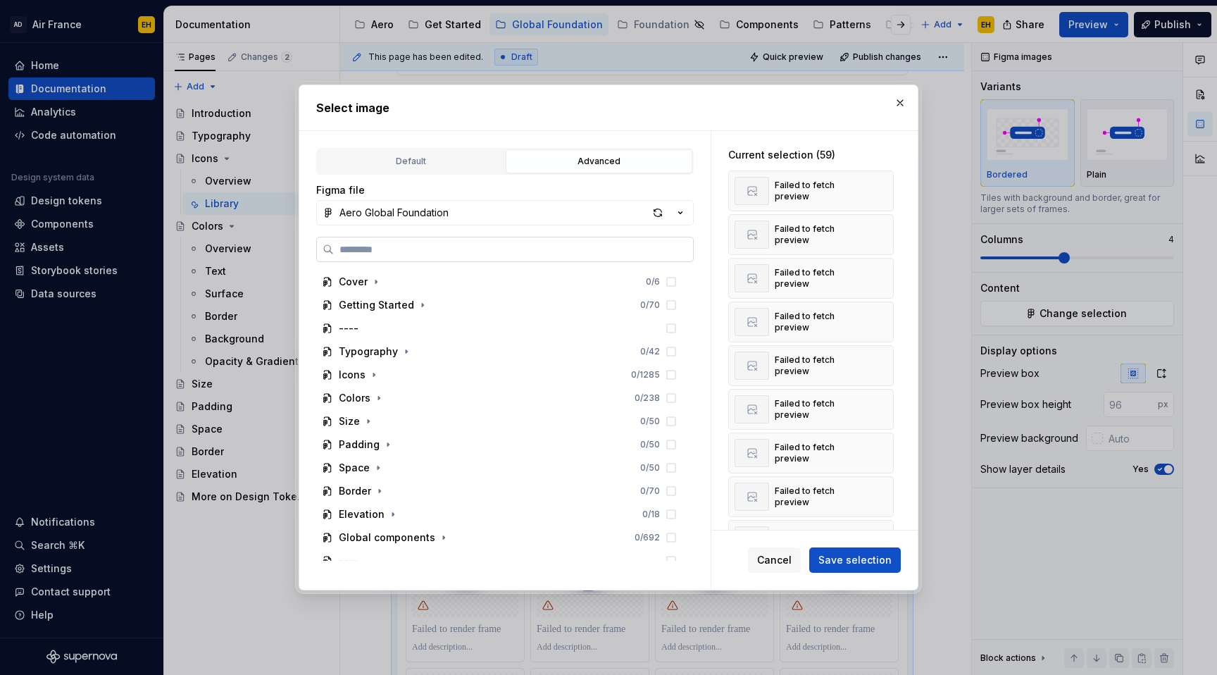
type textarea "*"
click at [524, 247] on input "search" at bounding box center [513, 249] width 359 height 14
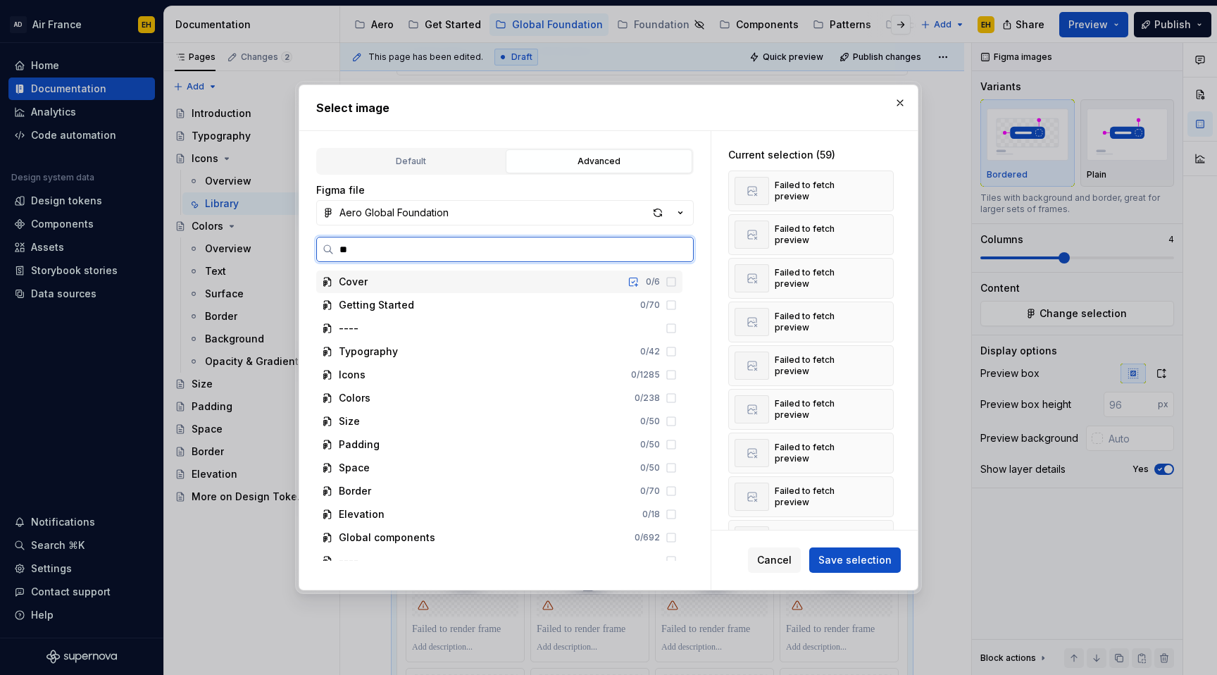
type input "***"
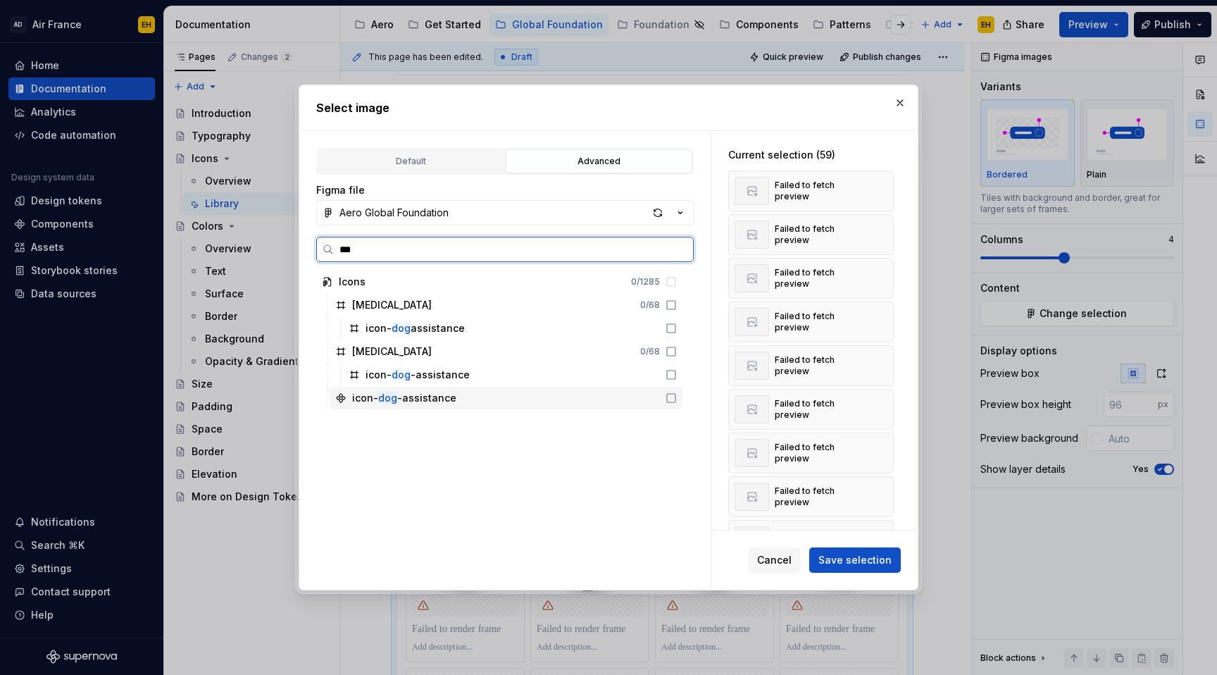
click at [677, 397] on icon at bounding box center [671, 397] width 11 height 11
click at [503, 255] on input "***" at bounding box center [513, 249] width 359 height 14
type textarea "*"
type input "****"
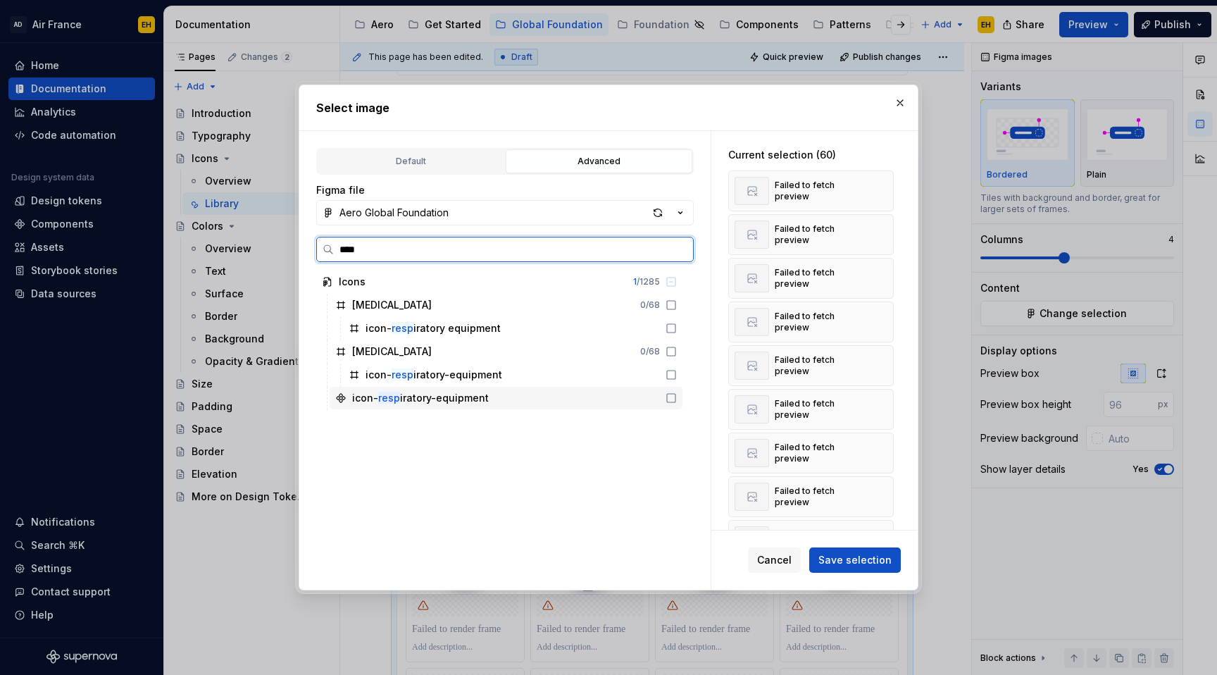
click at [677, 399] on icon at bounding box center [671, 397] width 11 height 11
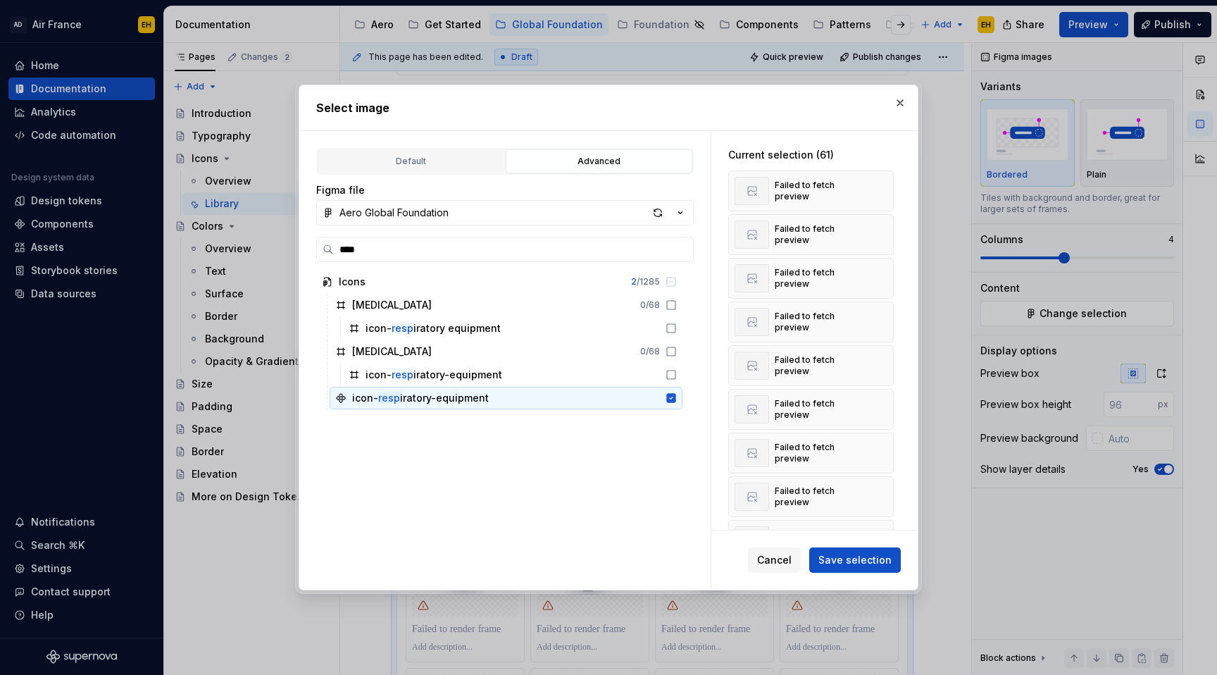
type textarea "*"
click at [434, 258] on label "****" at bounding box center [505, 249] width 378 height 25
click at [434, 256] on input "****" at bounding box center [513, 249] width 359 height 14
click at [434, 258] on label "****" at bounding box center [505, 249] width 378 height 25
click at [434, 256] on input "****" at bounding box center [513, 249] width 359 height 14
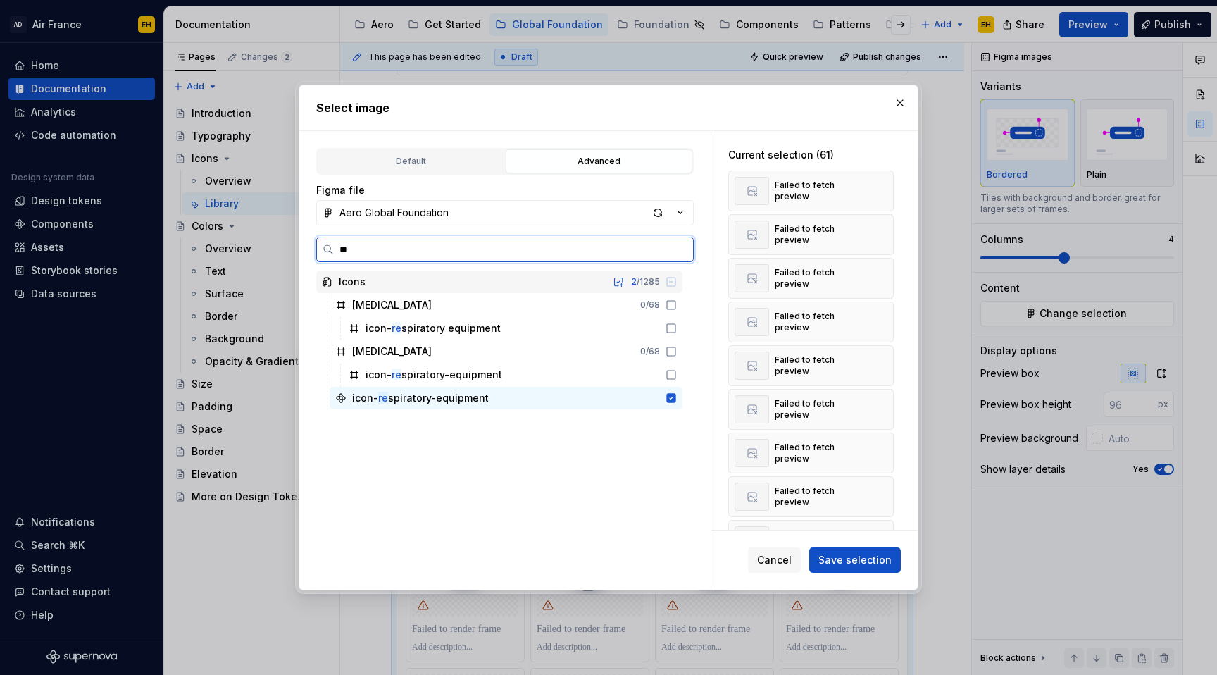
type input "*"
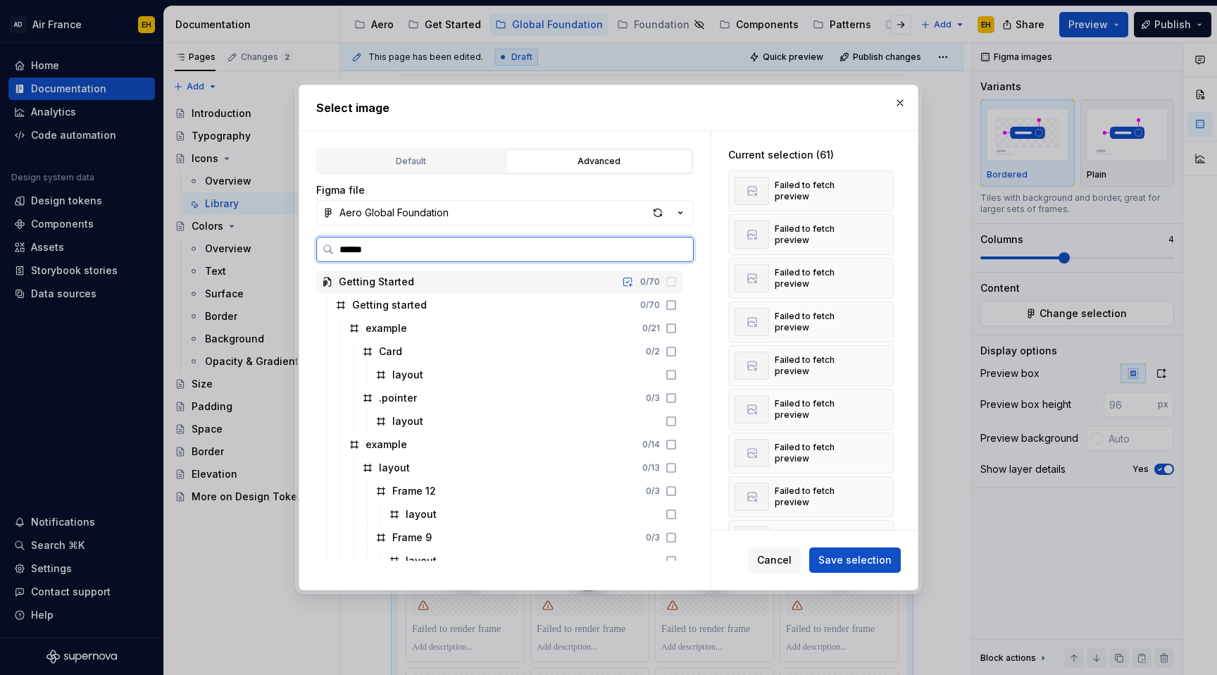
type input "*******"
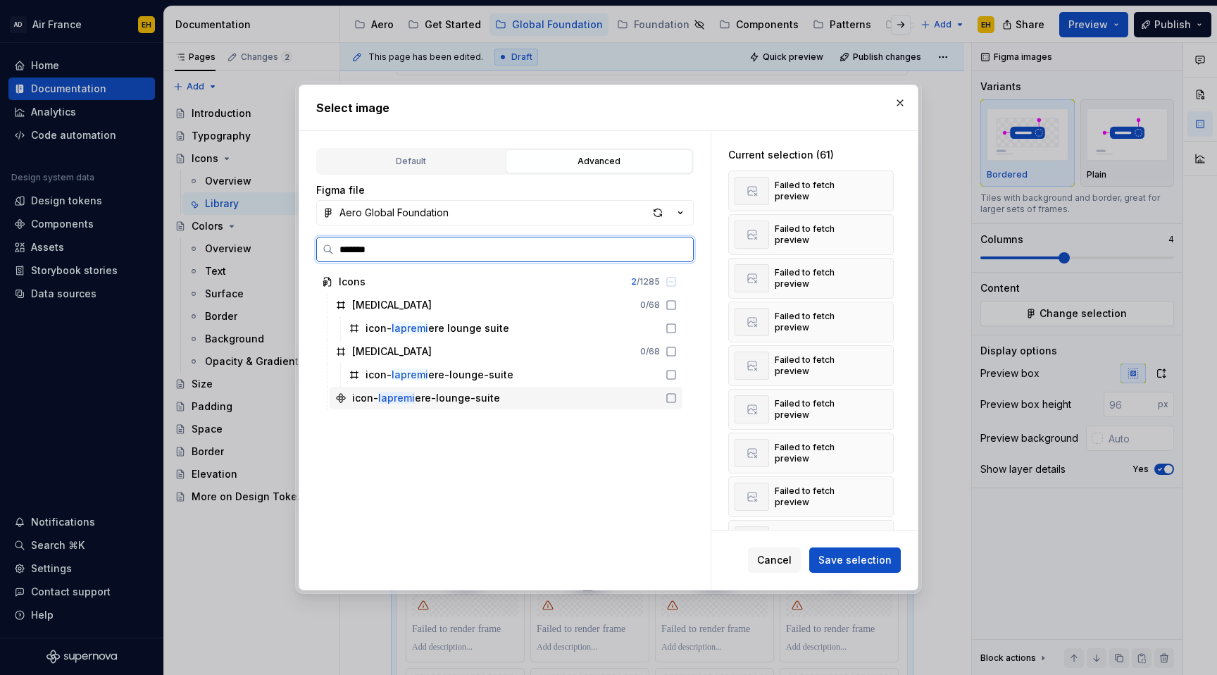
click at [677, 397] on icon at bounding box center [671, 397] width 11 height 11
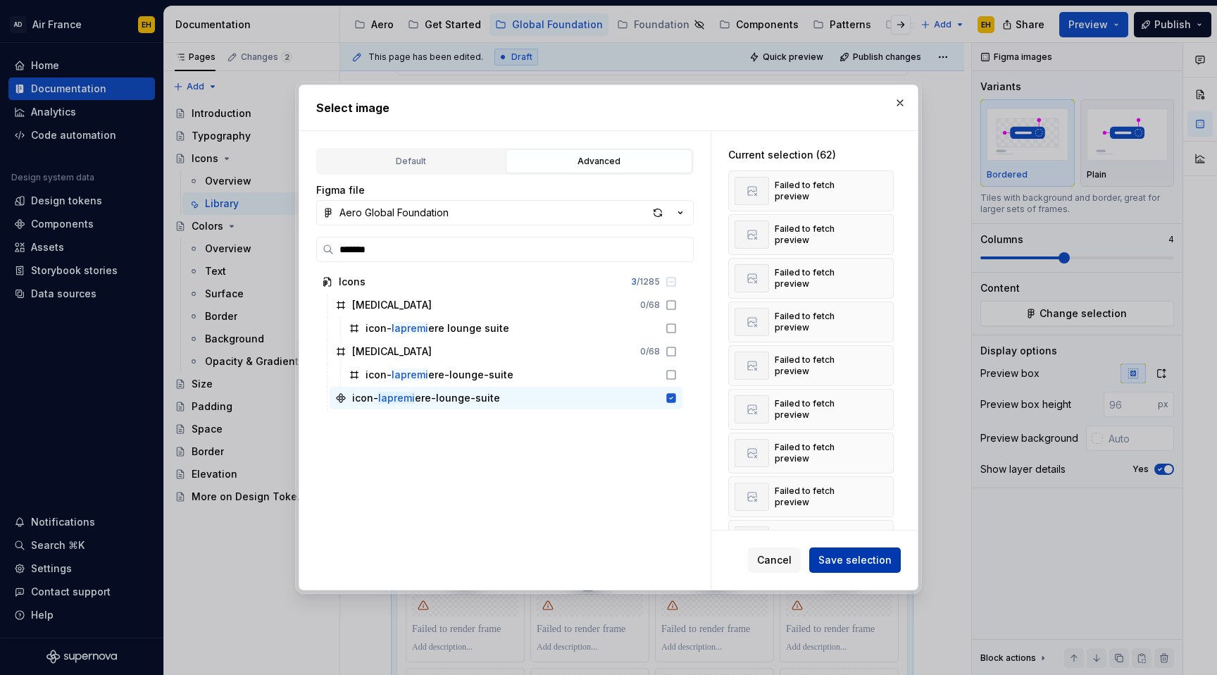
click at [836, 558] on span "Save selection" at bounding box center [855, 560] width 73 height 14
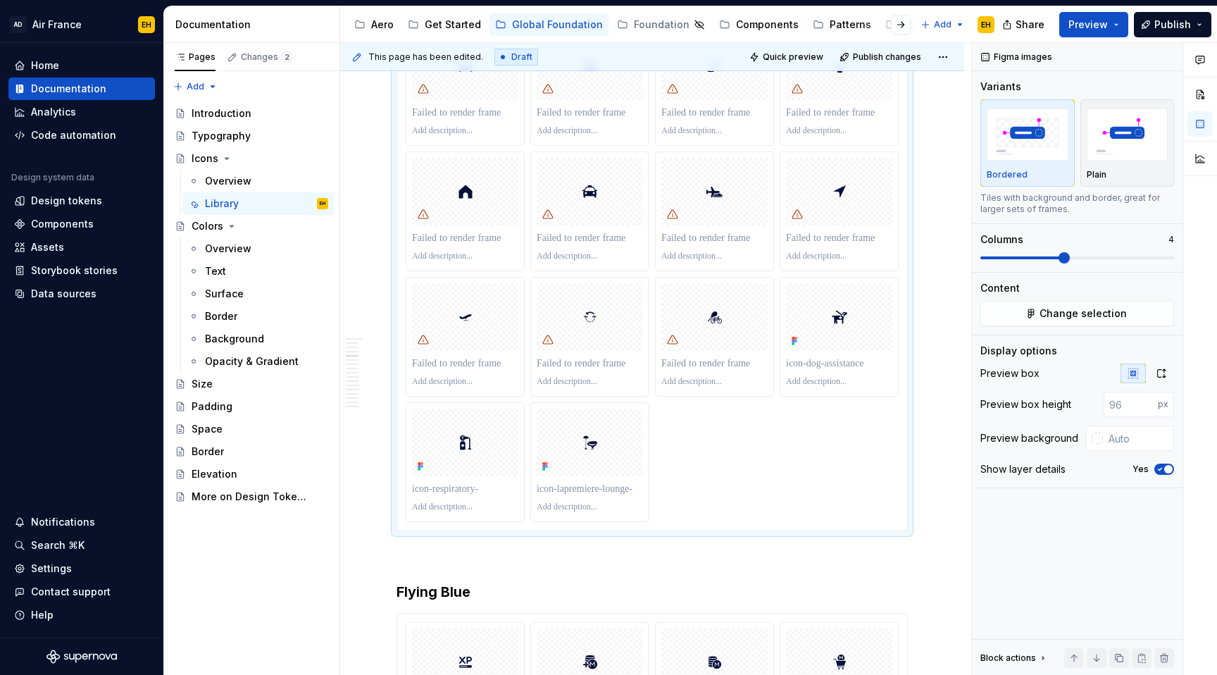
scroll to position [3740, 0]
click at [1065, 307] on span "Change selection" at bounding box center [1083, 313] width 87 height 14
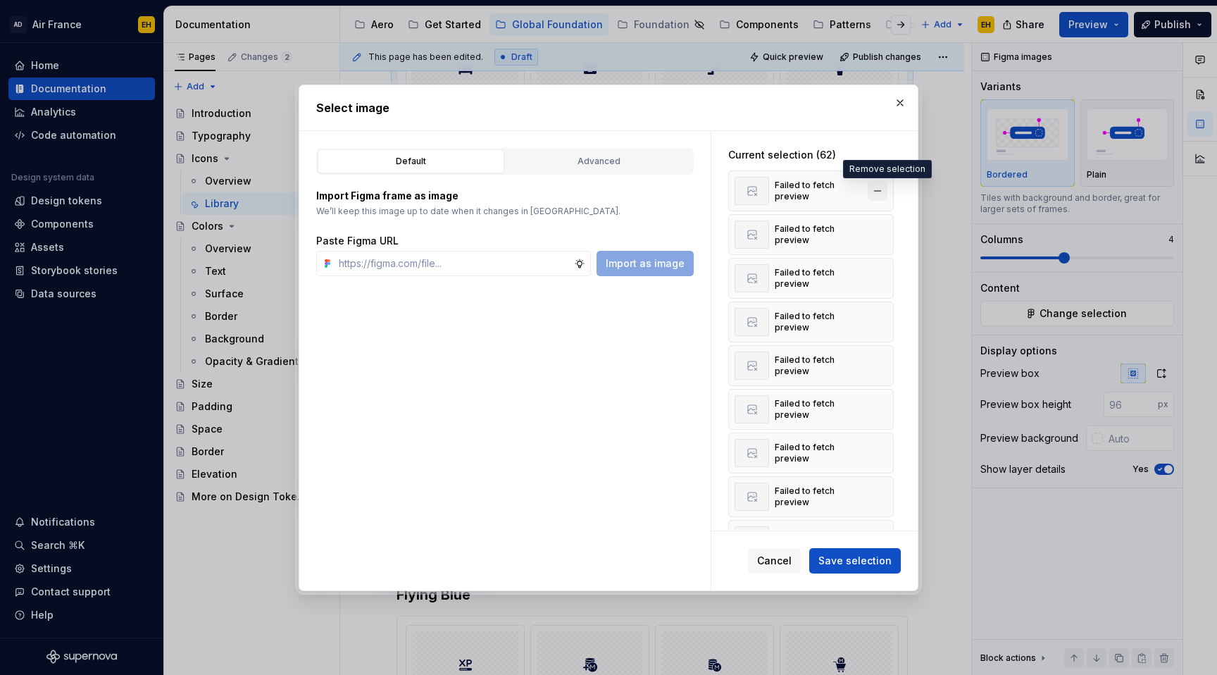
click at [885, 190] on button "button" at bounding box center [878, 191] width 20 height 20
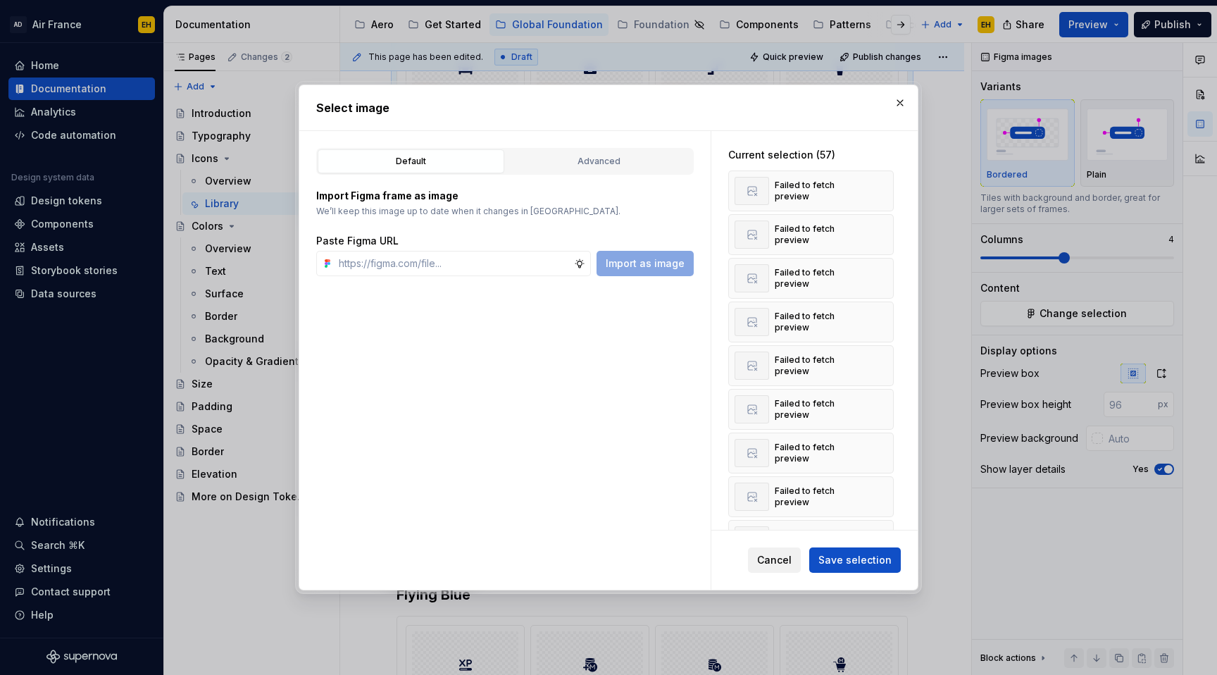
click at [780, 559] on span "Cancel" at bounding box center [774, 560] width 35 height 14
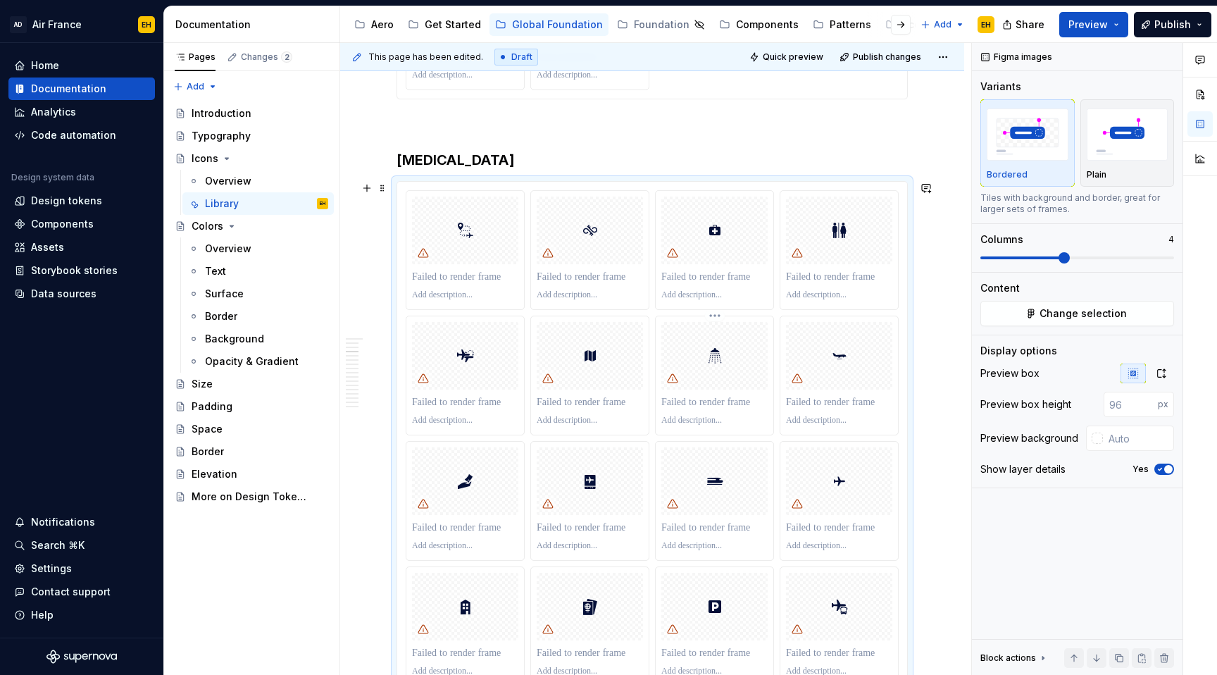
scroll to position [2087, 0]
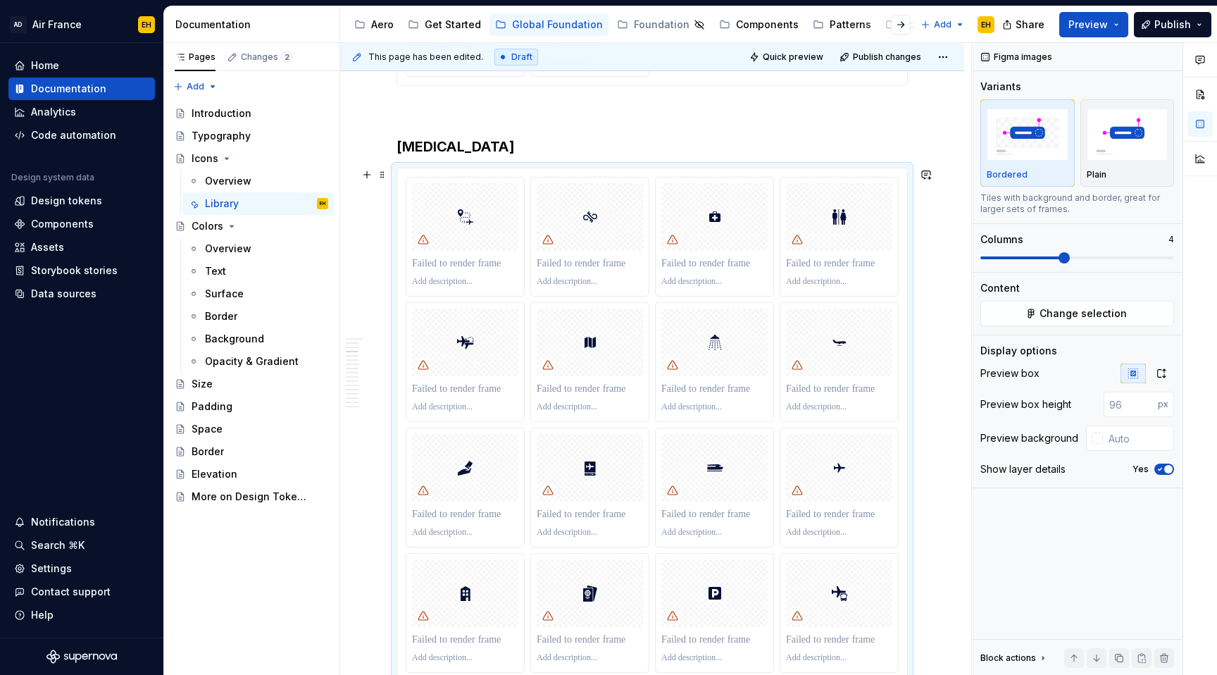
type textarea "*"
click at [1041, 309] on button "Change selection" at bounding box center [1078, 313] width 194 height 25
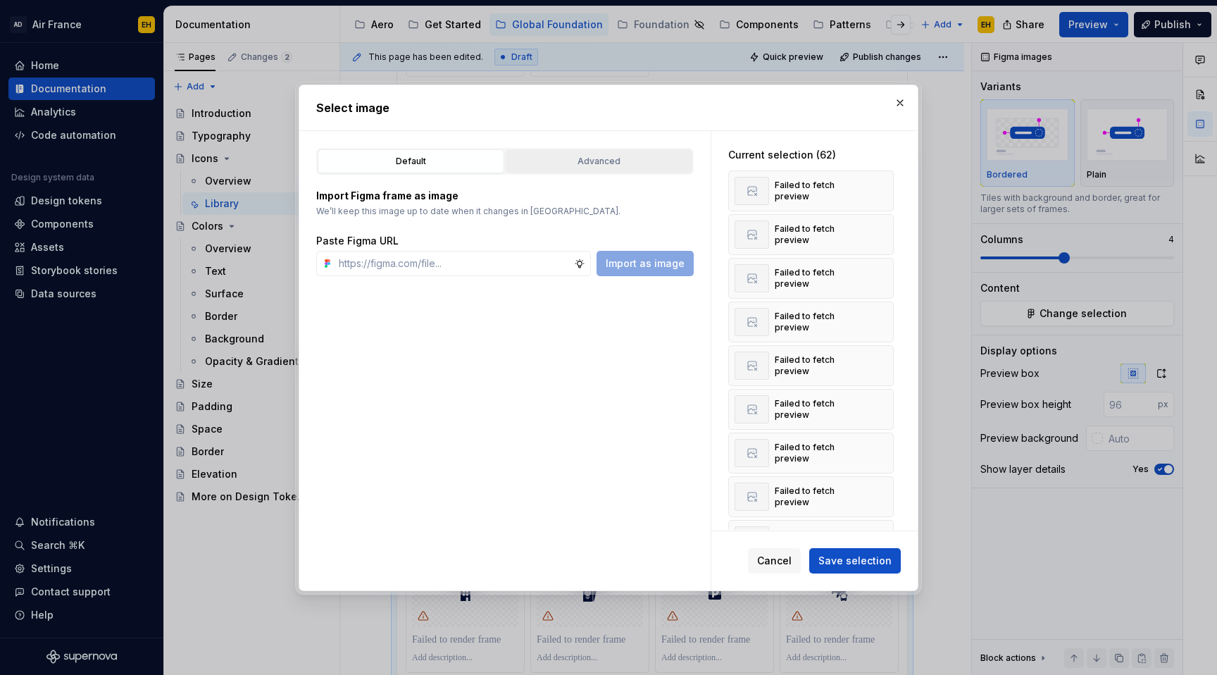
click at [588, 160] on div "Advanced" at bounding box center [599, 161] width 177 height 14
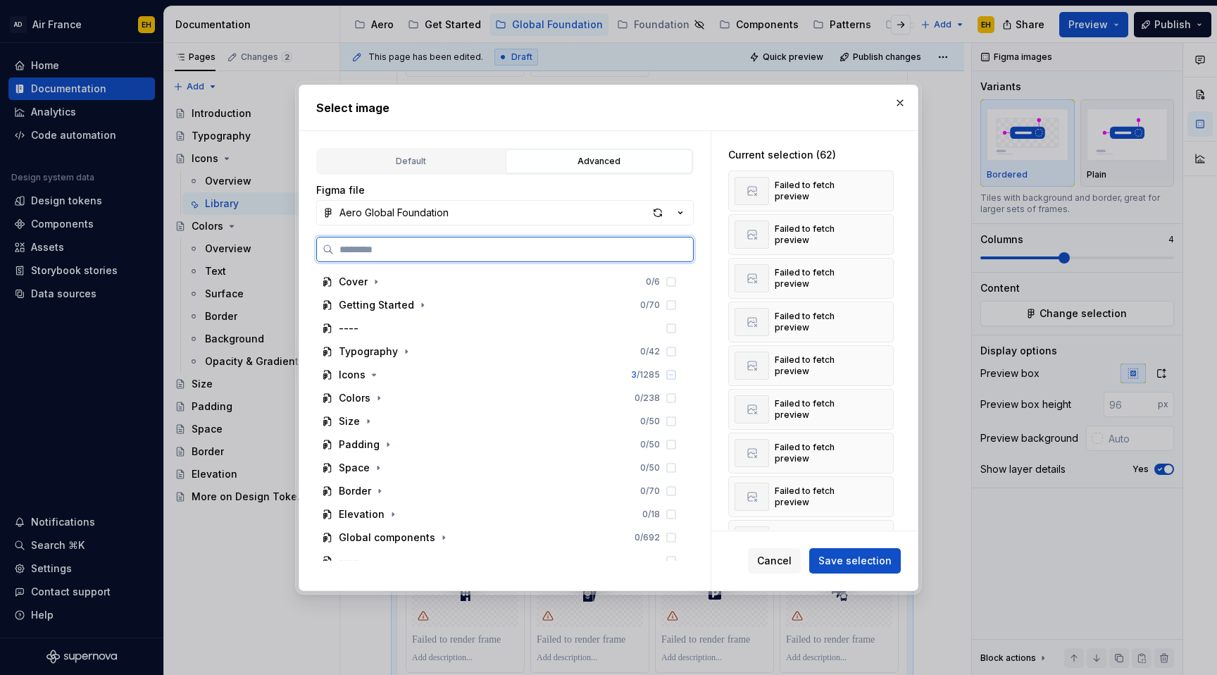
click at [429, 252] on input "search" at bounding box center [513, 249] width 359 height 14
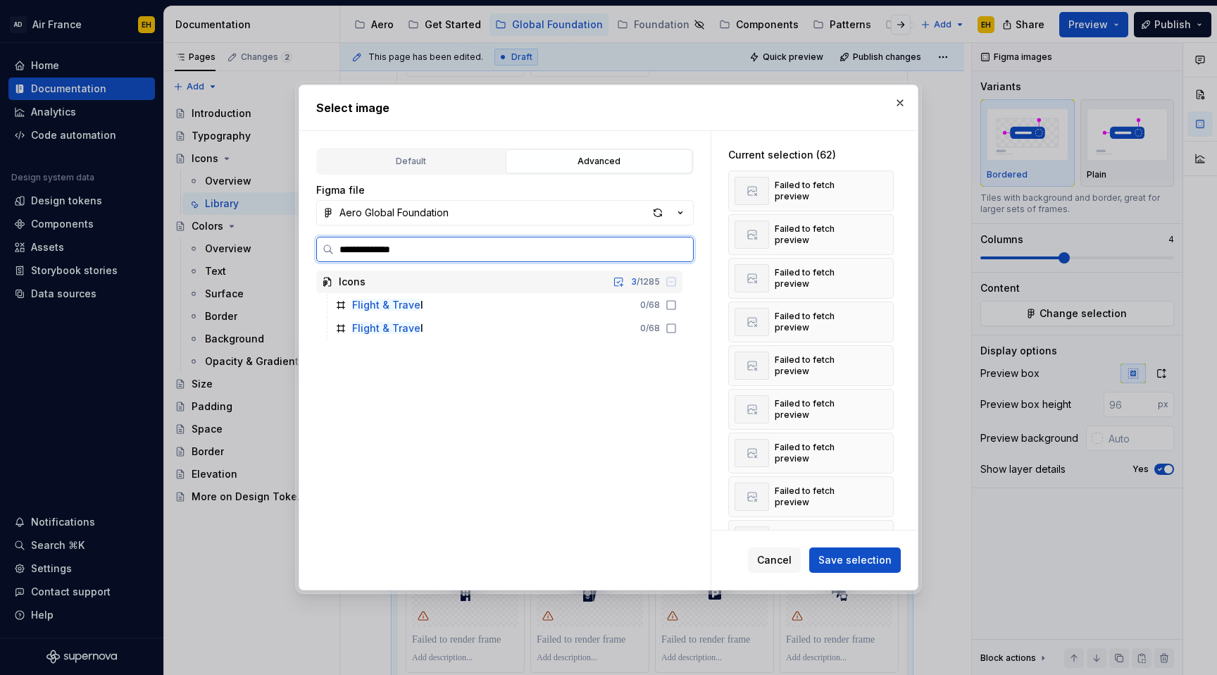
type input "**********"
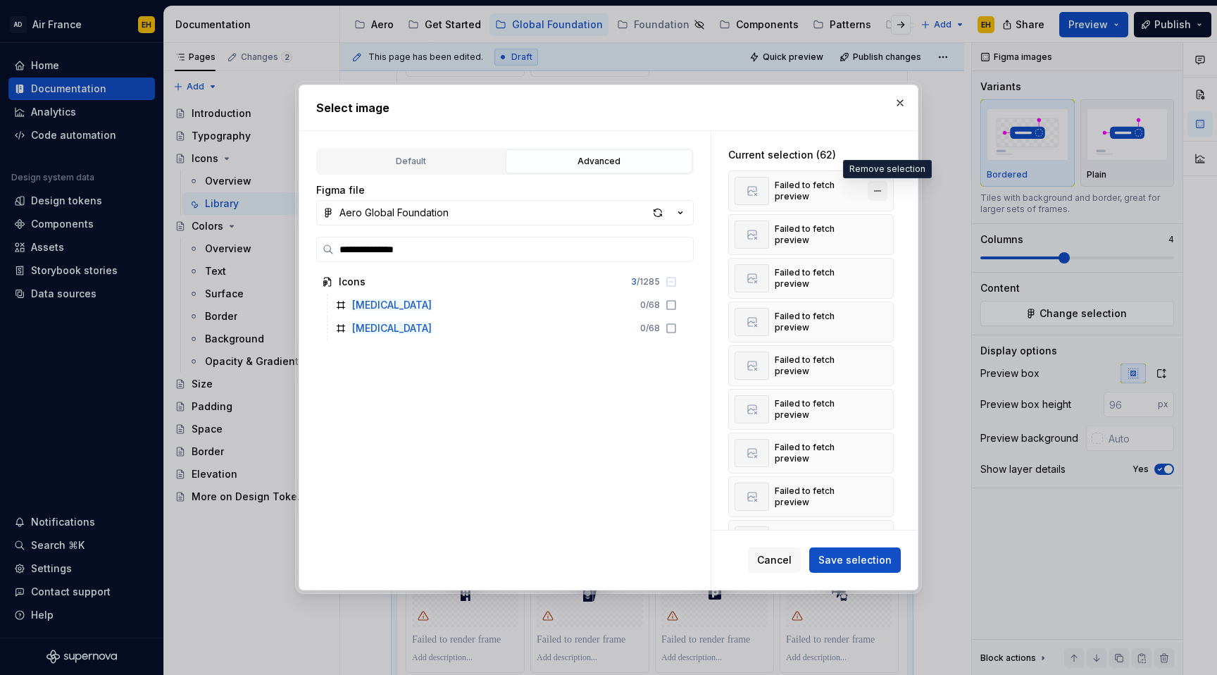
click at [886, 190] on button "button" at bounding box center [878, 191] width 20 height 20
click at [886, 225] on button "button" at bounding box center [878, 235] width 20 height 20
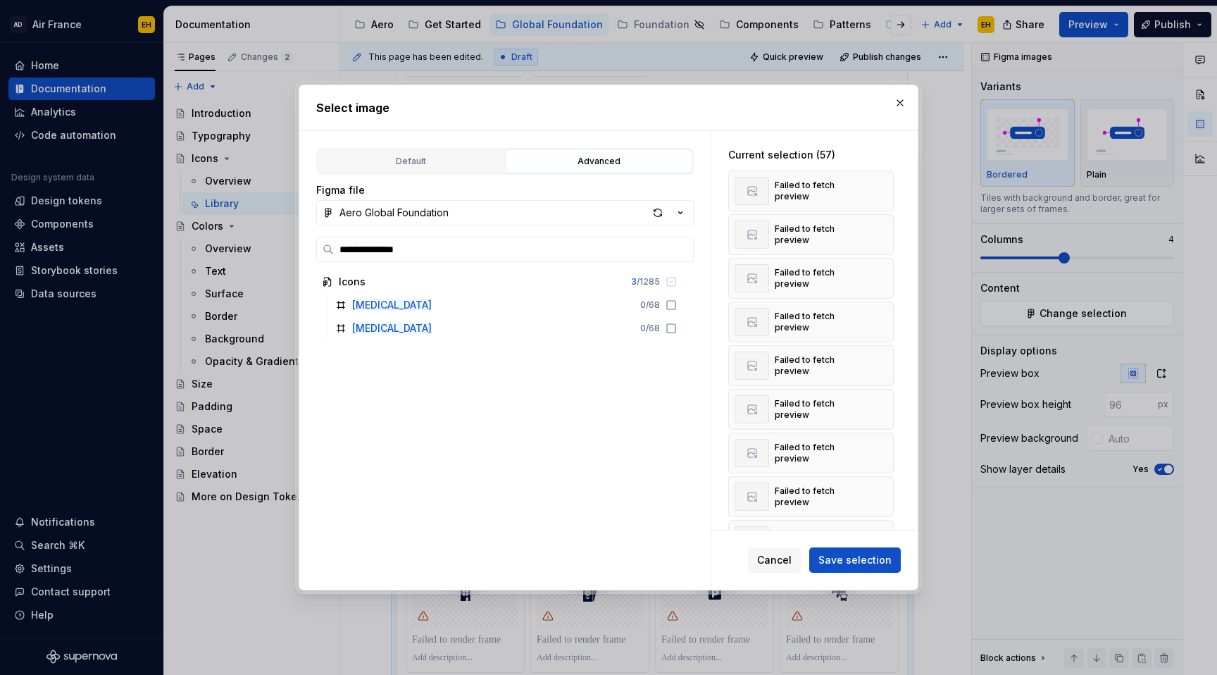
click at [886, 190] on button "button" at bounding box center [878, 191] width 20 height 20
click at [886, 225] on button "button" at bounding box center [878, 235] width 20 height 20
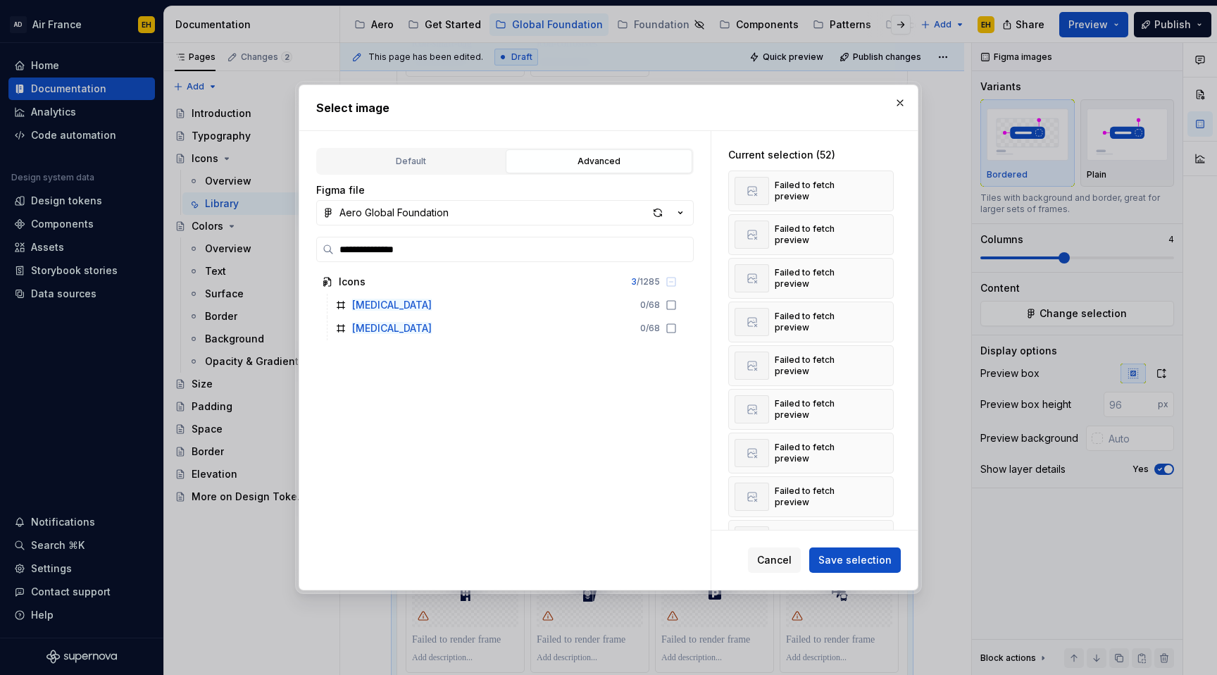
click at [886, 190] on button "button" at bounding box center [878, 191] width 20 height 20
click at [886, 225] on button "button" at bounding box center [878, 235] width 20 height 20
click at [886, 190] on button "button" at bounding box center [878, 191] width 20 height 20
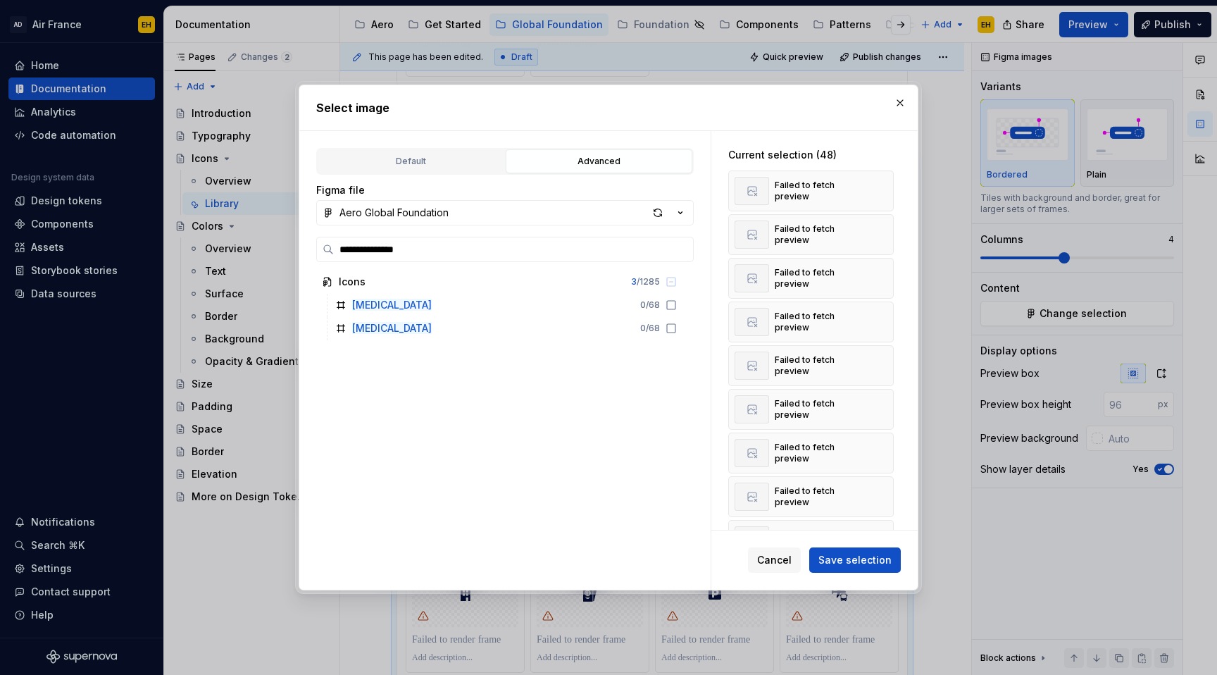
click at [886, 225] on button "button" at bounding box center [878, 235] width 20 height 20
click at [886, 190] on button "button" at bounding box center [878, 191] width 20 height 20
click at [886, 225] on button "button" at bounding box center [878, 235] width 20 height 20
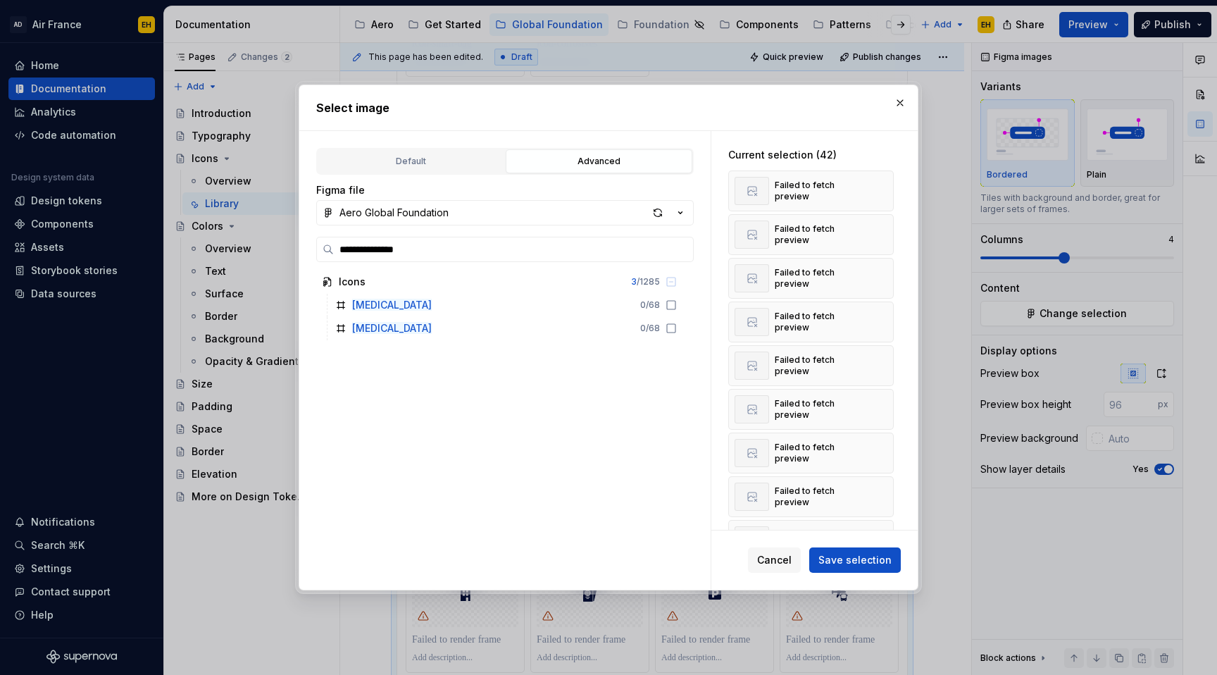
click at [886, 190] on button "button" at bounding box center [878, 191] width 20 height 20
click at [886, 225] on button "button" at bounding box center [878, 235] width 20 height 20
click at [886, 190] on button "button" at bounding box center [878, 191] width 20 height 20
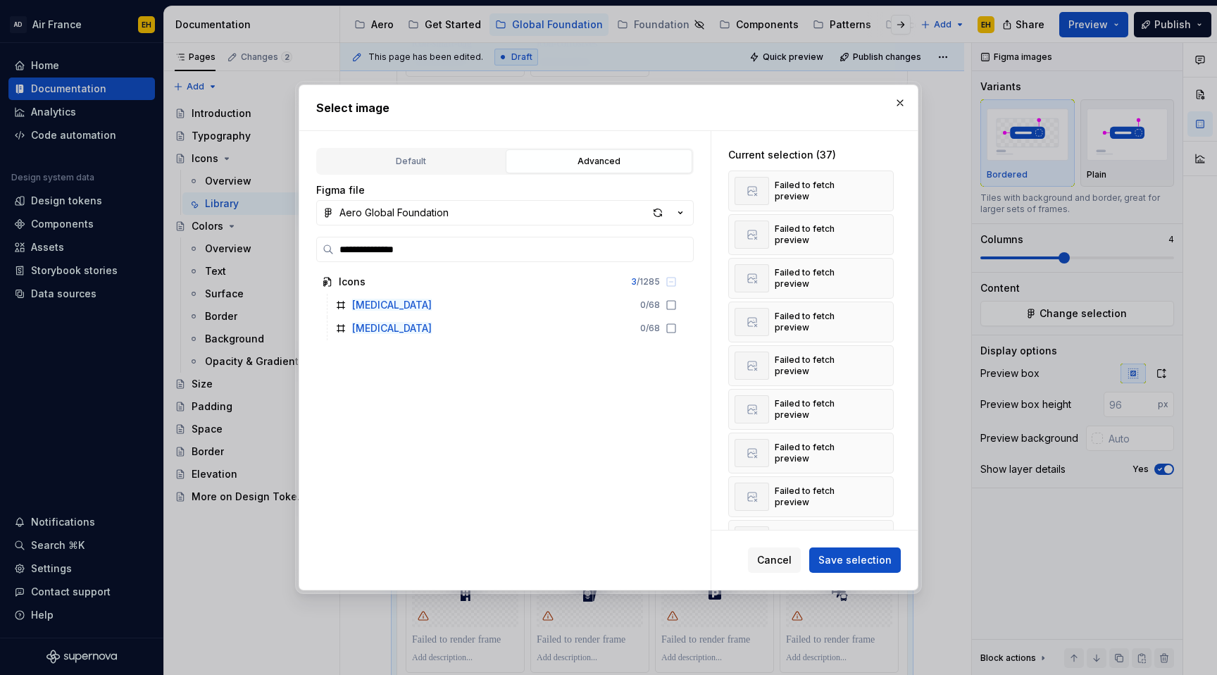
click at [886, 190] on button "button" at bounding box center [878, 191] width 20 height 20
click at [886, 225] on button "button" at bounding box center [878, 235] width 20 height 20
click at [886, 190] on button "button" at bounding box center [878, 191] width 20 height 20
click at [886, 225] on button "button" at bounding box center [878, 235] width 20 height 20
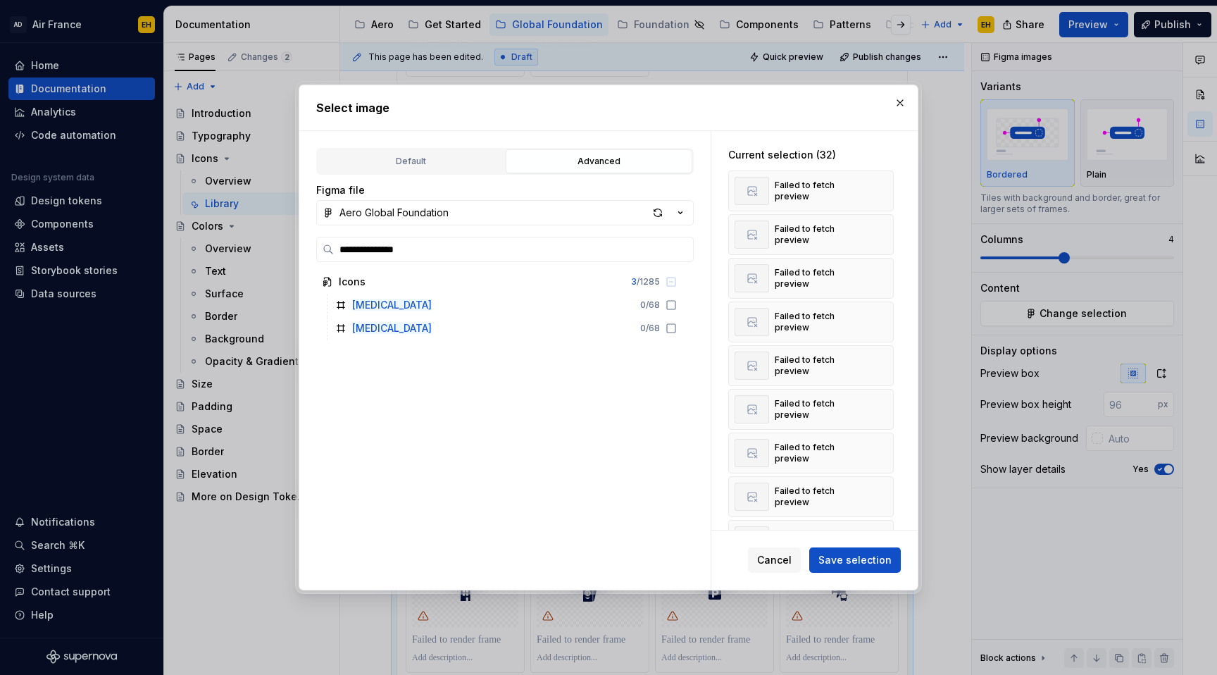
click at [886, 190] on button "button" at bounding box center [878, 191] width 20 height 20
click at [886, 225] on button "button" at bounding box center [878, 235] width 20 height 20
click at [886, 190] on button "button" at bounding box center [878, 191] width 20 height 20
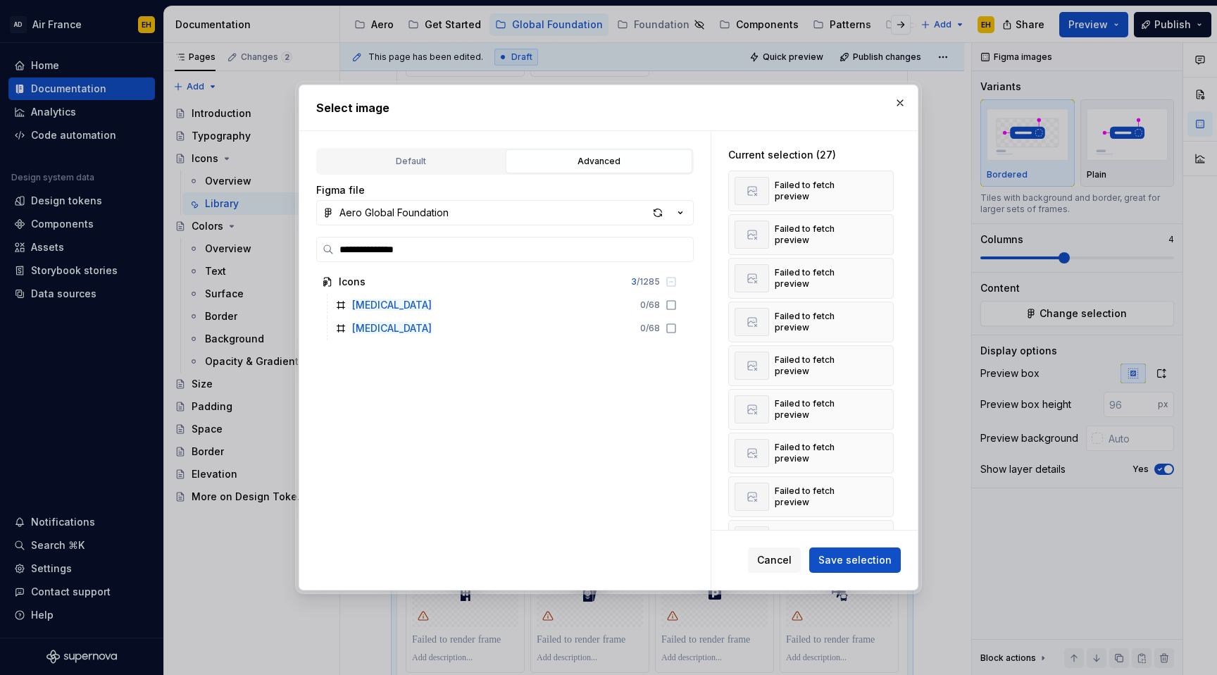
click at [886, 190] on button "button" at bounding box center [878, 191] width 20 height 20
click at [886, 225] on button "button" at bounding box center [878, 235] width 20 height 20
click at [886, 190] on button "button" at bounding box center [878, 191] width 20 height 20
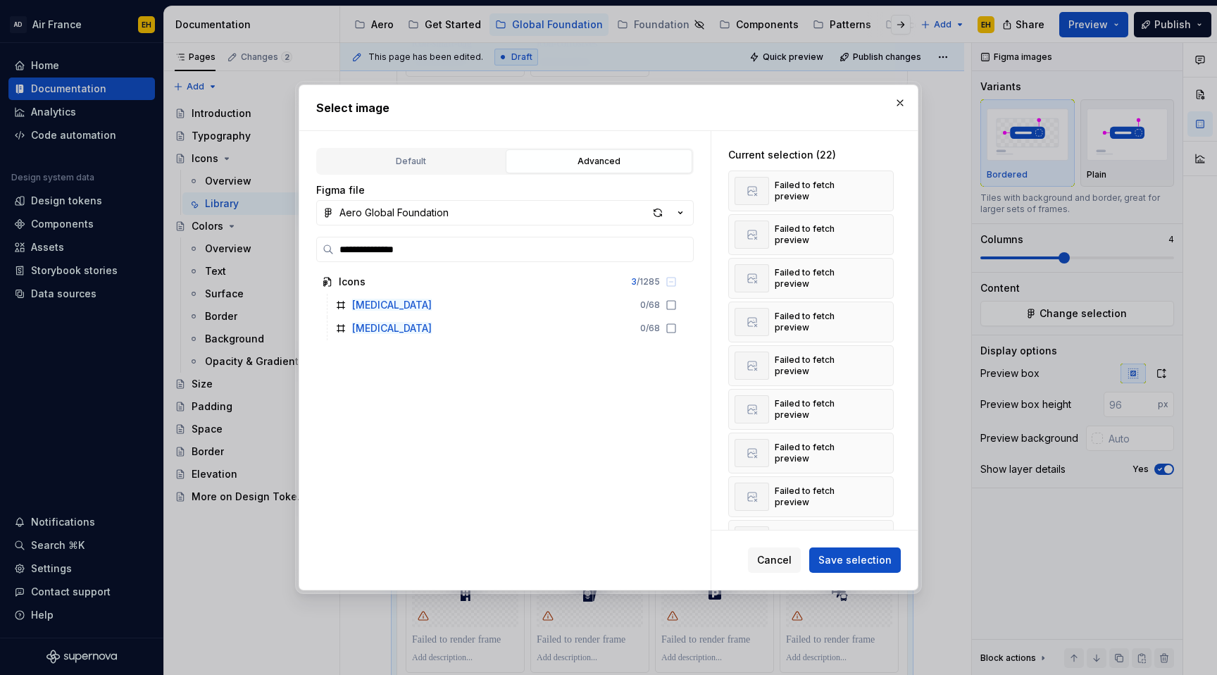
click at [886, 190] on button "button" at bounding box center [878, 191] width 20 height 20
click at [886, 225] on button "button" at bounding box center [878, 235] width 20 height 20
click at [886, 190] on button "button" at bounding box center [878, 191] width 20 height 20
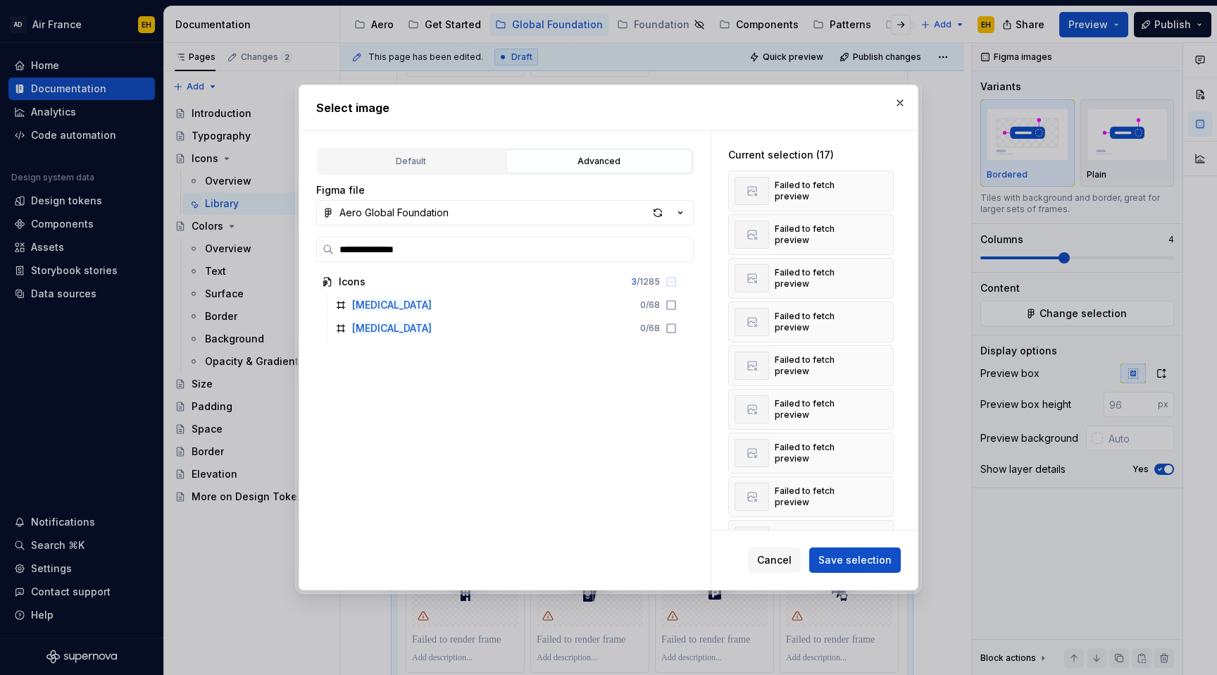
click at [886, 190] on button "button" at bounding box center [878, 191] width 20 height 20
click at [886, 225] on button "button" at bounding box center [878, 235] width 20 height 20
click at [886, 190] on button "button" at bounding box center [878, 191] width 20 height 20
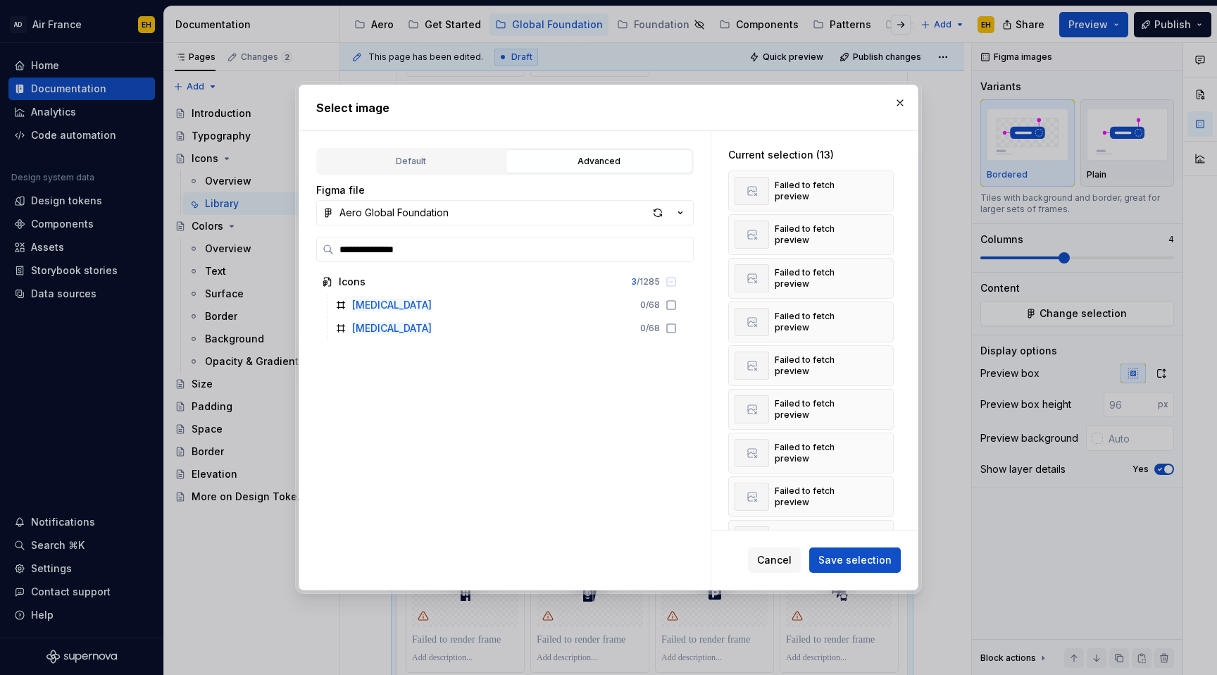
click at [886, 225] on button "button" at bounding box center [878, 235] width 20 height 20
click at [886, 190] on button "button" at bounding box center [878, 191] width 20 height 20
click at [886, 225] on button "button" at bounding box center [878, 235] width 20 height 20
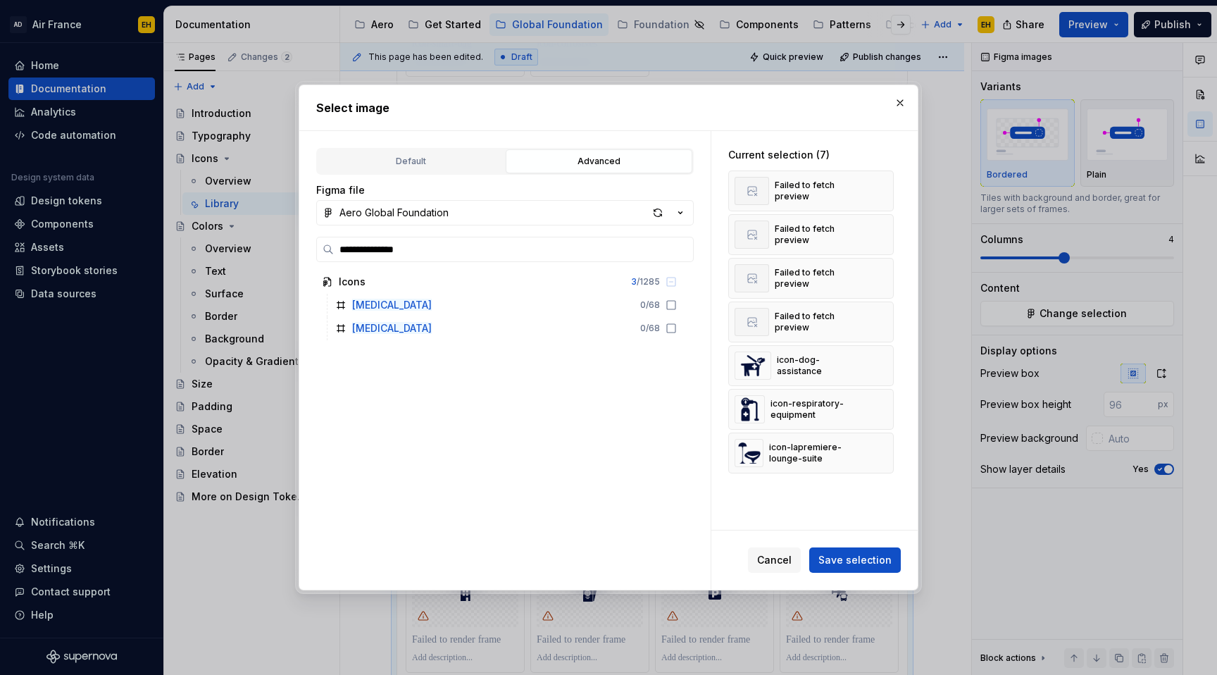
click at [886, 190] on button "button" at bounding box center [878, 191] width 20 height 20
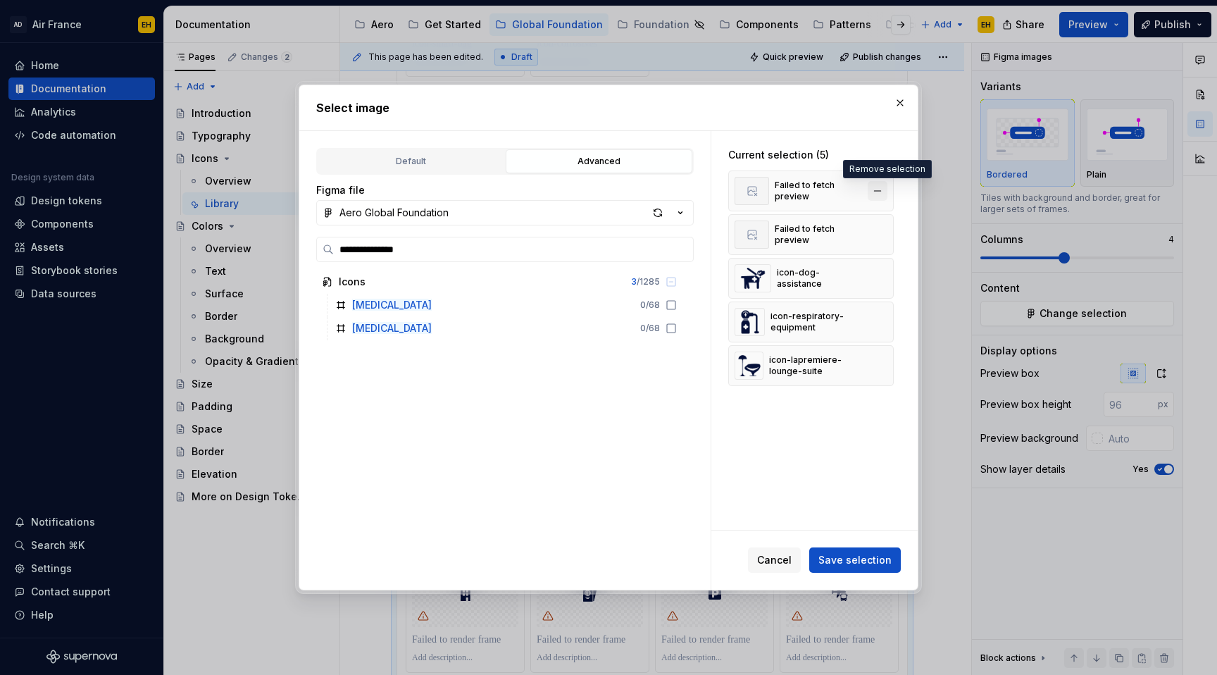
click at [888, 190] on button "button" at bounding box center [878, 191] width 20 height 20
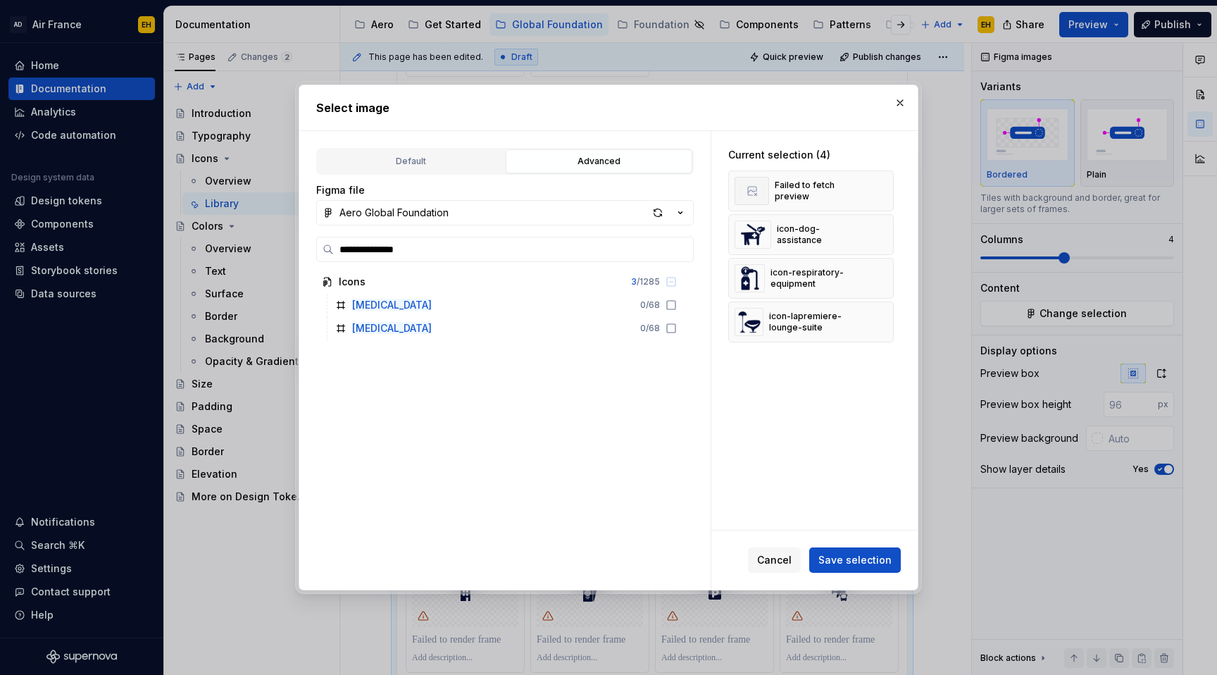
click at [888, 190] on button "button" at bounding box center [878, 191] width 20 height 20
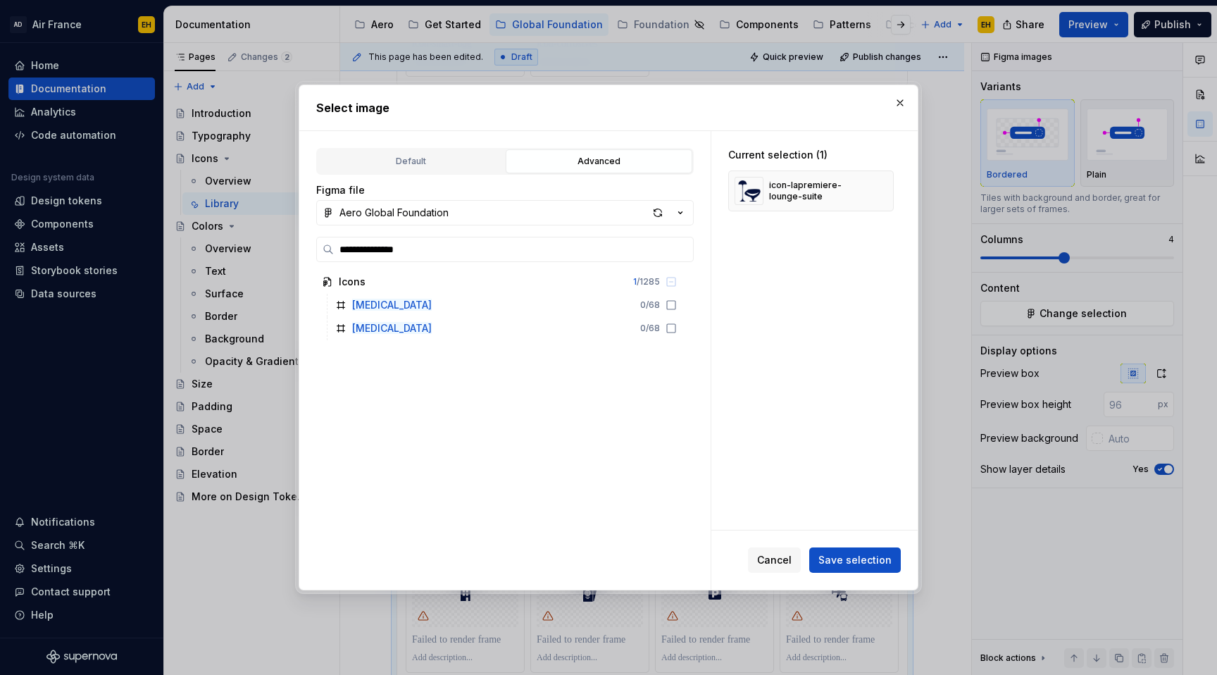
click at [888, 190] on button "button" at bounding box center [878, 191] width 20 height 20
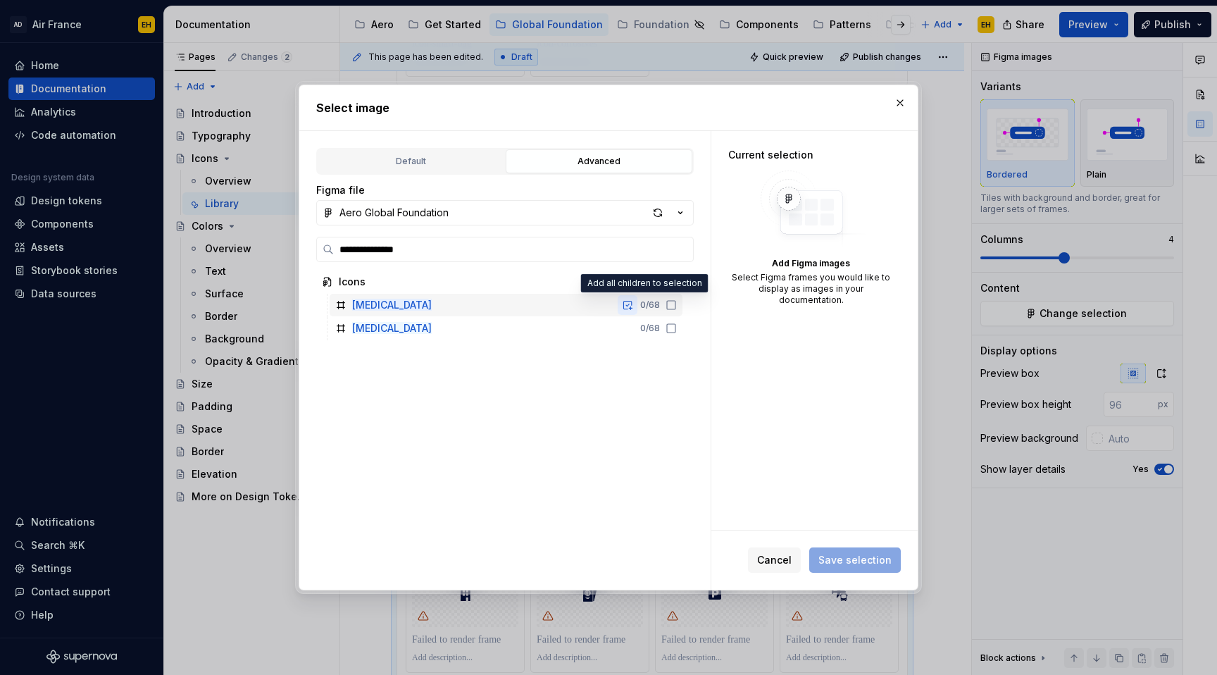
click at [638, 307] on button "button" at bounding box center [628, 305] width 20 height 20
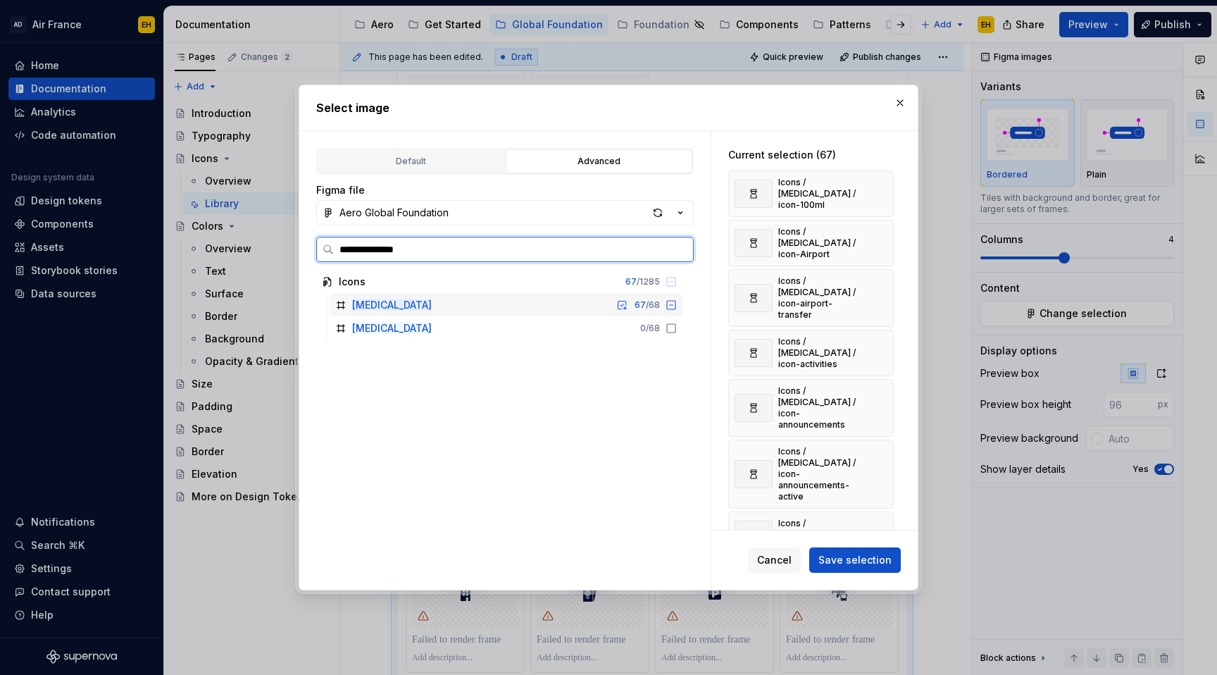
click at [677, 306] on icon at bounding box center [671, 304] width 11 height 11
click at [885, 189] on button "button" at bounding box center [878, 194] width 20 height 20
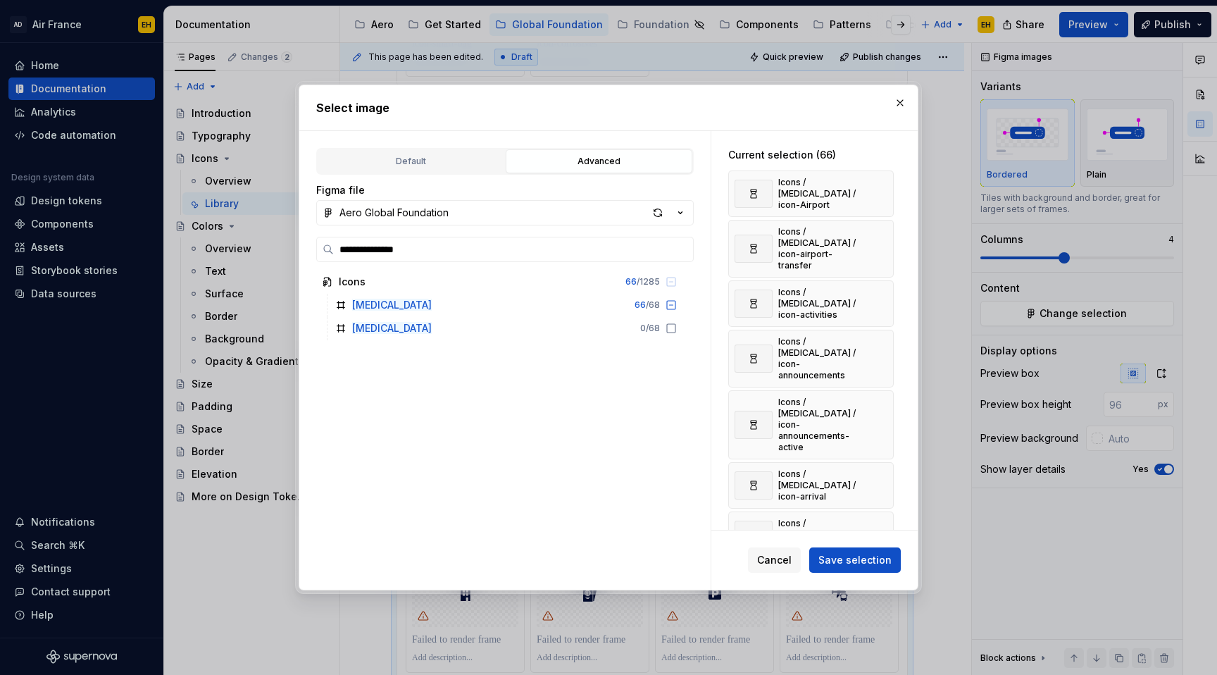
click at [885, 189] on button "button" at bounding box center [878, 194] width 20 height 20
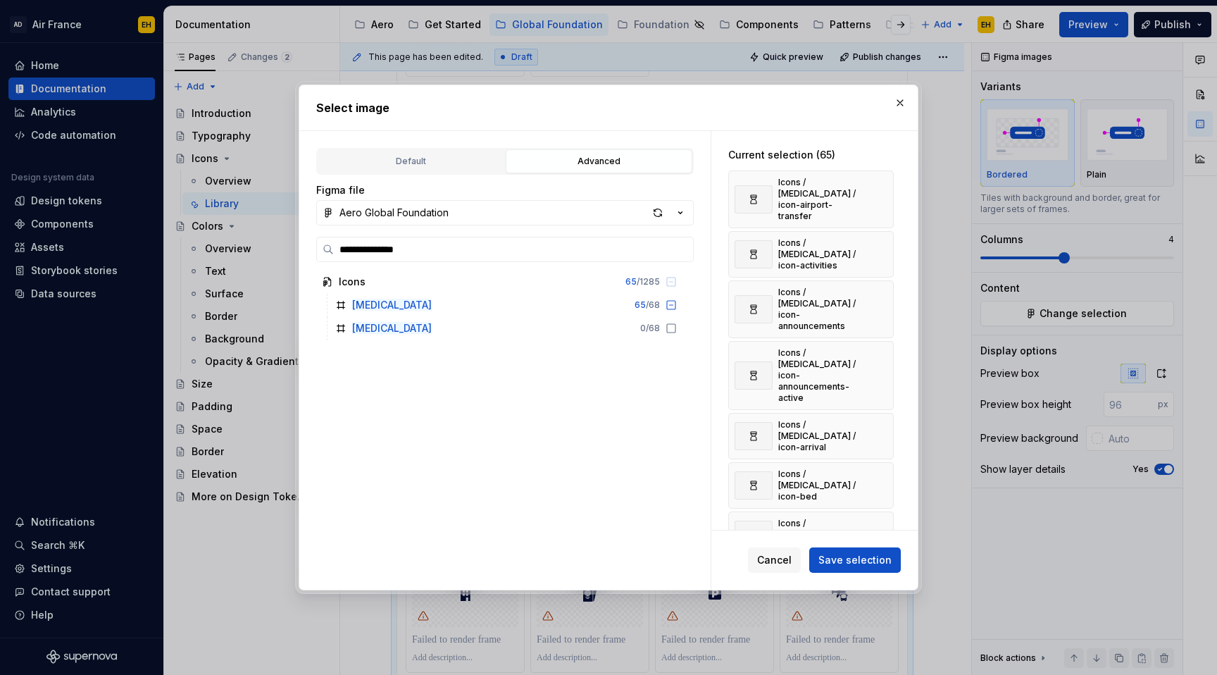
click at [885, 190] on button "button" at bounding box center [878, 200] width 20 height 20
click at [885, 244] on button "button" at bounding box center [878, 254] width 20 height 20
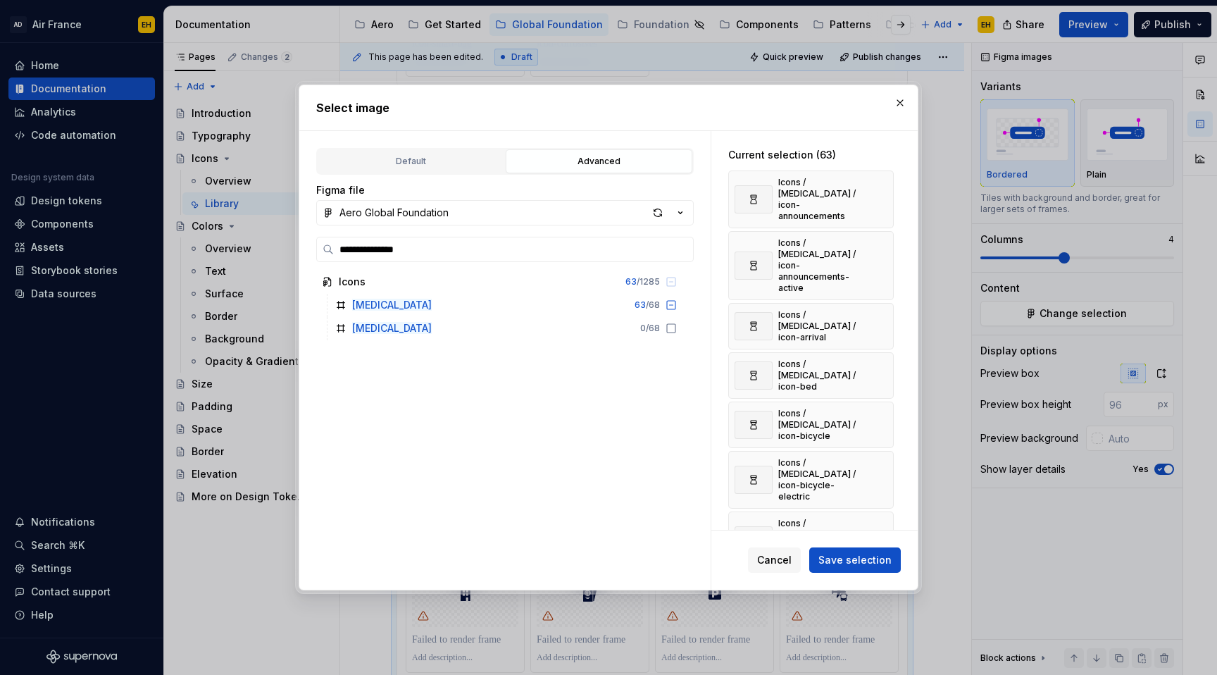
click at [885, 190] on button "button" at bounding box center [878, 200] width 20 height 20
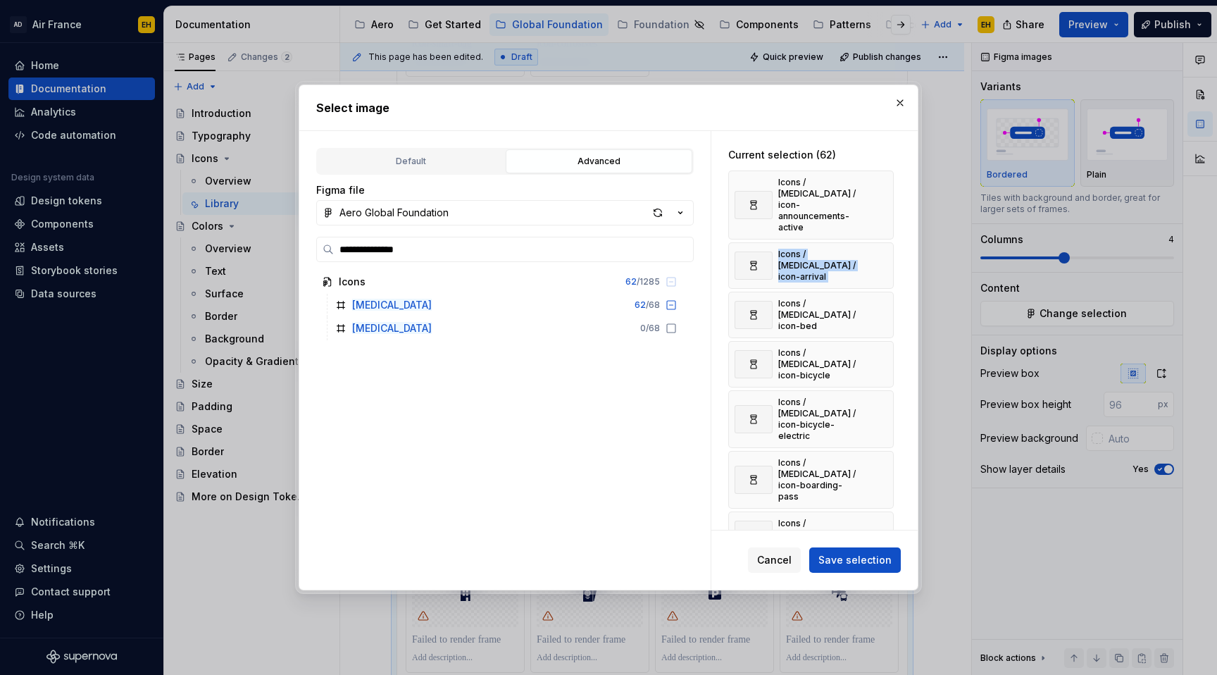
click at [885, 189] on div "Icons / [MEDICAL_DATA] / icon-announcements-active" at bounding box center [811, 204] width 166 height 69
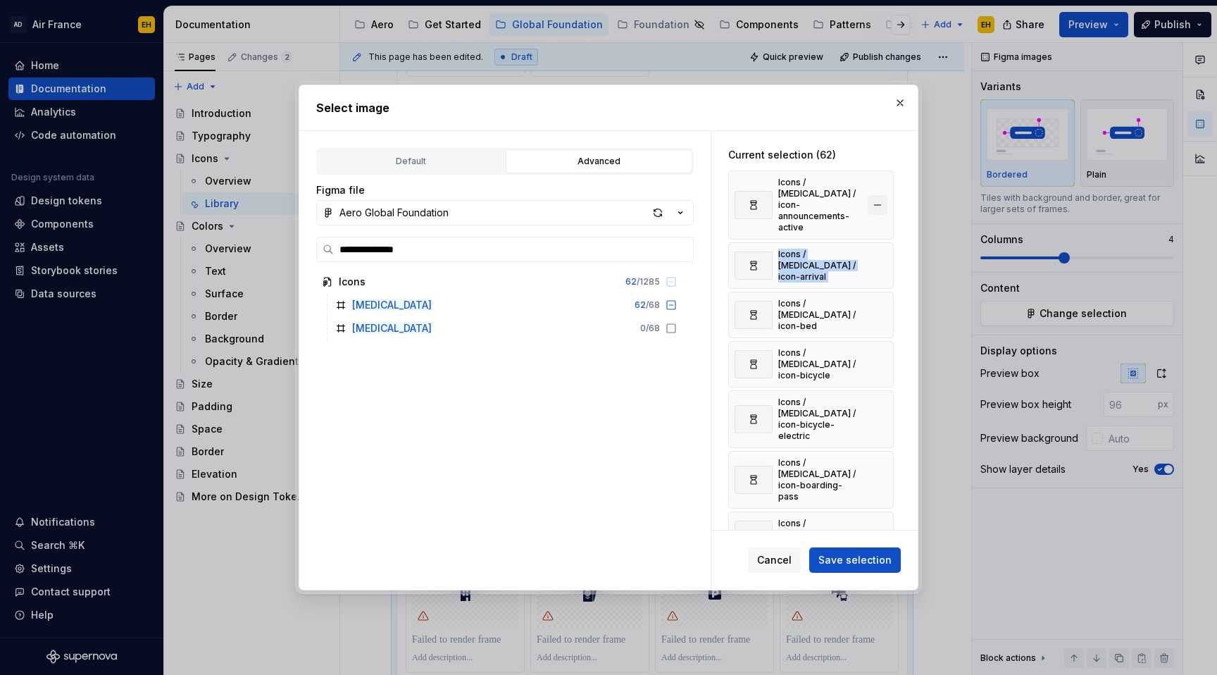
click at [885, 196] on button "button" at bounding box center [878, 205] width 20 height 20
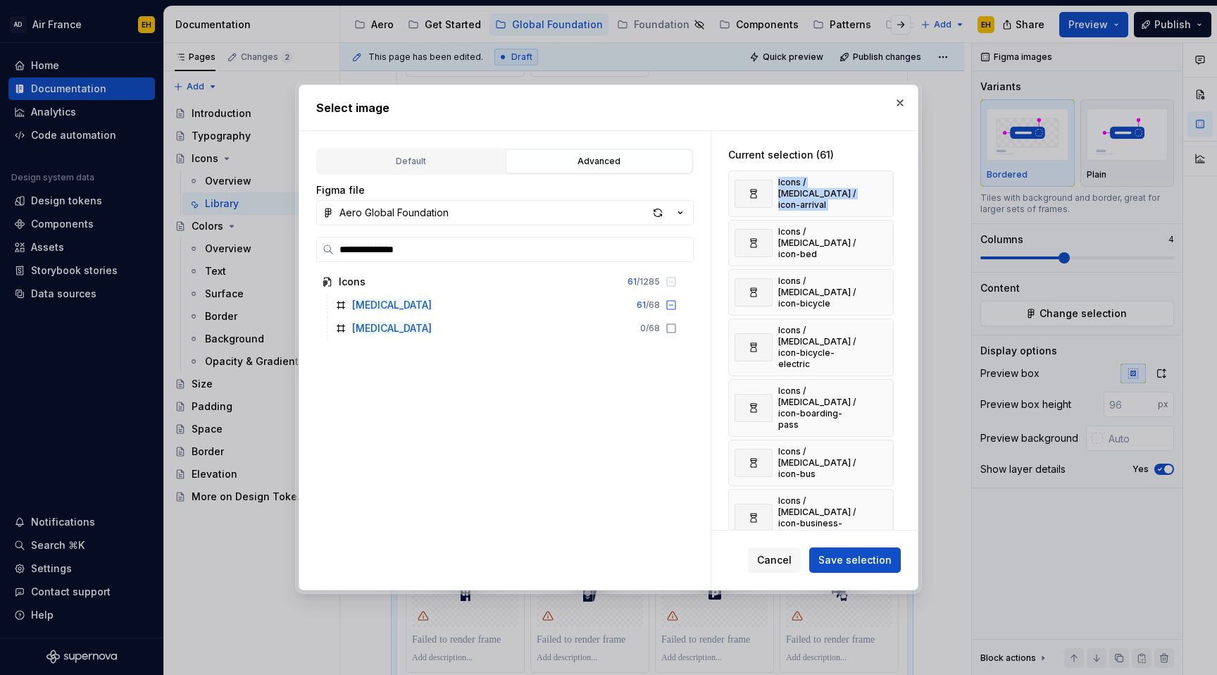
click at [885, 196] on button "button" at bounding box center [878, 194] width 20 height 20
click at [885, 233] on button "button" at bounding box center [878, 243] width 20 height 20
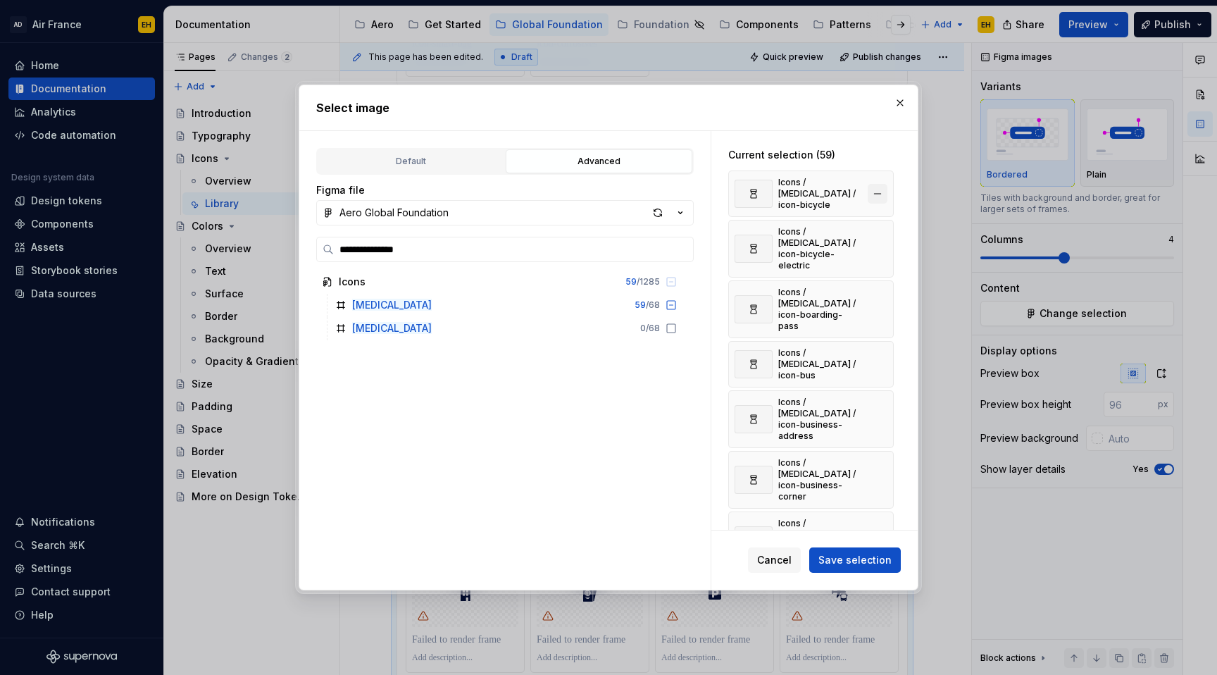
click at [885, 190] on button "button" at bounding box center [878, 194] width 20 height 20
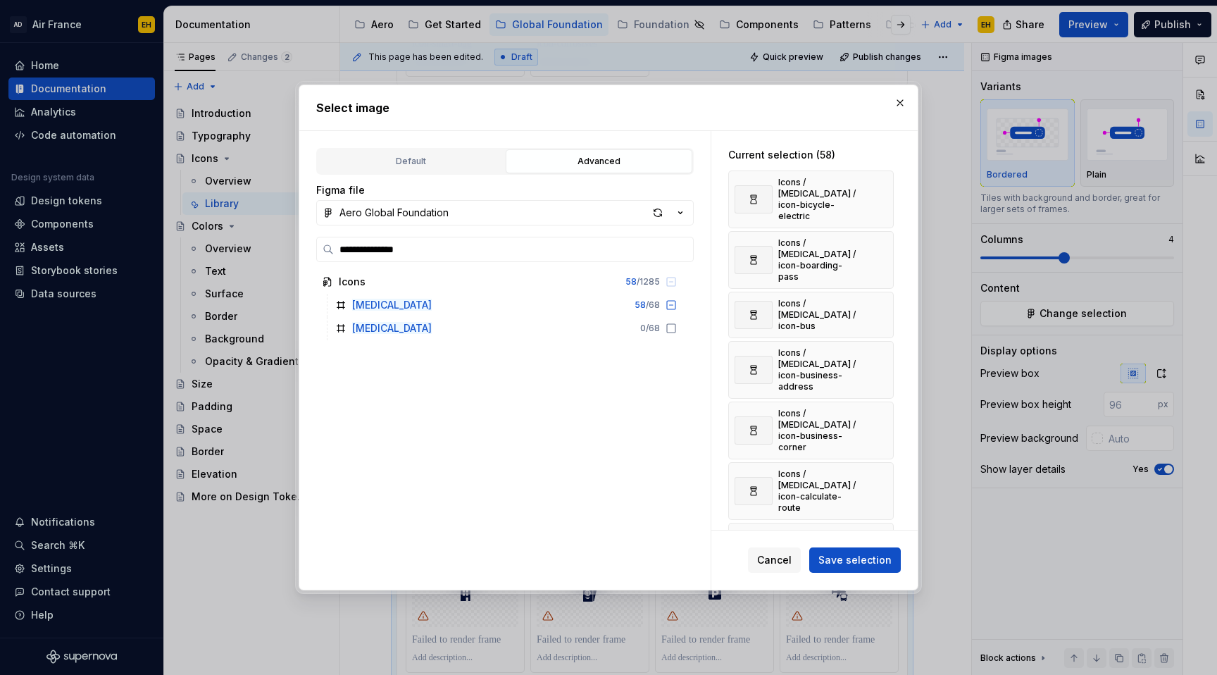
click at [885, 190] on button "button" at bounding box center [878, 200] width 20 height 20
click at [885, 190] on button "button" at bounding box center [878, 194] width 20 height 20
click at [885, 239] on button "button" at bounding box center [878, 249] width 20 height 20
click at [885, 190] on button "button" at bounding box center [878, 200] width 20 height 20
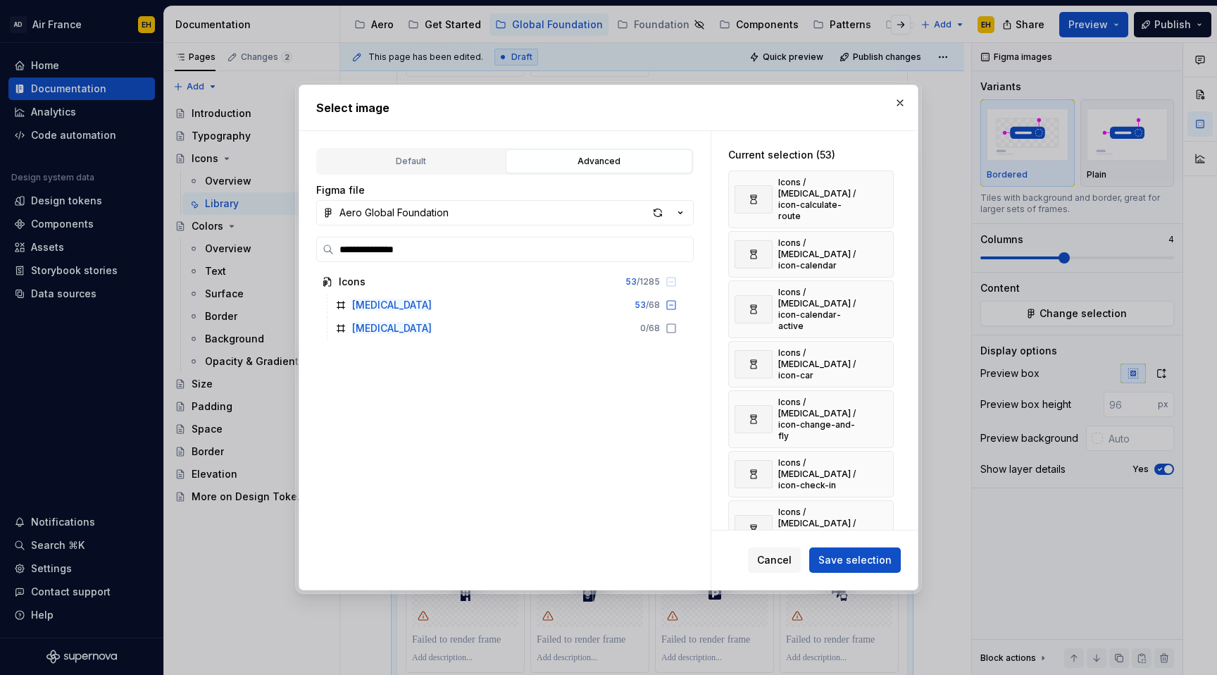
click at [885, 190] on button "button" at bounding box center [878, 200] width 20 height 20
click at [885, 190] on button "button" at bounding box center [878, 194] width 20 height 20
click at [885, 239] on button "button" at bounding box center [878, 249] width 20 height 20
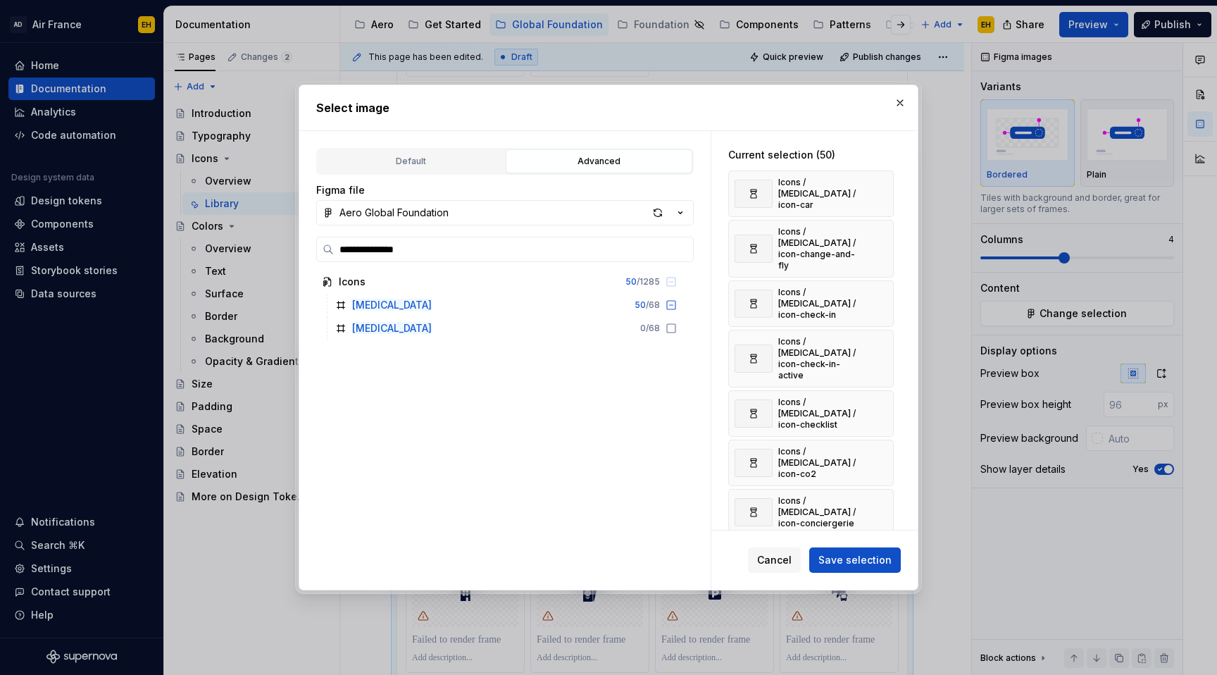
click at [885, 190] on button "button" at bounding box center [878, 194] width 20 height 20
click at [885, 190] on button "button" at bounding box center [878, 200] width 20 height 20
click at [841, 554] on span "Save selection" at bounding box center [855, 560] width 73 height 14
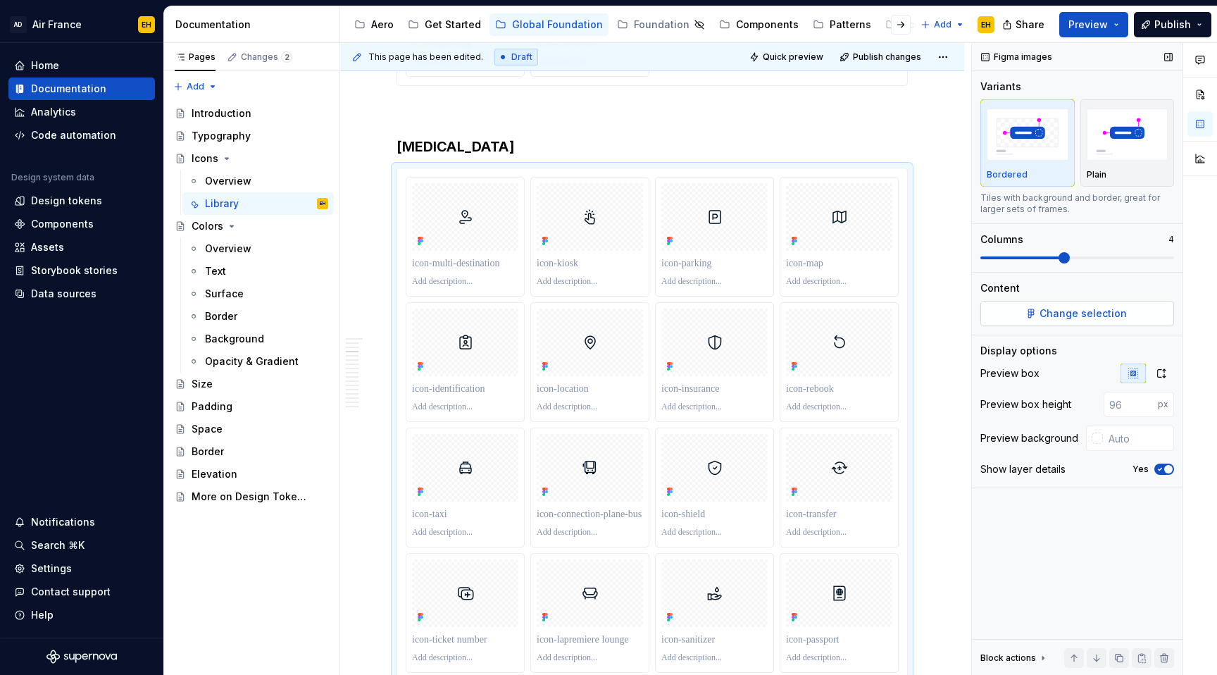
click at [1067, 314] on span "Change selection" at bounding box center [1083, 313] width 87 height 14
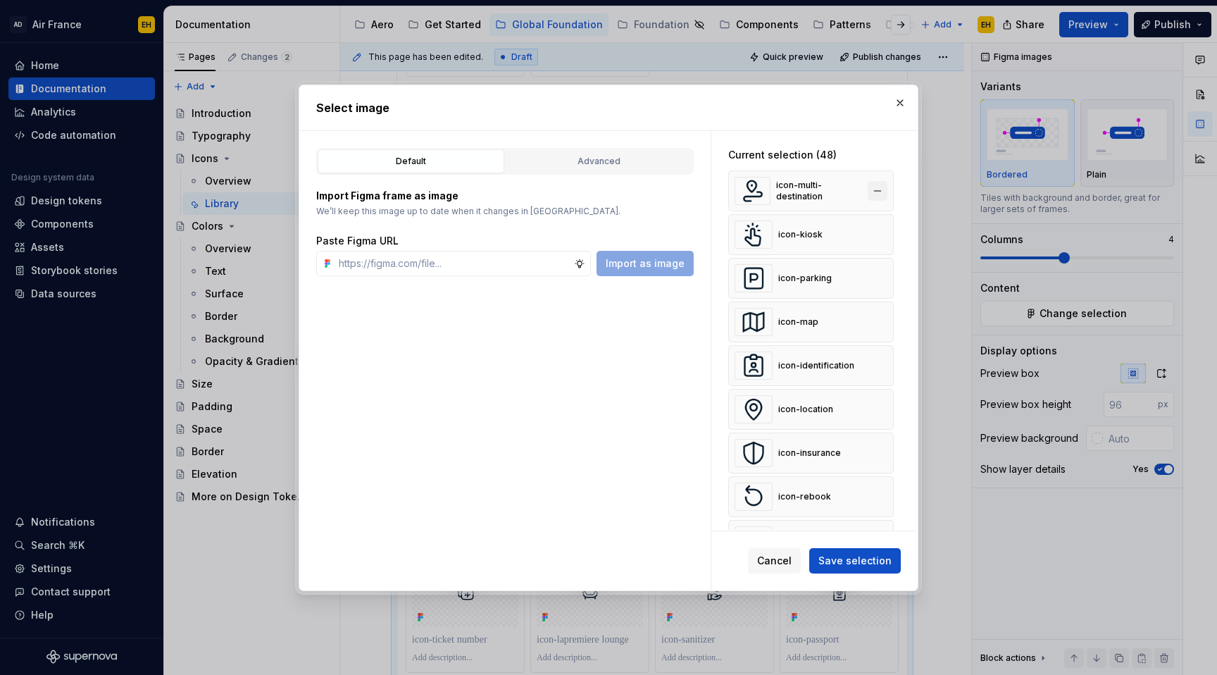
type textarea "*"
click at [888, 193] on button "button" at bounding box center [878, 191] width 20 height 20
click at [888, 225] on button "button" at bounding box center [878, 235] width 20 height 20
click at [888, 193] on button "button" at bounding box center [878, 191] width 20 height 20
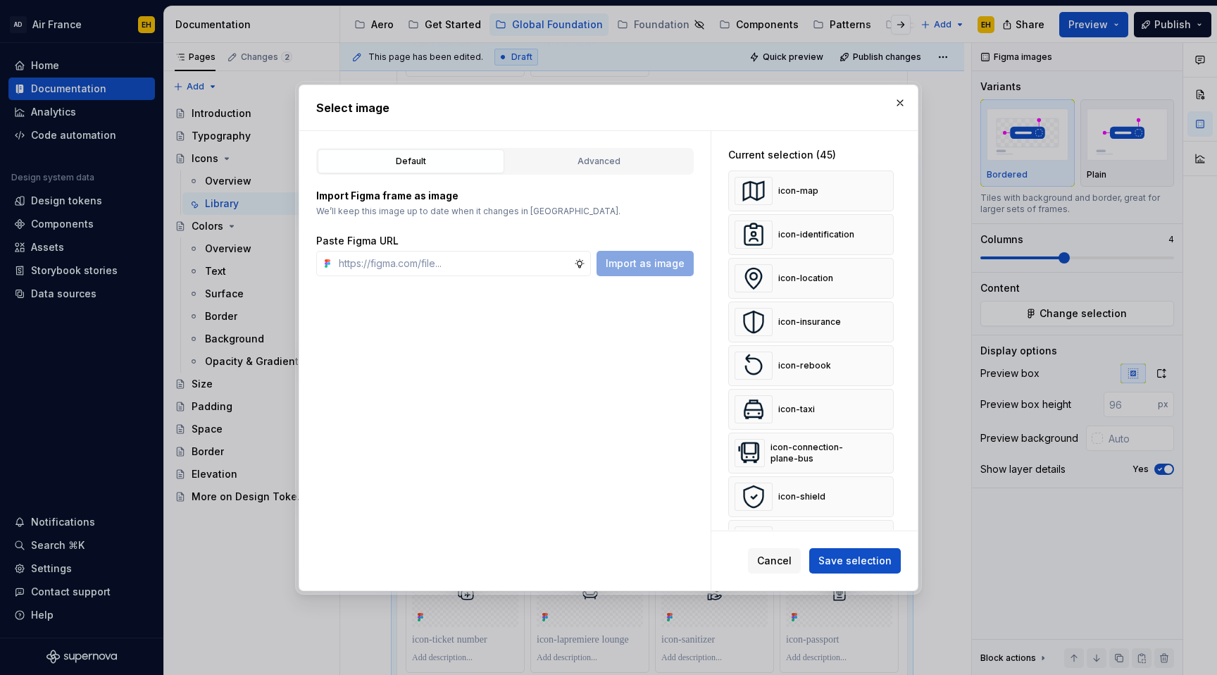
click at [888, 225] on button "button" at bounding box center [878, 235] width 20 height 20
click at [888, 193] on button "button" at bounding box center [878, 191] width 20 height 20
click at [888, 225] on button "button" at bounding box center [878, 235] width 20 height 20
click at [888, 193] on button "button" at bounding box center [878, 191] width 20 height 20
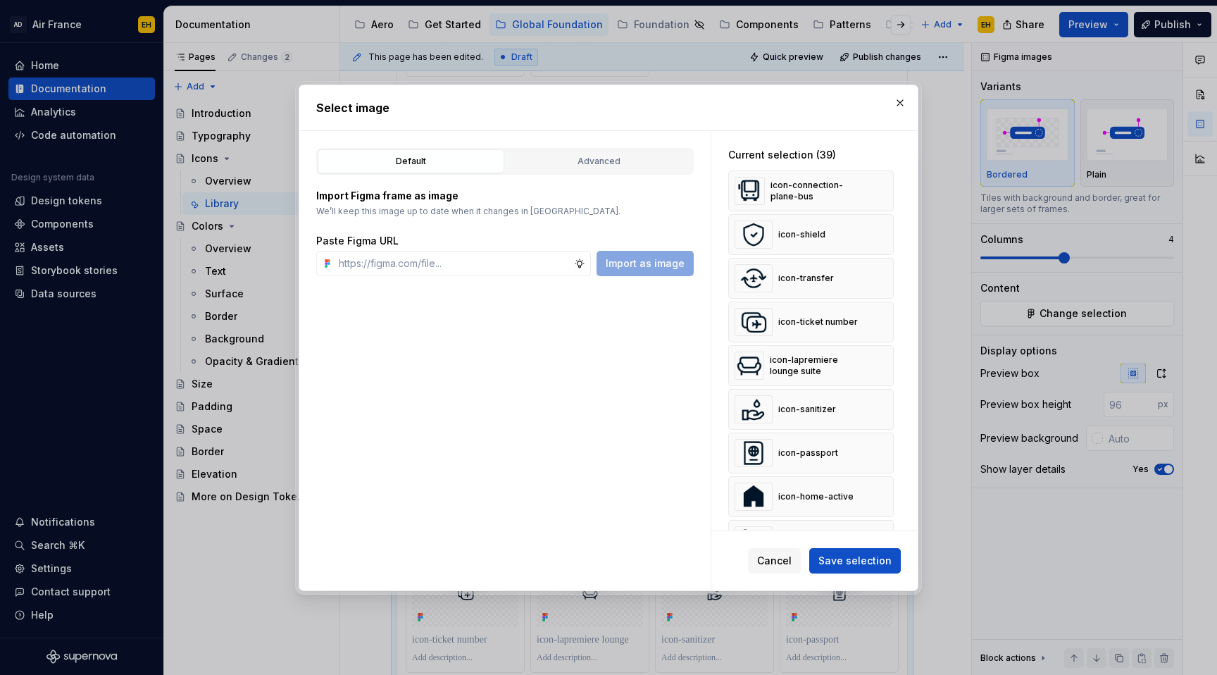
click at [888, 193] on button "button" at bounding box center [878, 191] width 20 height 20
click at [888, 225] on button "button" at bounding box center [878, 235] width 20 height 20
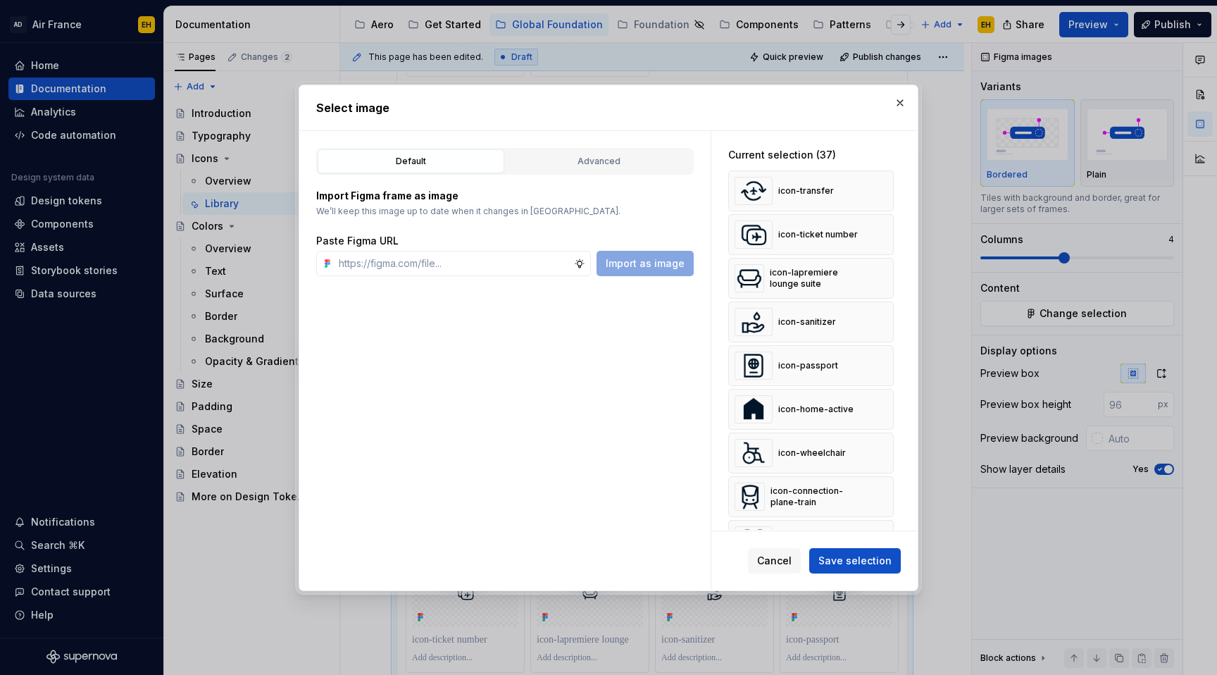
click at [888, 193] on button "button" at bounding box center [878, 191] width 20 height 20
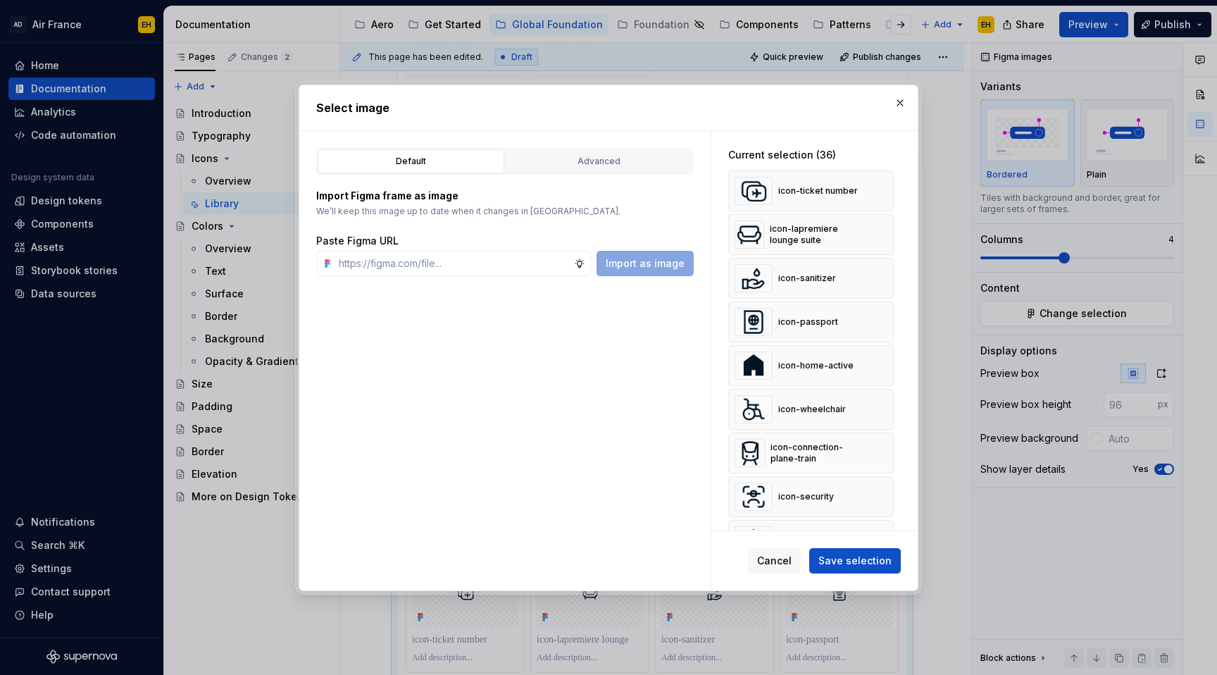
click at [888, 193] on button "button" at bounding box center [878, 191] width 20 height 20
click at [888, 225] on button "button" at bounding box center [878, 235] width 20 height 20
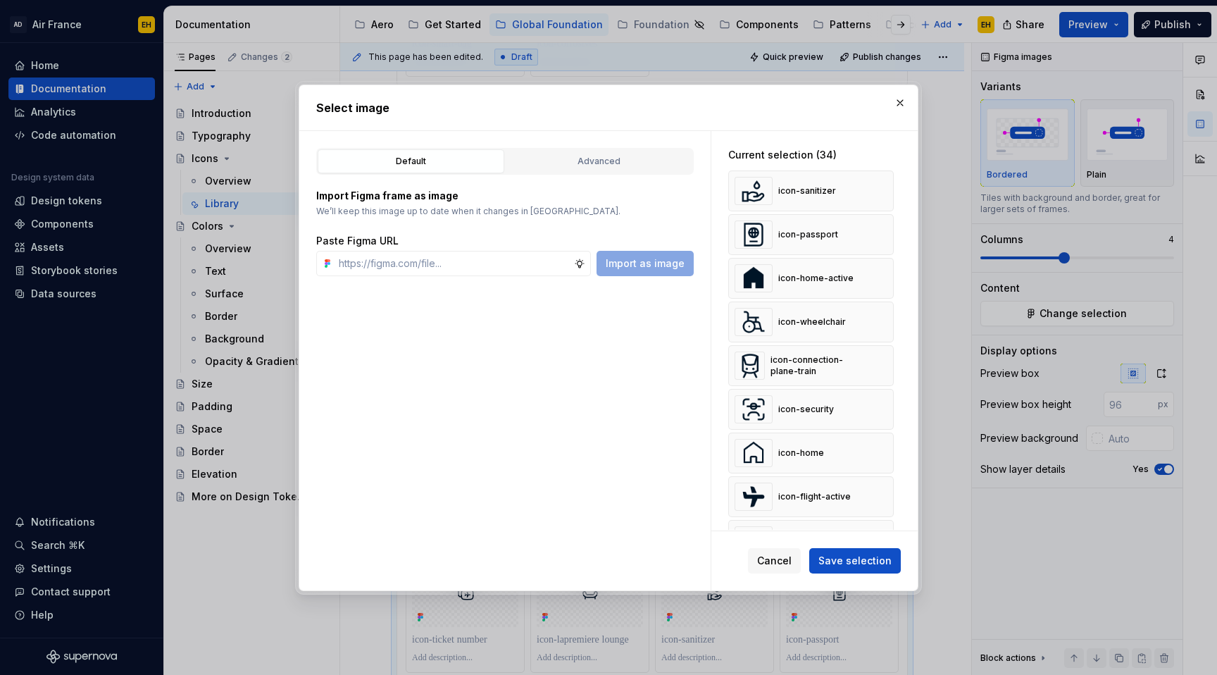
click at [888, 193] on button "button" at bounding box center [878, 191] width 20 height 20
click at [888, 225] on button "button" at bounding box center [878, 235] width 20 height 20
click at [888, 193] on button "button" at bounding box center [878, 191] width 20 height 20
click at [888, 225] on button "button" at bounding box center [878, 235] width 20 height 20
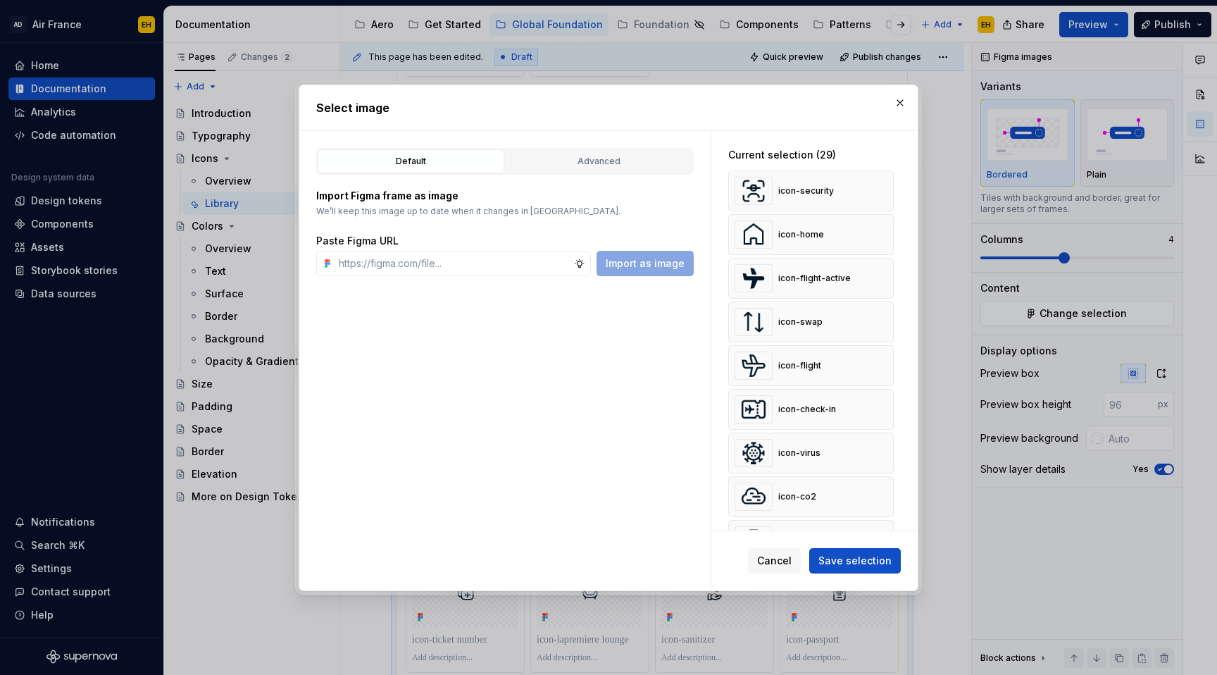
click at [888, 193] on button "button" at bounding box center [878, 191] width 20 height 20
click at [888, 225] on button "button" at bounding box center [878, 235] width 20 height 20
click at [888, 193] on button "button" at bounding box center [878, 191] width 20 height 20
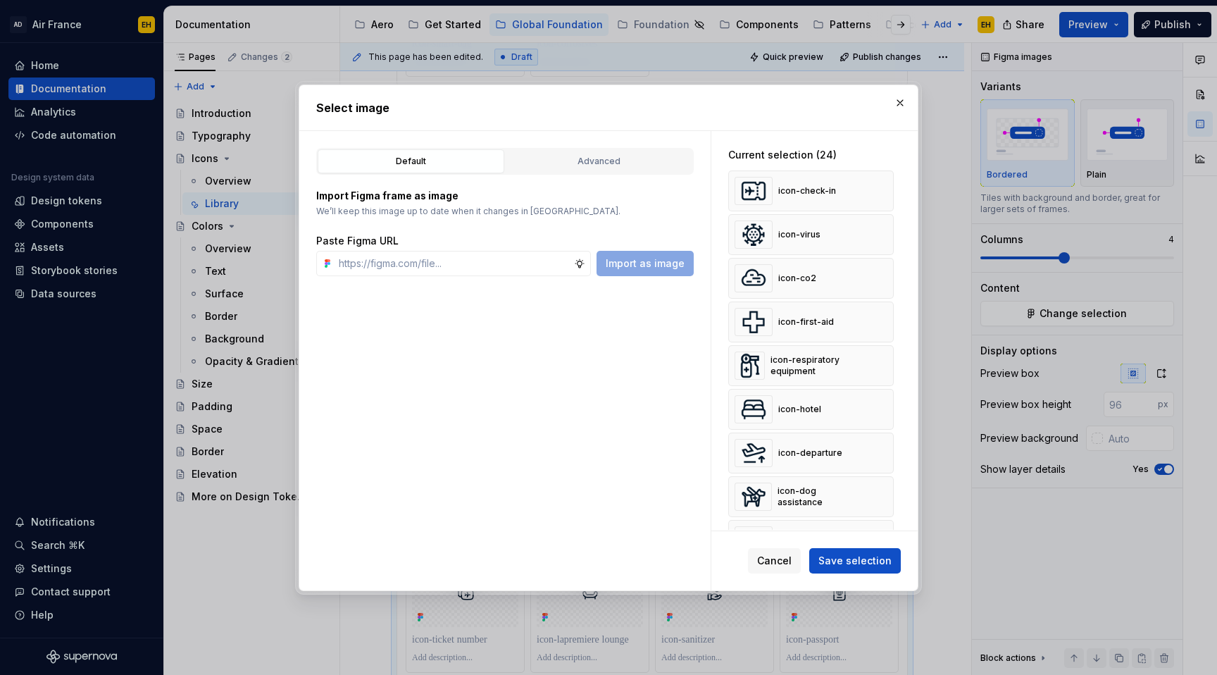
click at [888, 193] on button "button" at bounding box center [878, 191] width 20 height 20
click at [888, 225] on button "button" at bounding box center [878, 235] width 20 height 20
click at [888, 193] on button "button" at bounding box center [878, 191] width 20 height 20
click at [888, 225] on button "button" at bounding box center [878, 235] width 20 height 20
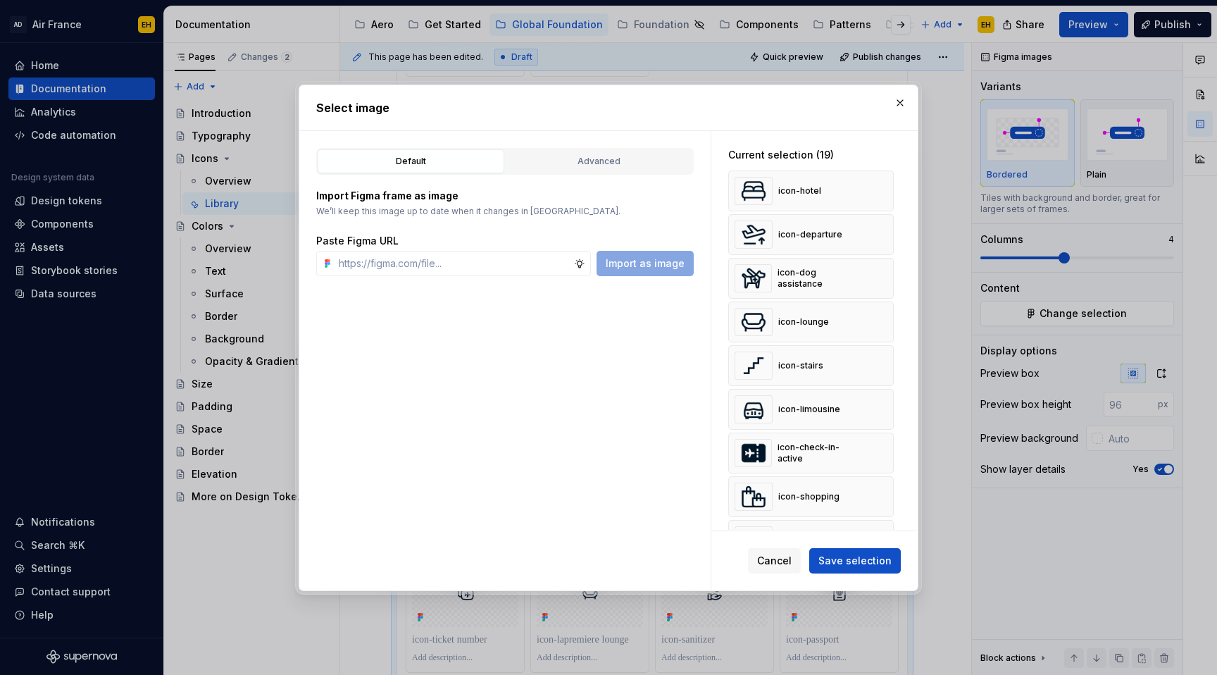
click at [888, 193] on button "button" at bounding box center [878, 191] width 20 height 20
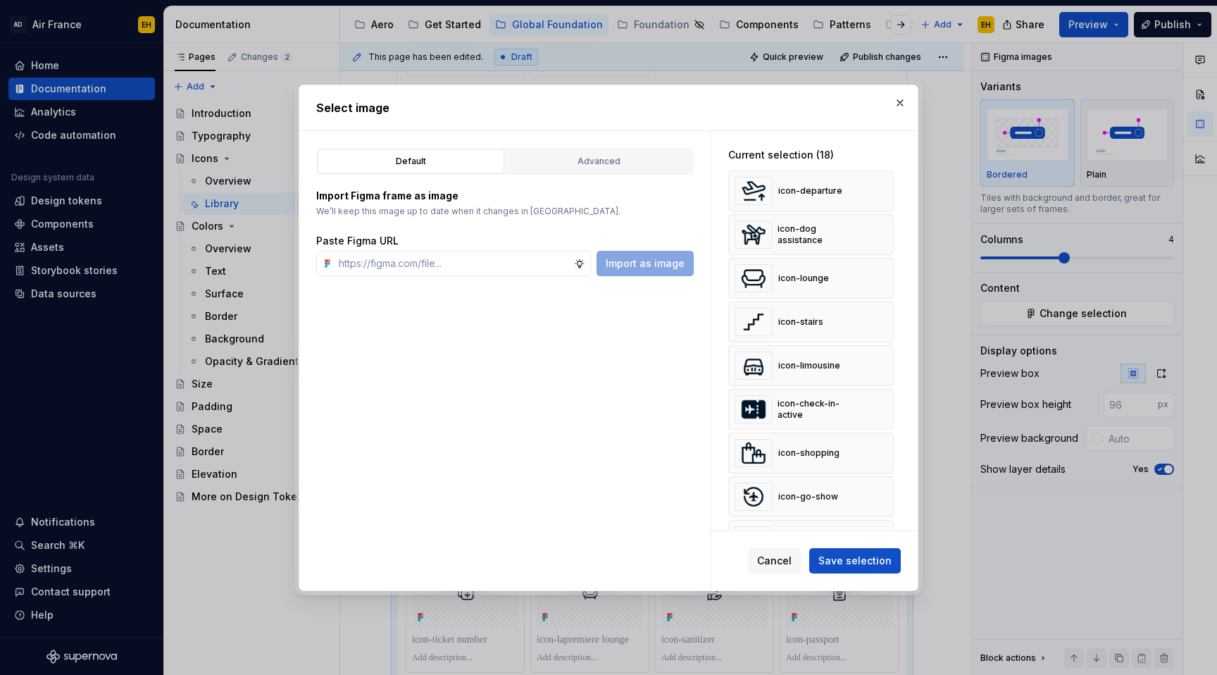
click at [888, 193] on button "button" at bounding box center [878, 191] width 20 height 20
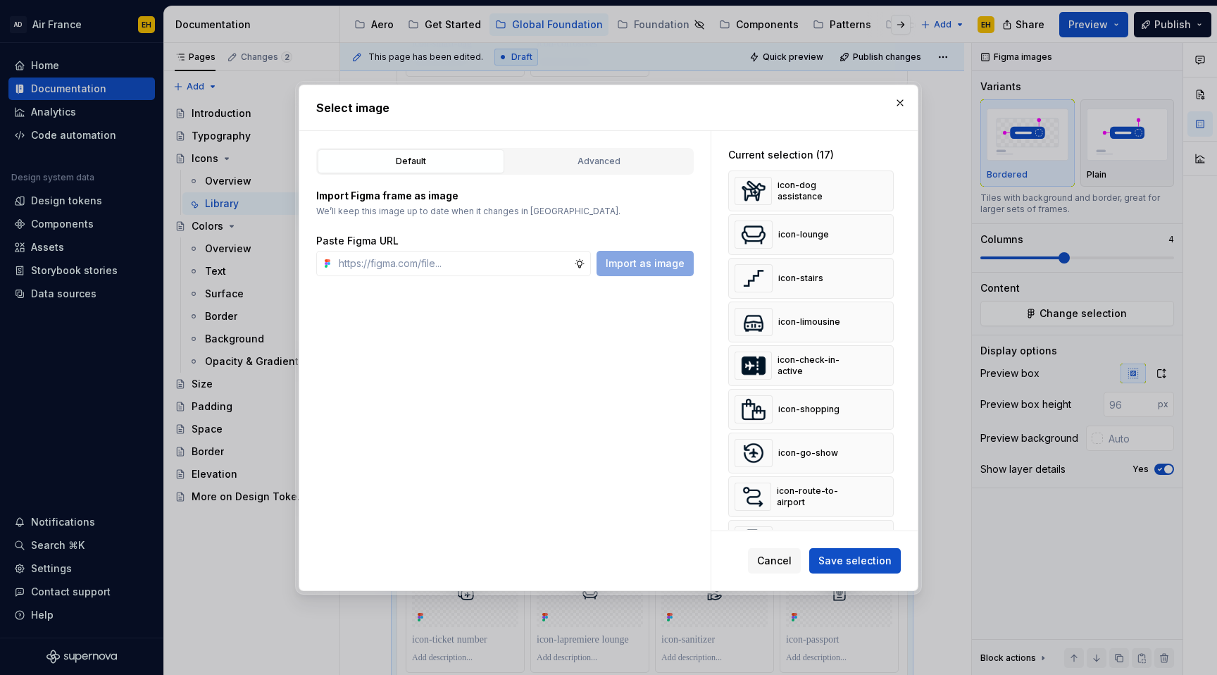
click at [888, 193] on button "button" at bounding box center [878, 191] width 20 height 20
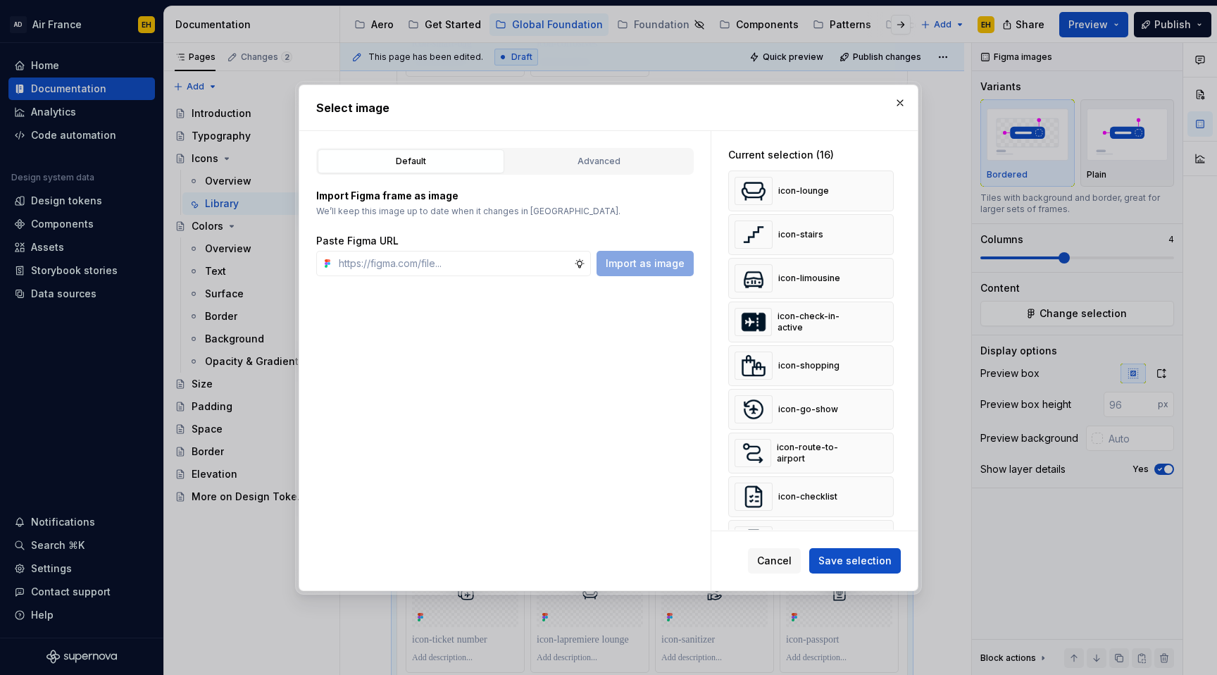
click at [888, 193] on button "button" at bounding box center [878, 191] width 20 height 20
click at [888, 225] on button "button" at bounding box center [878, 235] width 20 height 20
click at [888, 193] on button "button" at bounding box center [878, 191] width 20 height 20
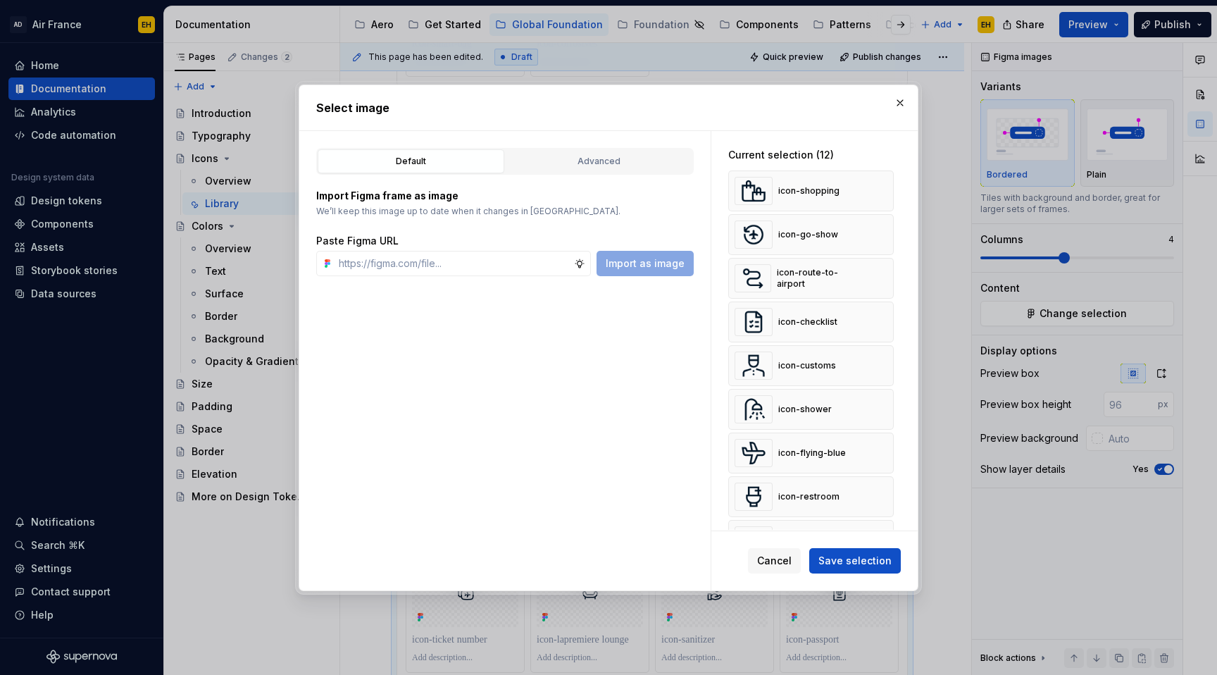
click at [888, 225] on button "button" at bounding box center [878, 235] width 20 height 20
click at [888, 193] on button "button" at bounding box center [878, 191] width 20 height 20
click at [888, 225] on button "button" at bounding box center [878, 235] width 20 height 20
click at [888, 193] on button "button" at bounding box center [878, 191] width 20 height 20
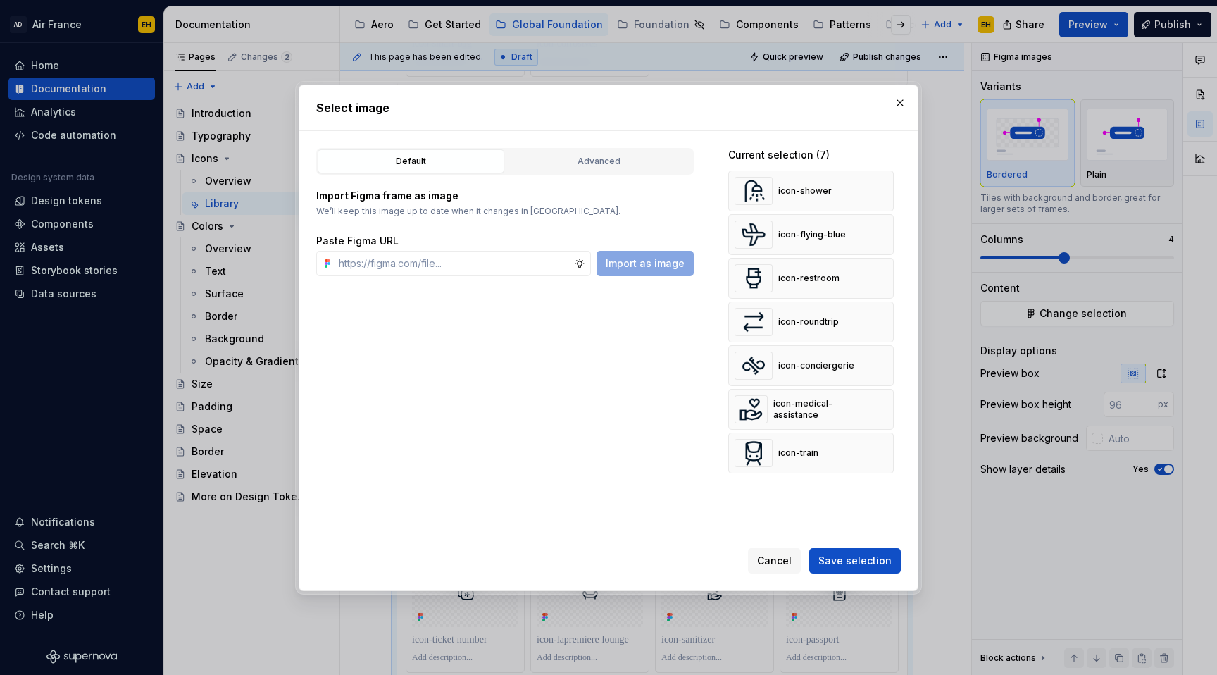
click at [888, 225] on button "button" at bounding box center [878, 235] width 20 height 20
click at [888, 193] on button "button" at bounding box center [878, 191] width 20 height 20
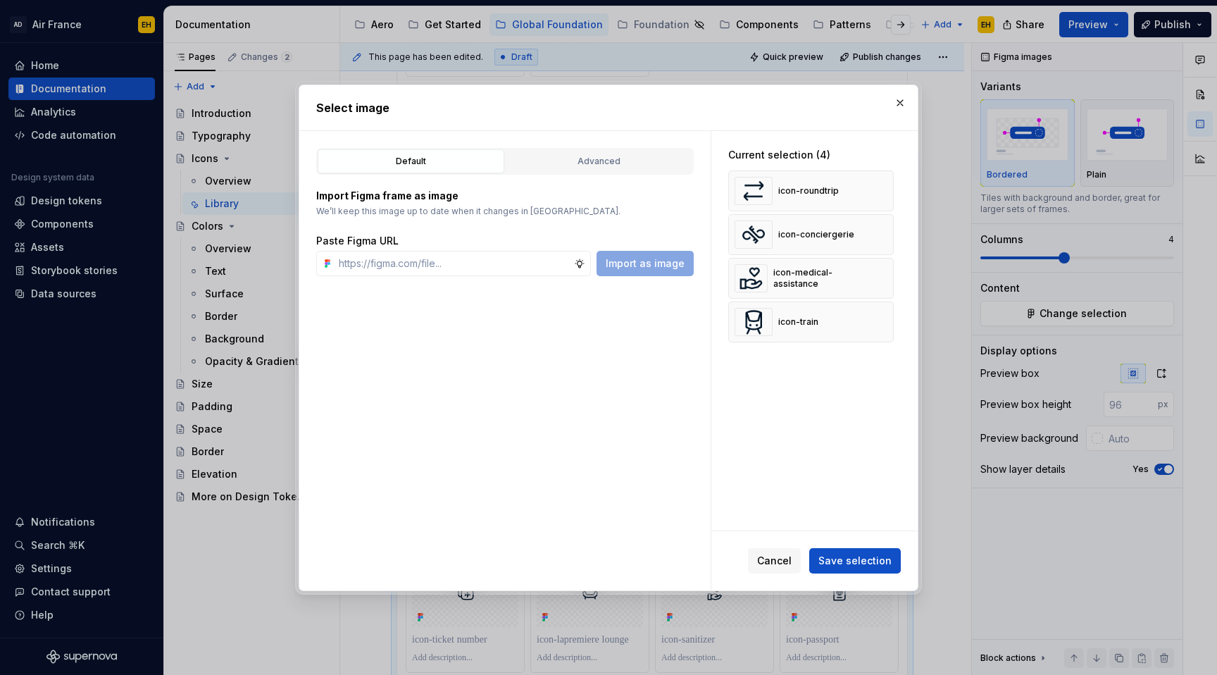
click at [888, 193] on button "button" at bounding box center [878, 191] width 20 height 20
click at [888, 225] on button "button" at bounding box center [878, 235] width 20 height 20
click at [888, 193] on button "button" at bounding box center [878, 191] width 20 height 20
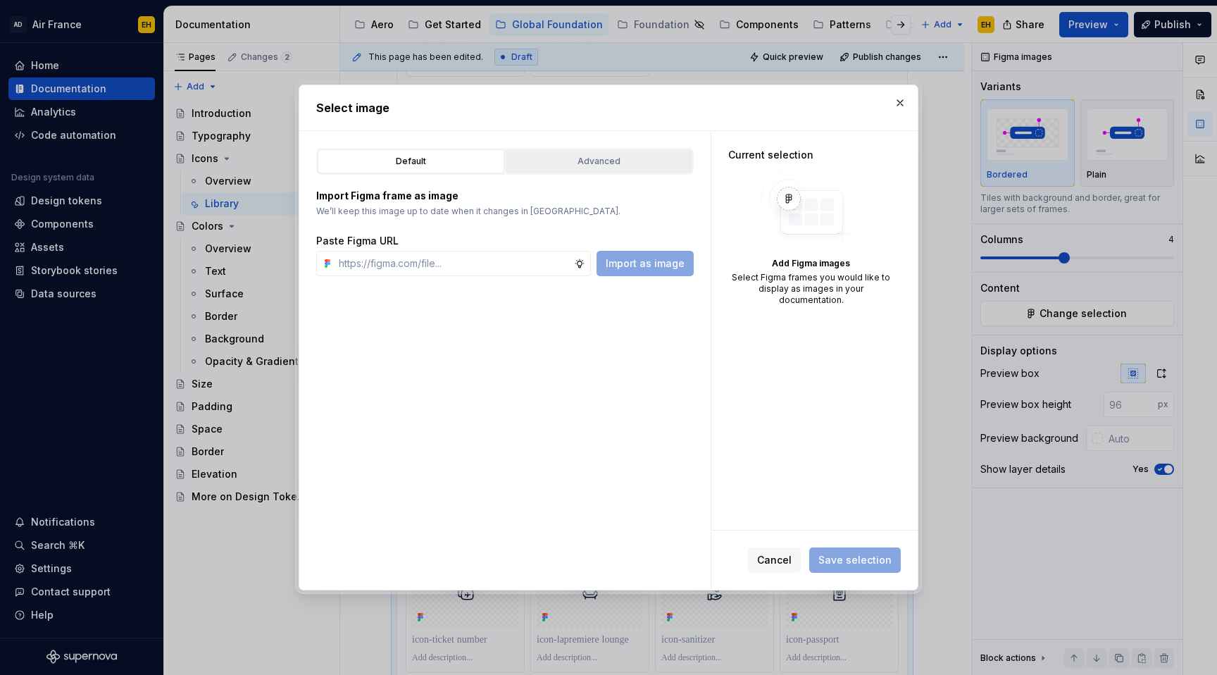
click at [563, 161] on div "Advanced" at bounding box center [599, 161] width 177 height 14
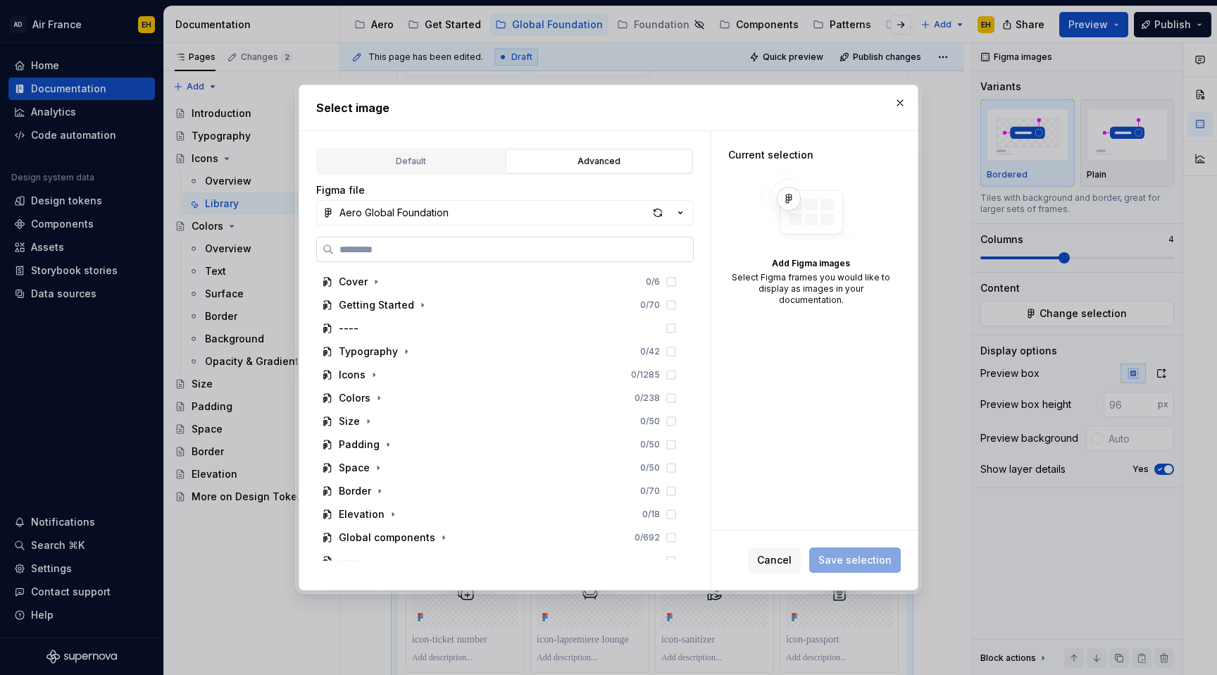
click at [451, 258] on label at bounding box center [505, 249] width 378 height 25
click at [451, 256] on input "search" at bounding box center [513, 249] width 359 height 14
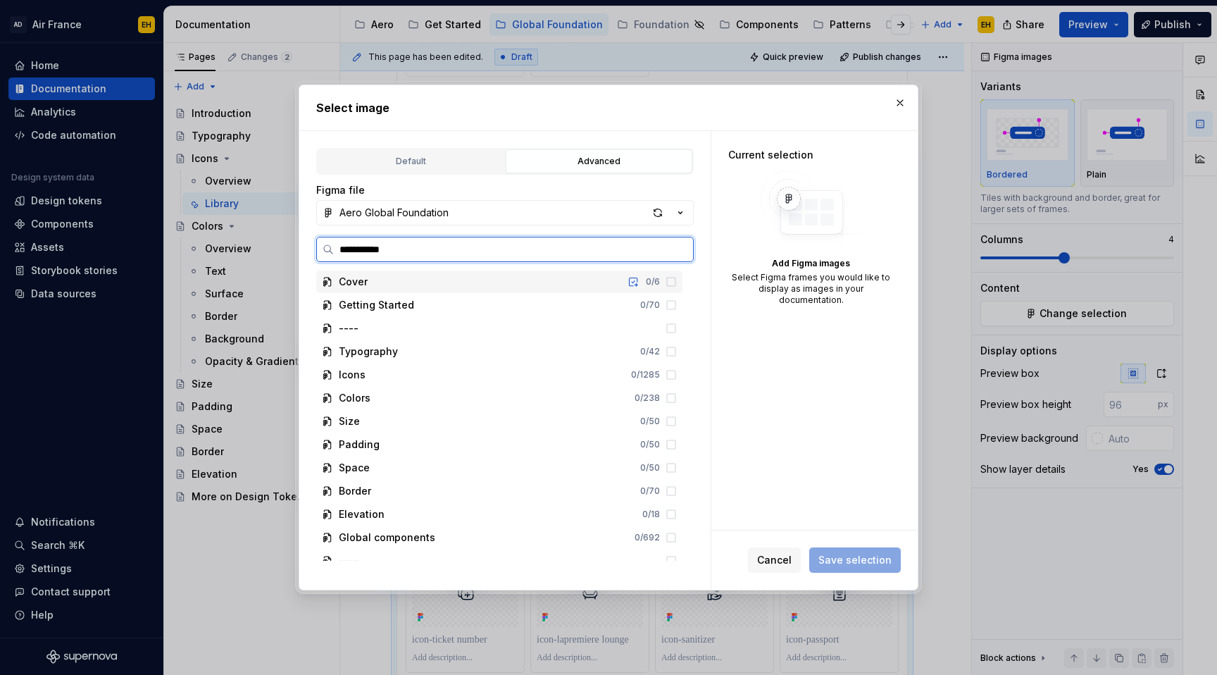
type input "**********"
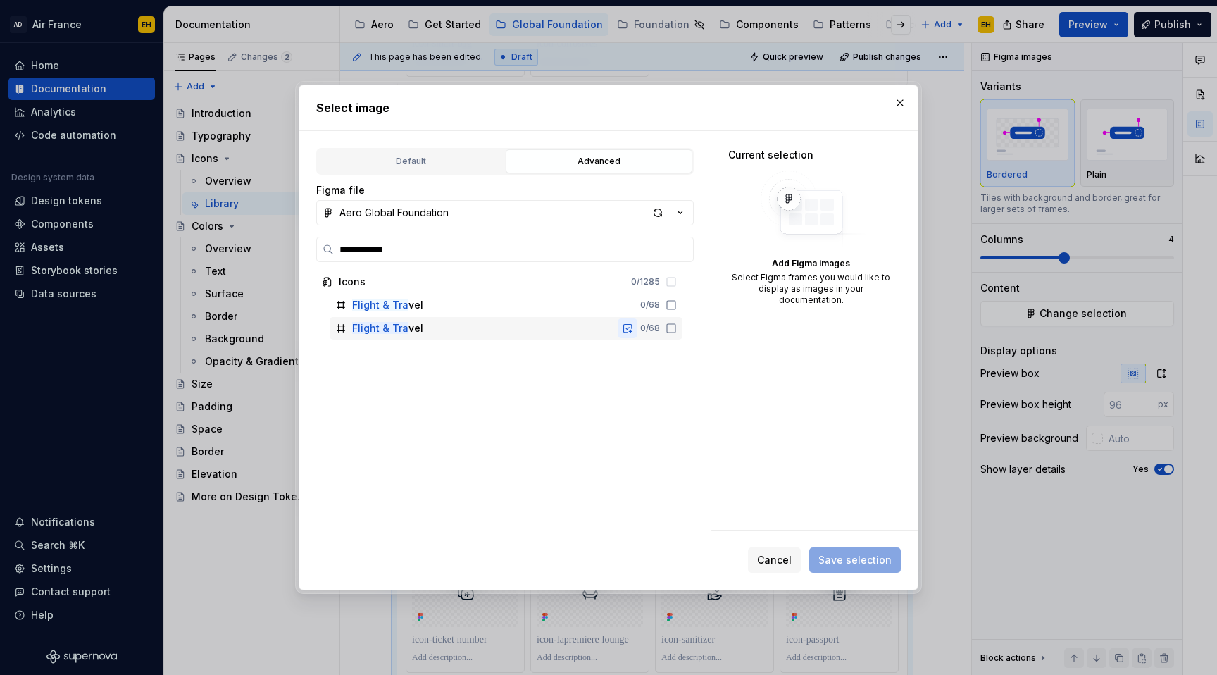
click at [638, 327] on button "button" at bounding box center [628, 328] width 20 height 20
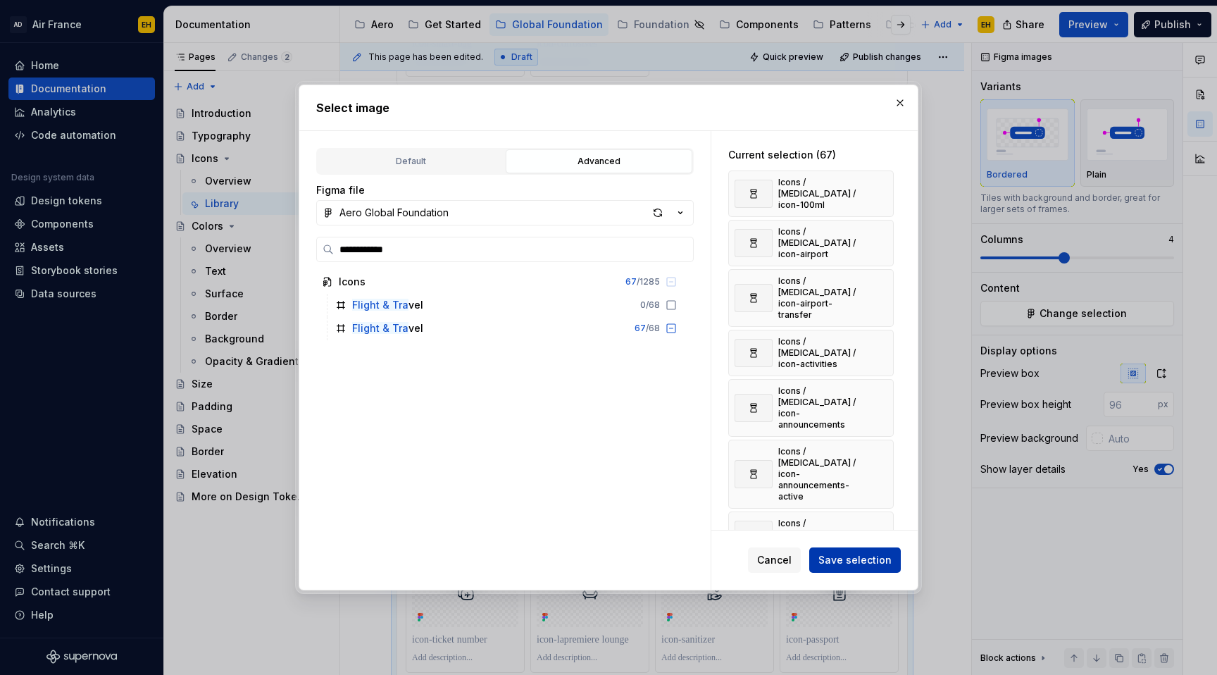
click at [879, 564] on span "Save selection" at bounding box center [855, 560] width 73 height 14
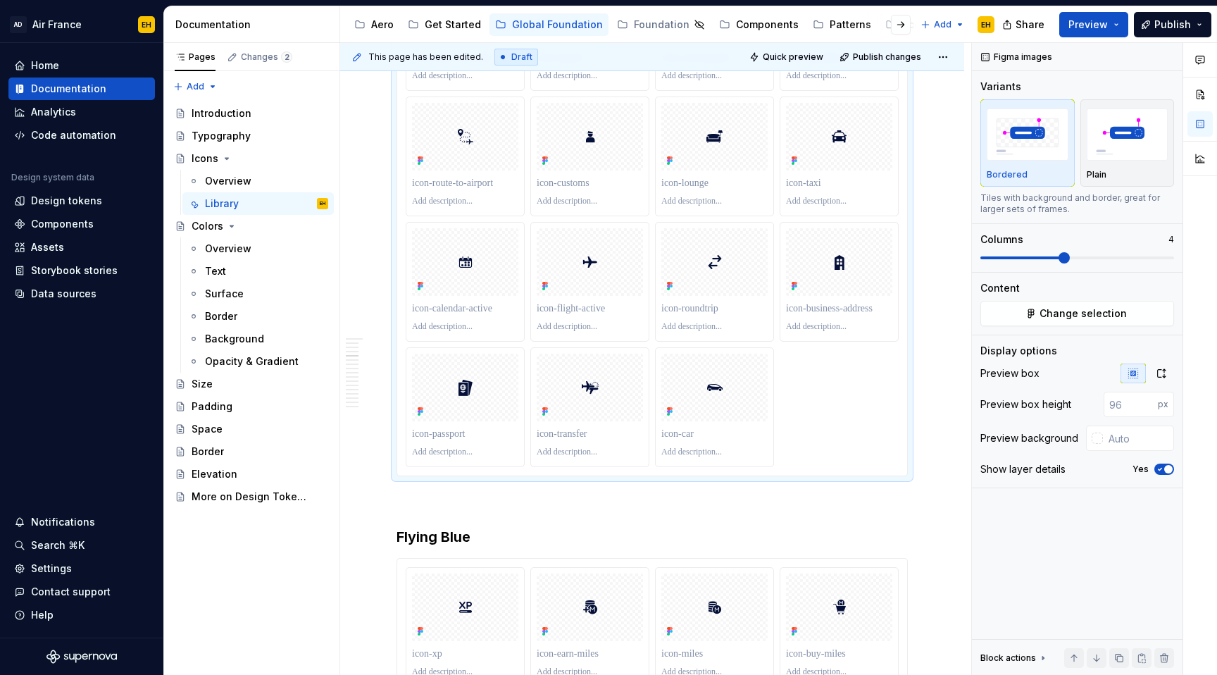
scroll to position [3909, 0]
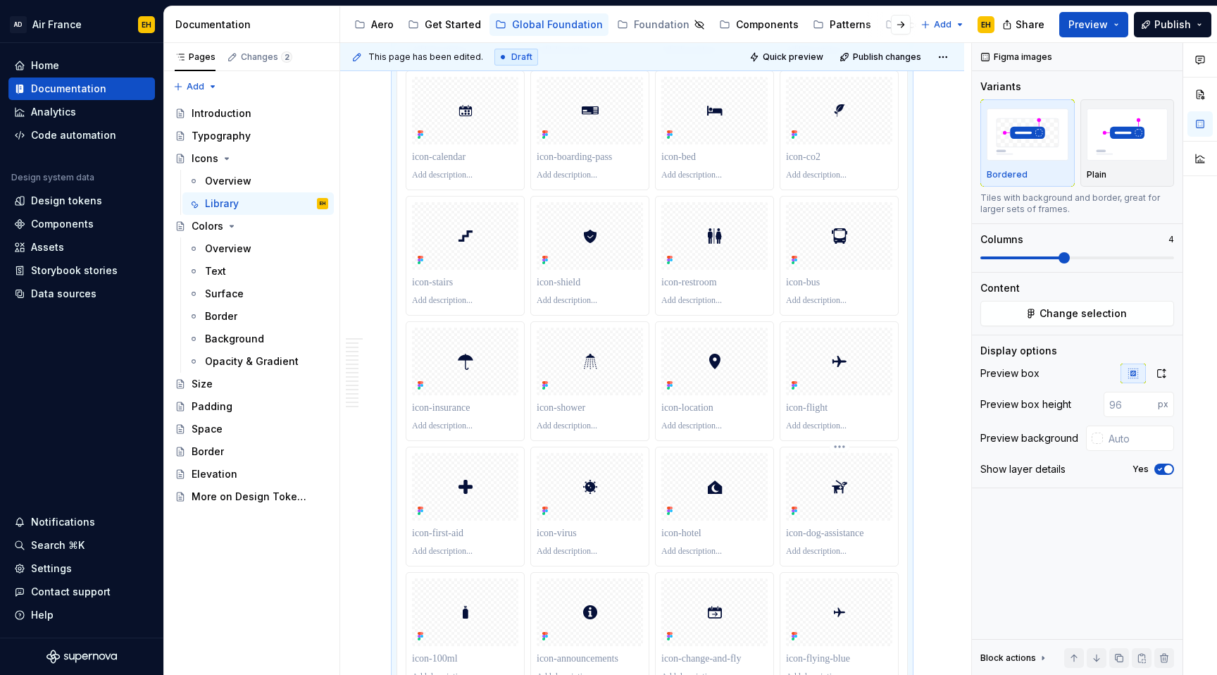
scroll to position [2820, 0]
click at [1064, 311] on span "Change selection" at bounding box center [1083, 313] width 87 height 14
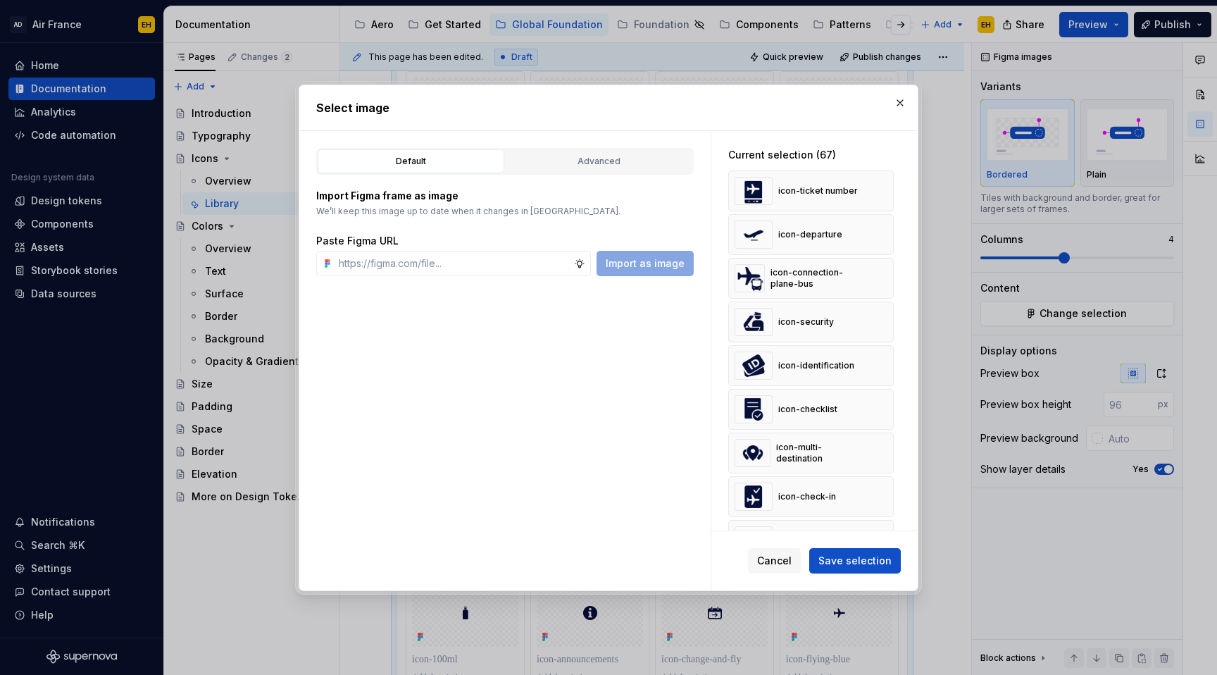
type textarea "*"
click at [596, 163] on div "Advanced" at bounding box center [599, 161] width 177 height 14
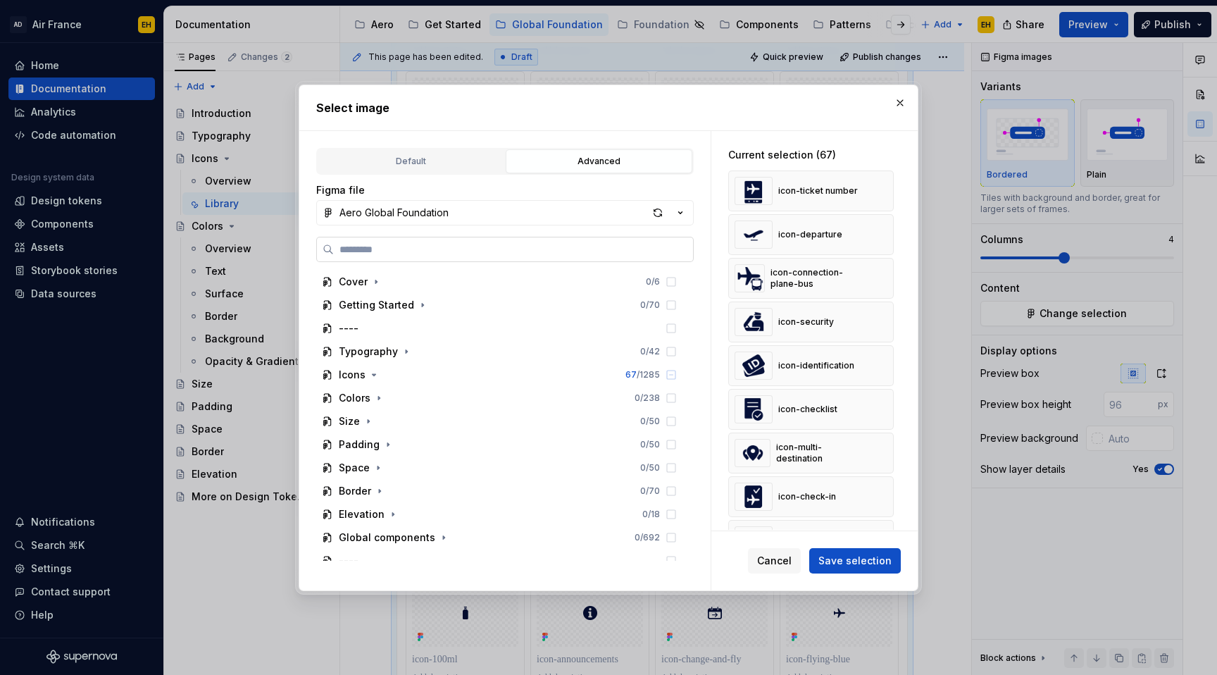
click at [459, 256] on label at bounding box center [505, 249] width 378 height 25
click at [459, 256] on input "search" at bounding box center [513, 249] width 359 height 14
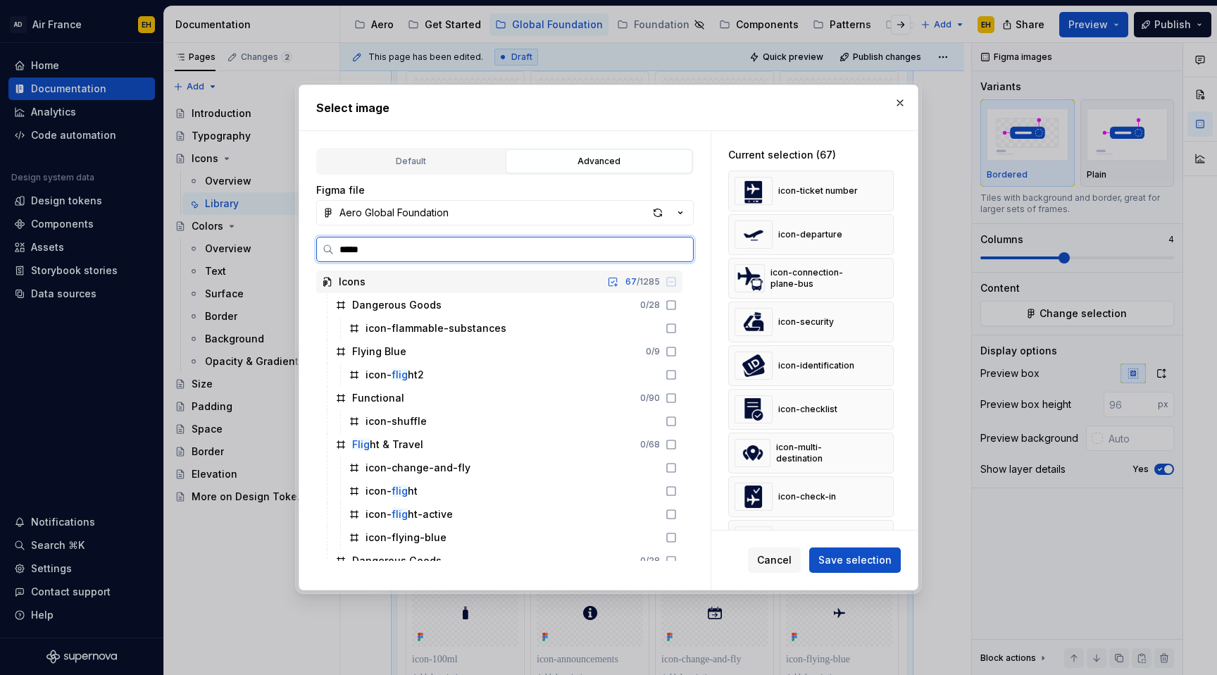
type input "******"
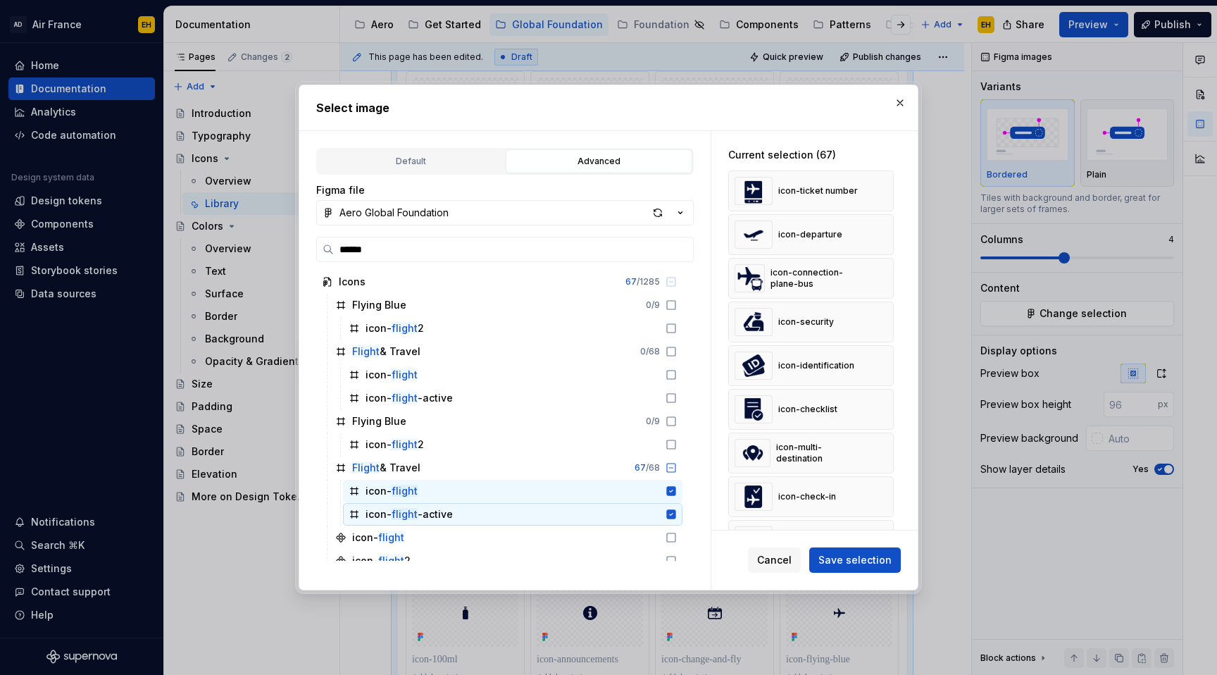
scroll to position [35, 0]
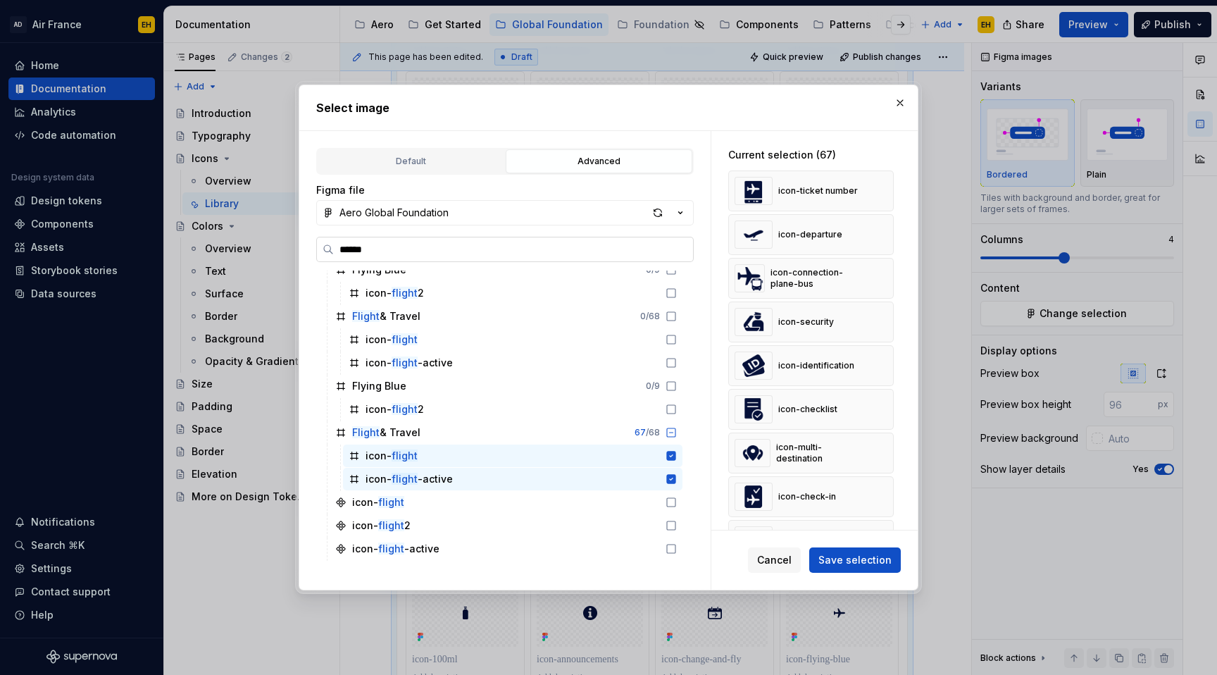
click at [533, 245] on input "******" at bounding box center [513, 249] width 359 height 14
type textarea "*"
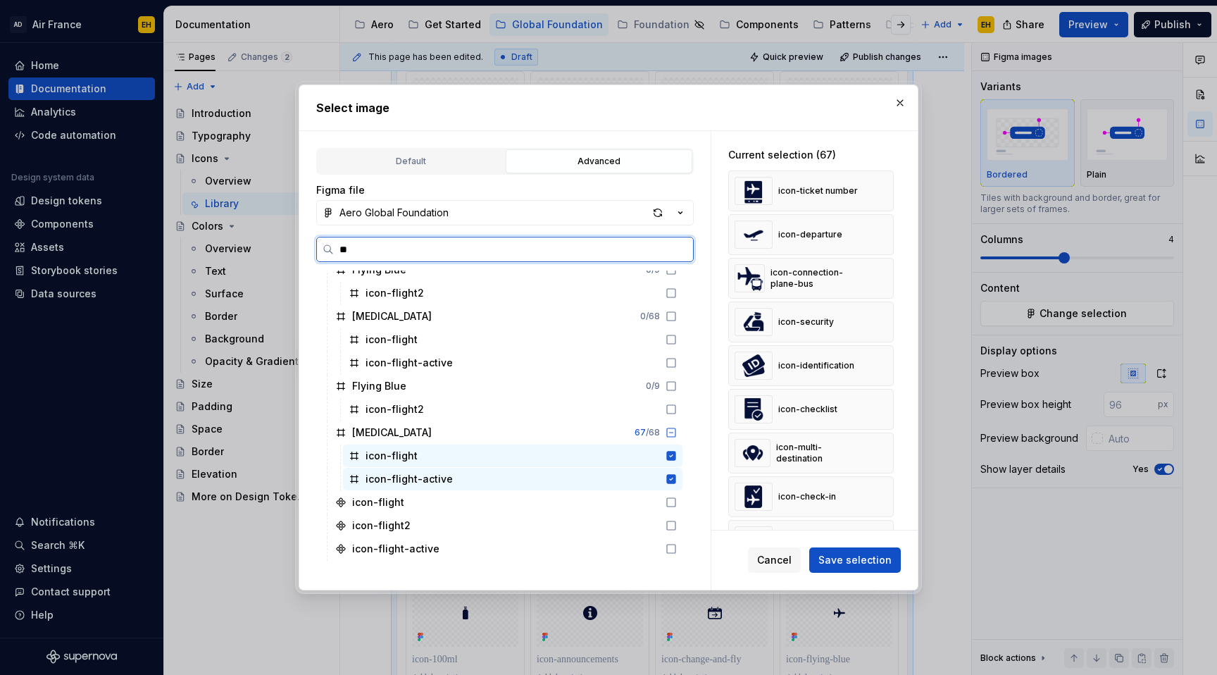
scroll to position [0, 0]
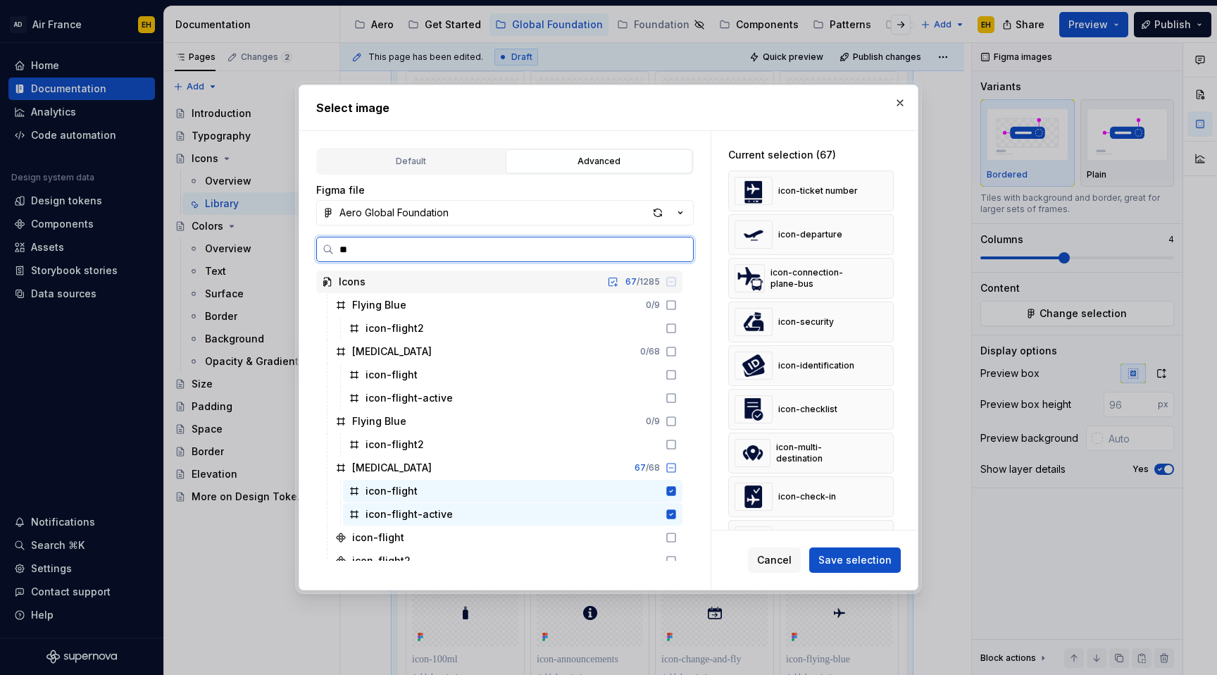
type input "***"
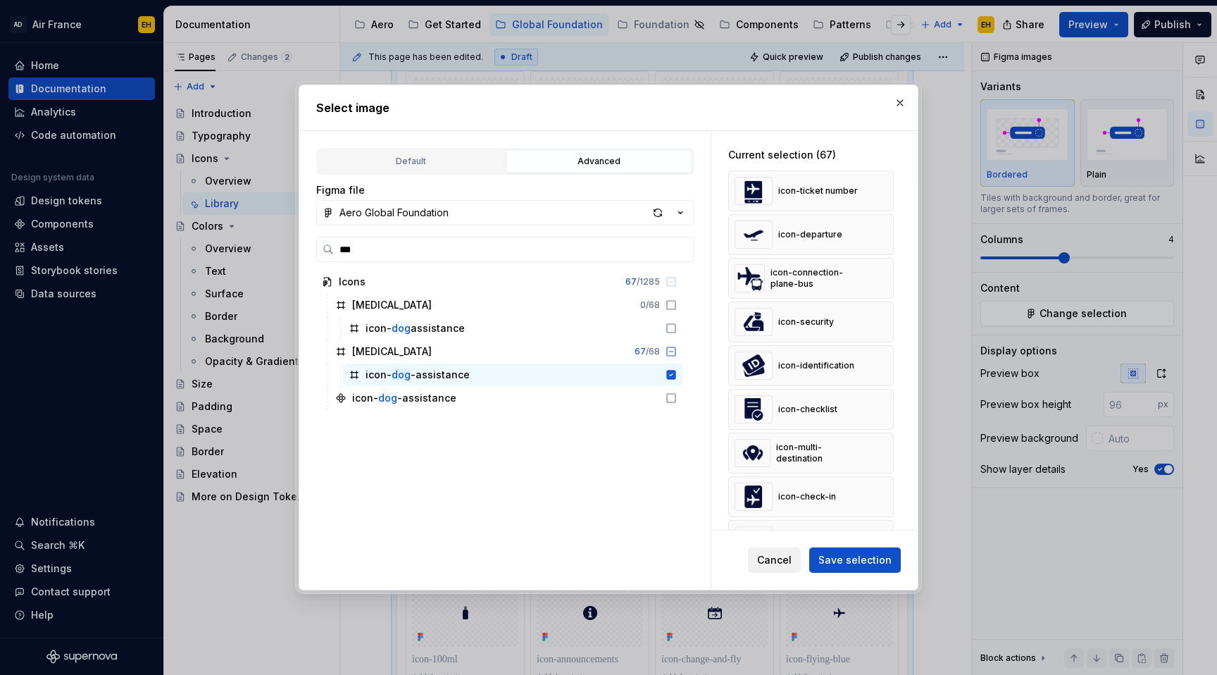
click at [792, 561] on span "Cancel" at bounding box center [774, 560] width 35 height 14
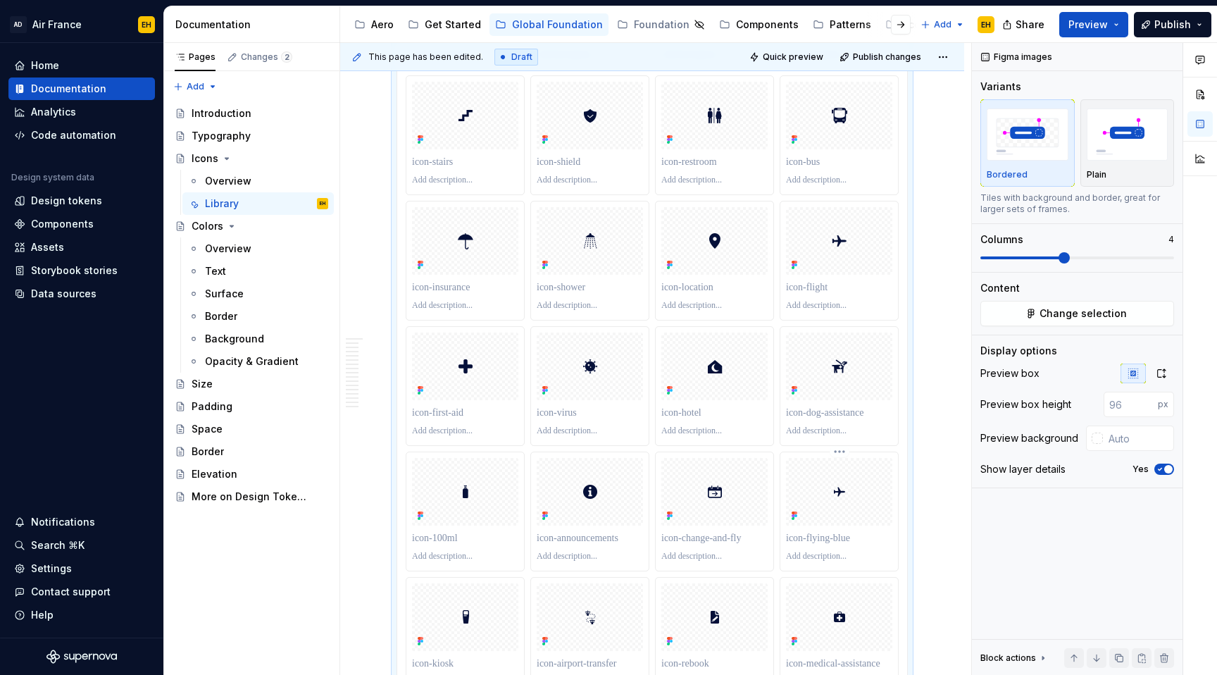
scroll to position [2940, 0]
click at [1153, 36] on button "Publish" at bounding box center [1172, 24] width 77 height 25
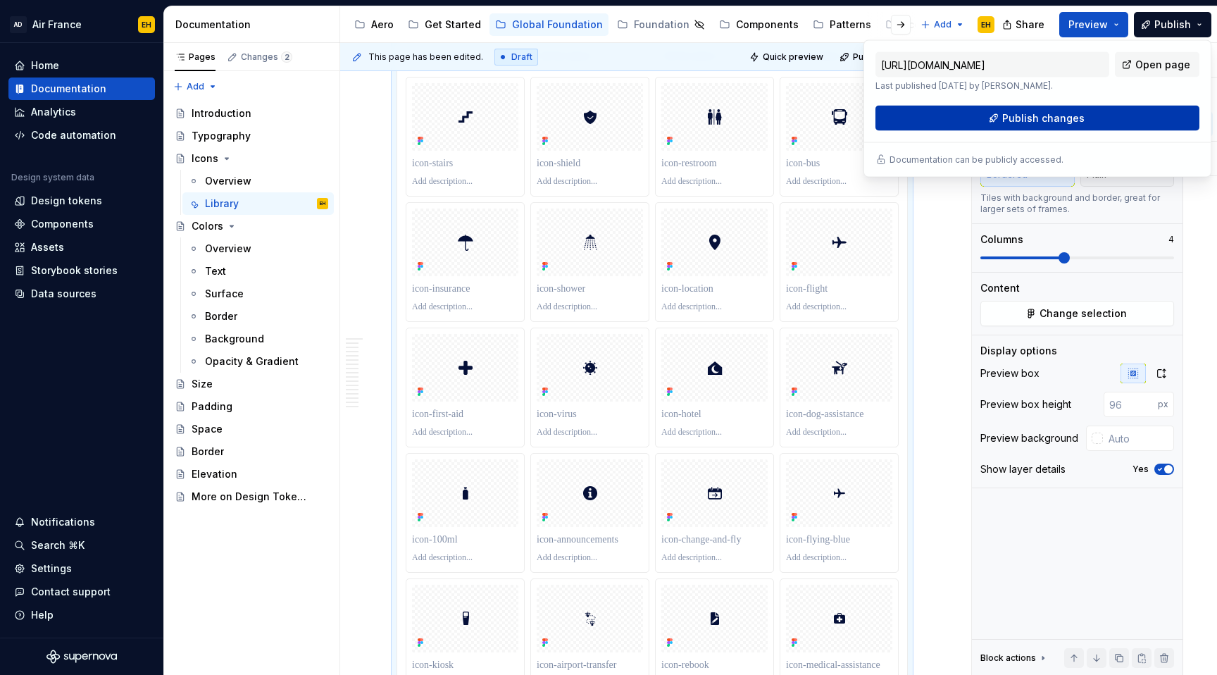
click at [1070, 121] on span "Publish changes" at bounding box center [1043, 118] width 82 height 14
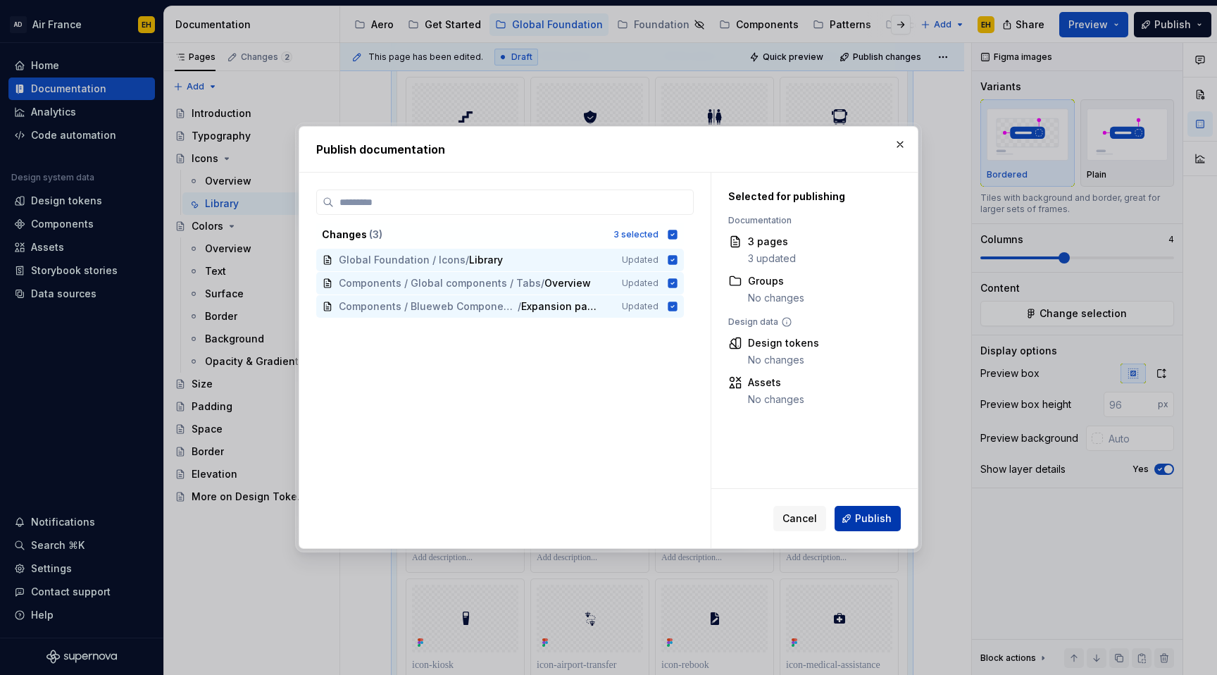
click at [883, 525] on span "Publish" at bounding box center [873, 518] width 37 height 14
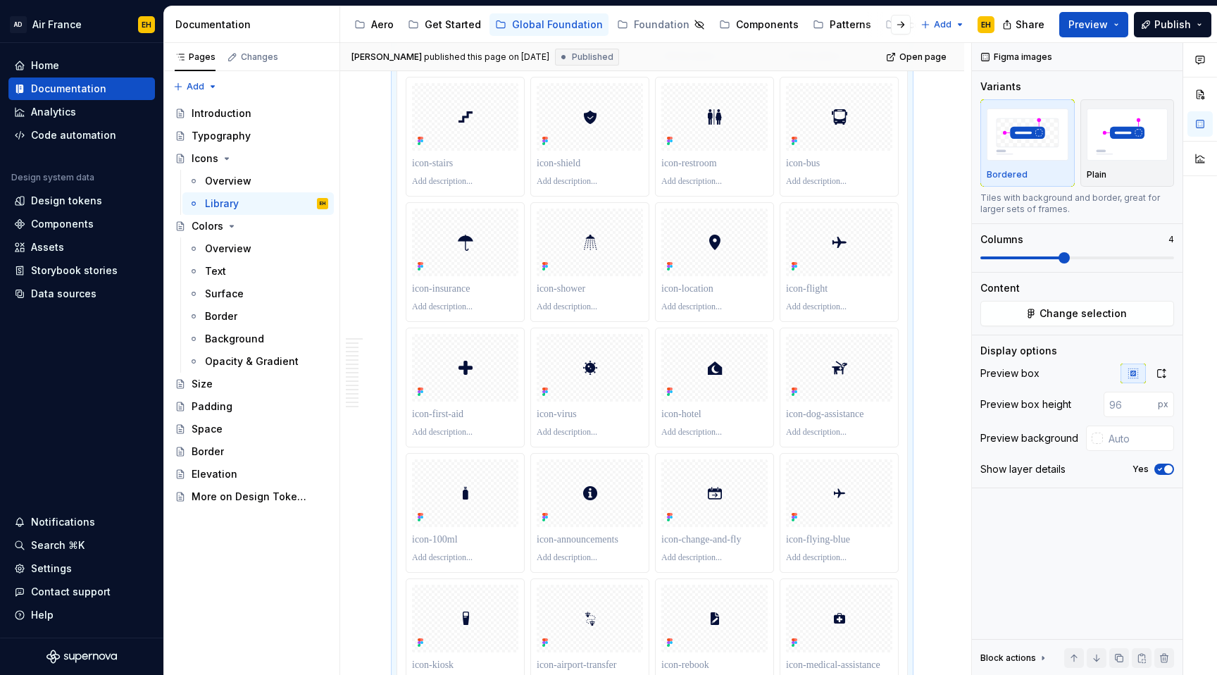
type textarea "*"
